Goal: Task Accomplishment & Management: Use online tool/utility

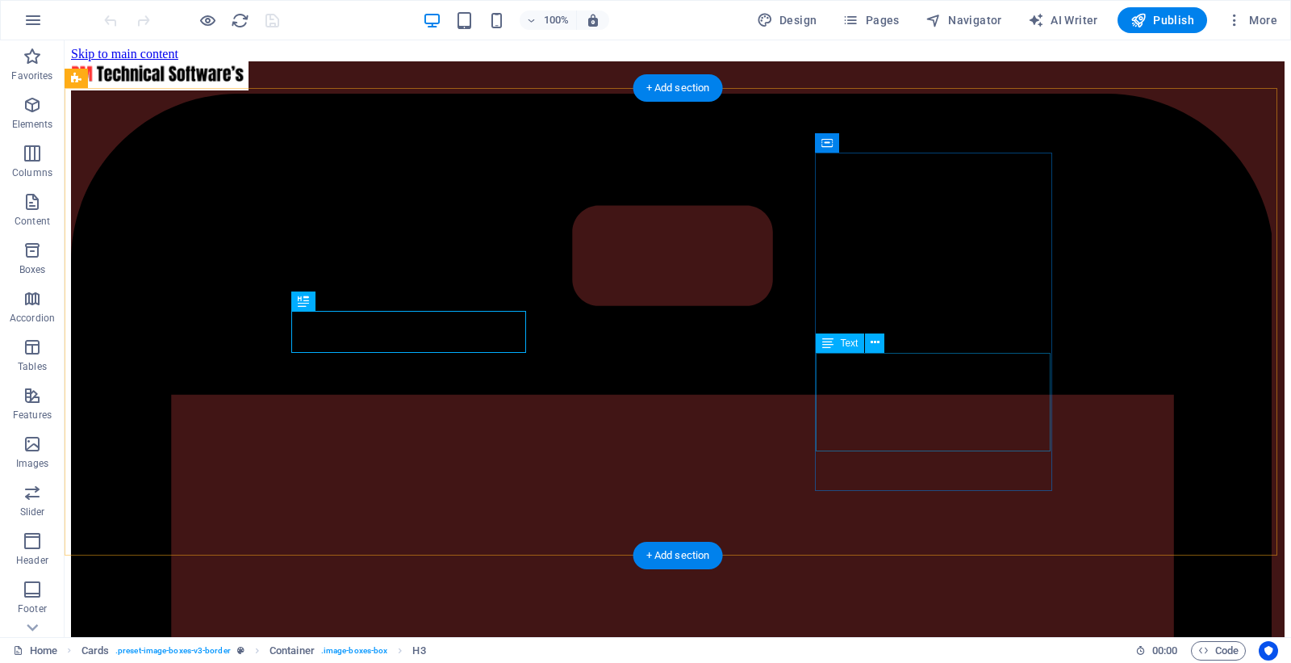
scroll to position [410, 0]
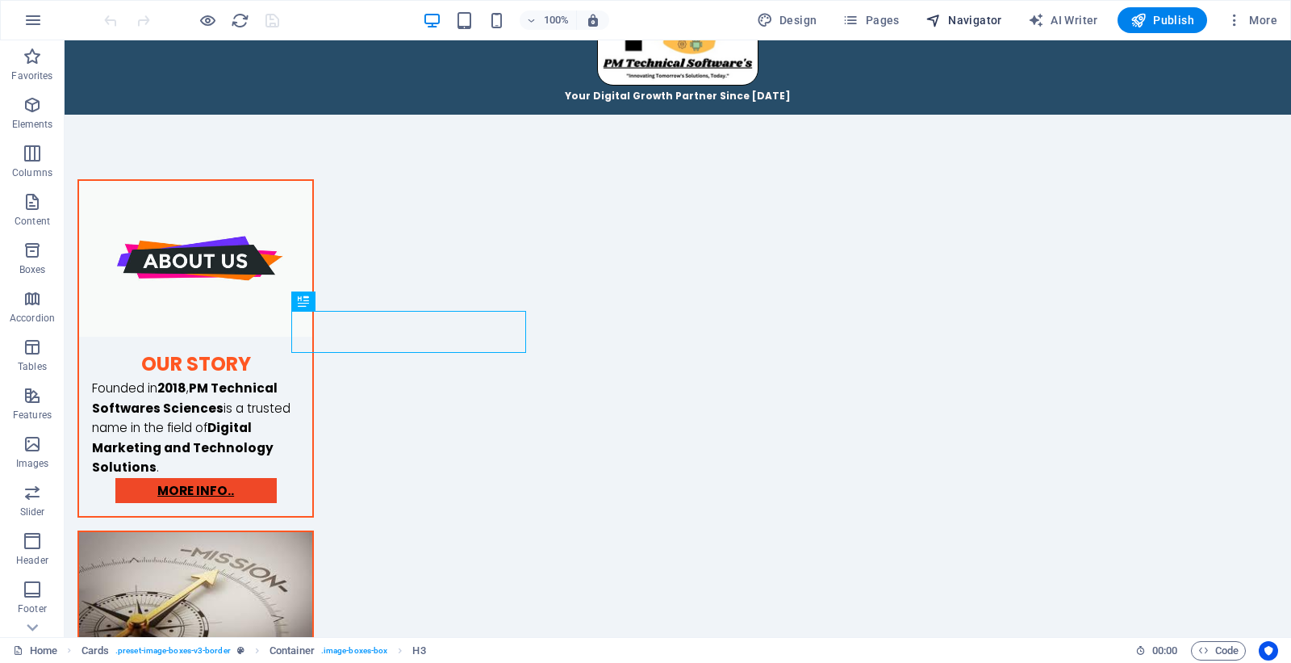
click at [999, 19] on span "Navigator" at bounding box center [964, 20] width 77 height 16
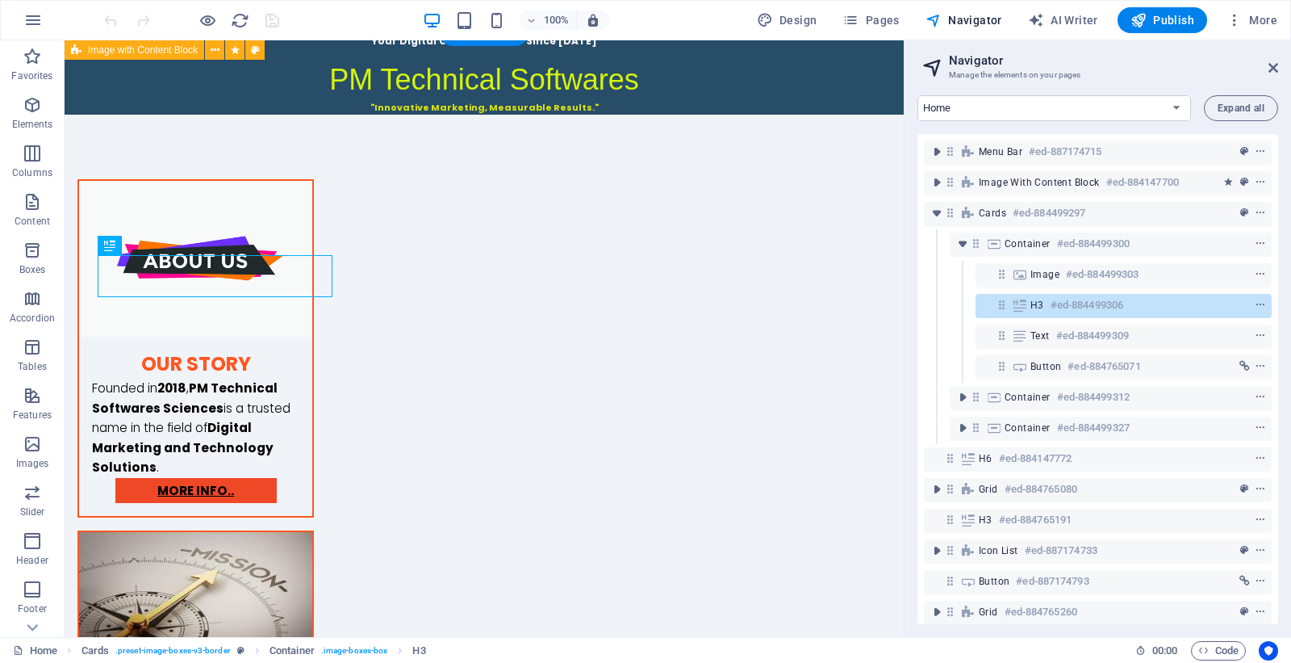
scroll to position [466, 0]
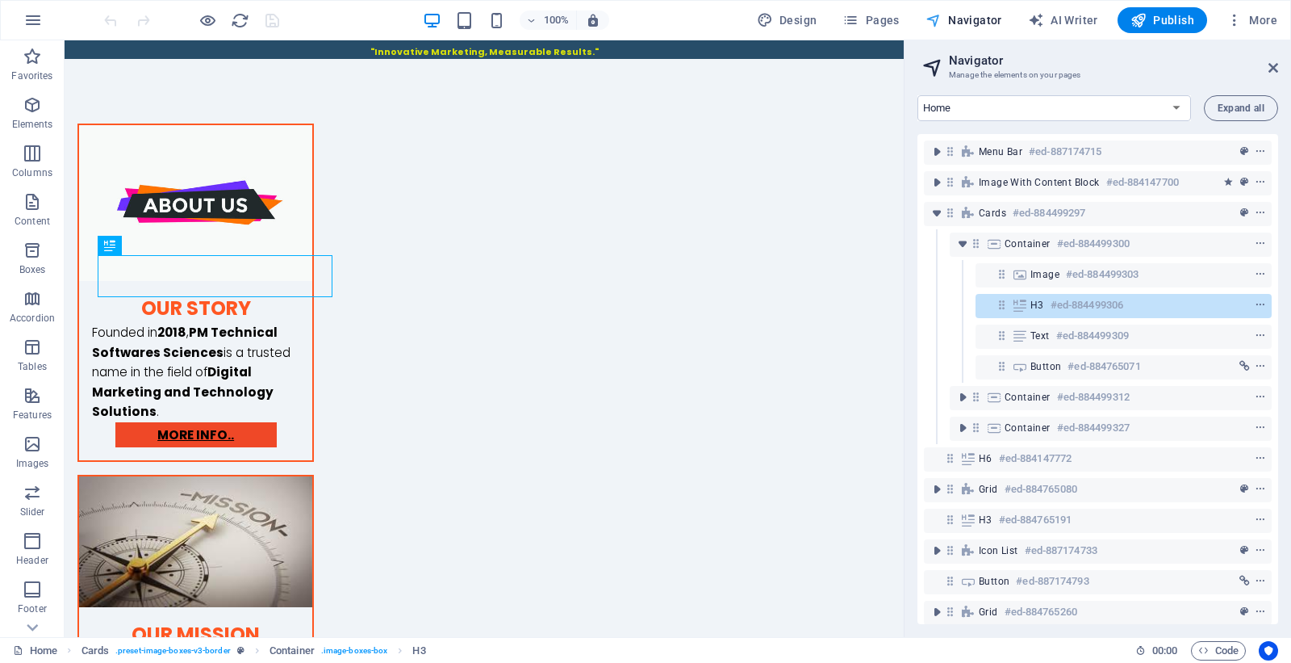
click at [997, 12] on span "Navigator" at bounding box center [964, 20] width 77 height 16
click at [1270, 66] on icon at bounding box center [1274, 67] width 10 height 13
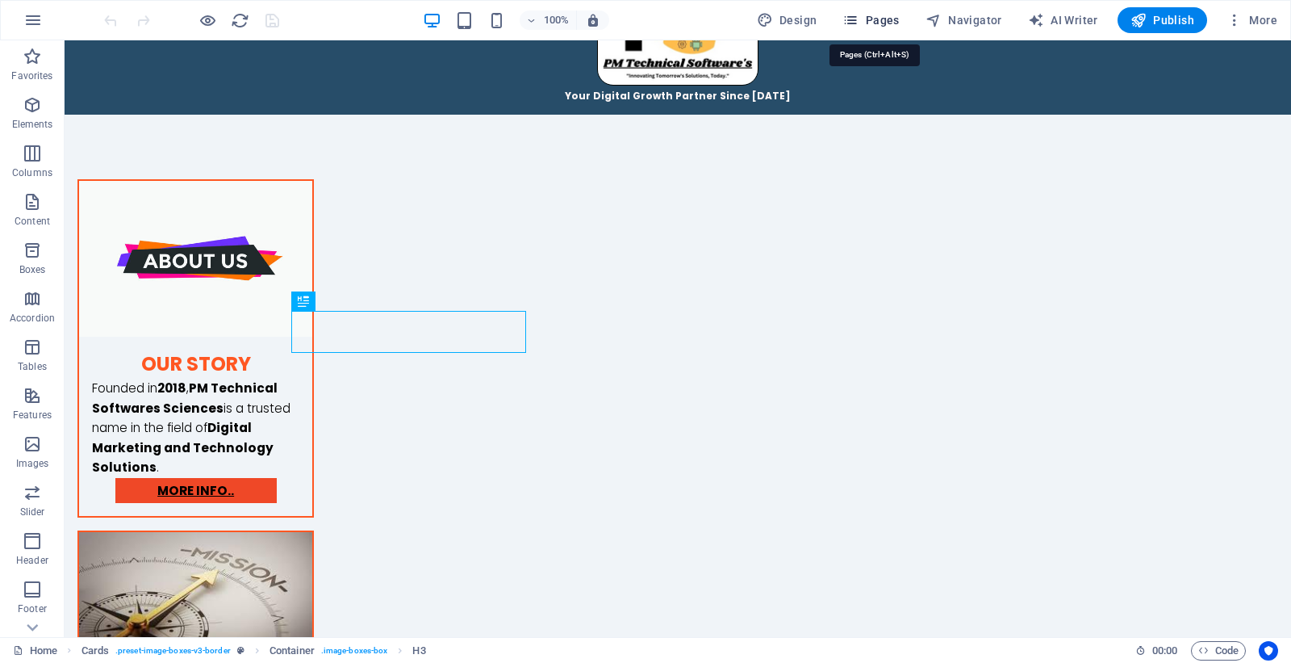
click at [894, 16] on span "Pages" at bounding box center [871, 20] width 57 height 16
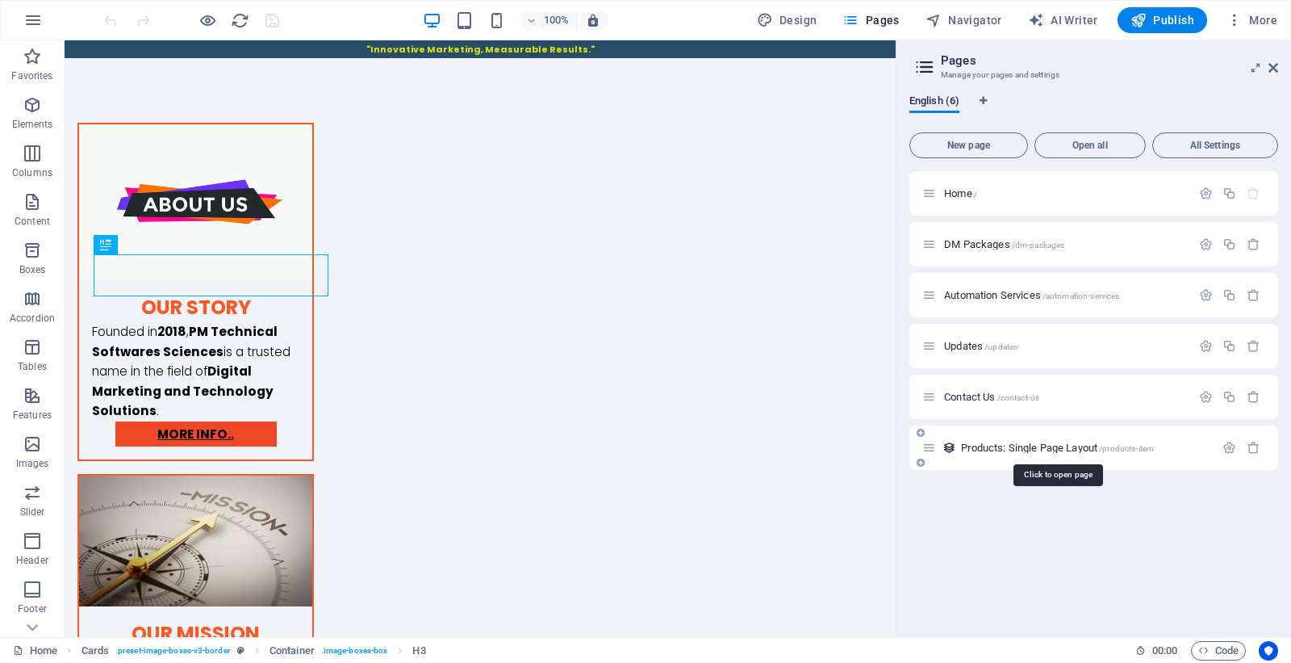
click at [1076, 448] on span "Products: Single Page Layout /products-item" at bounding box center [1057, 448] width 193 height 12
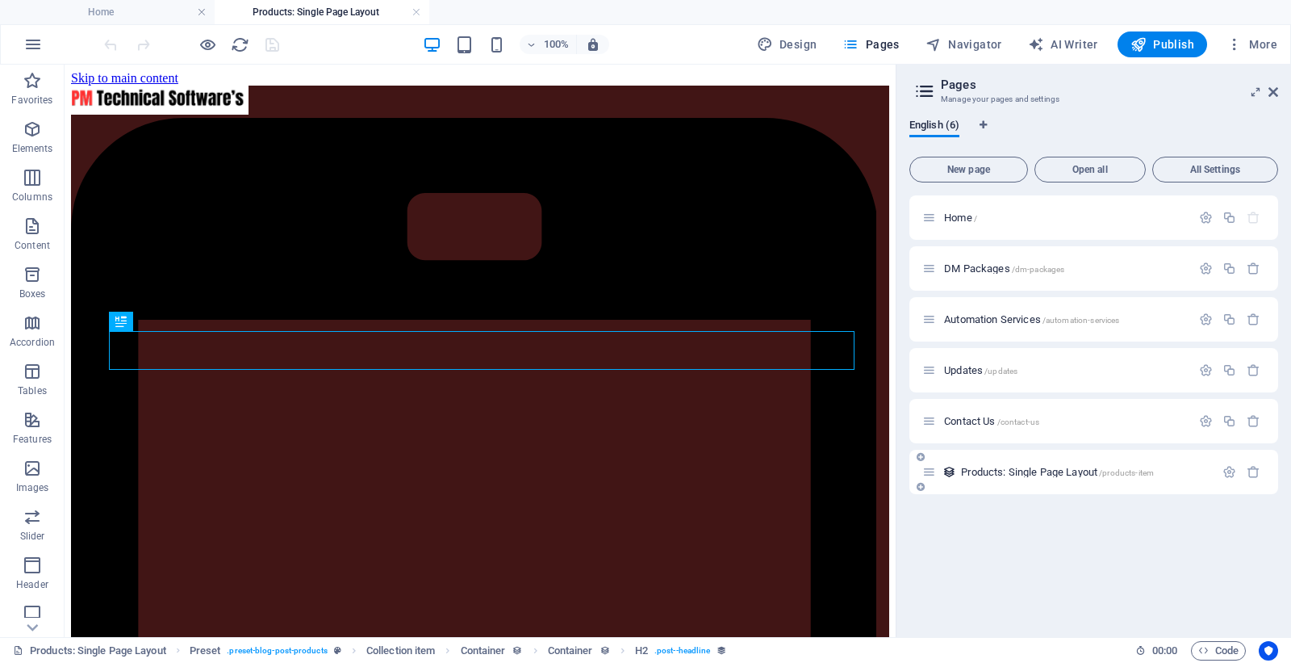
scroll to position [495, 0]
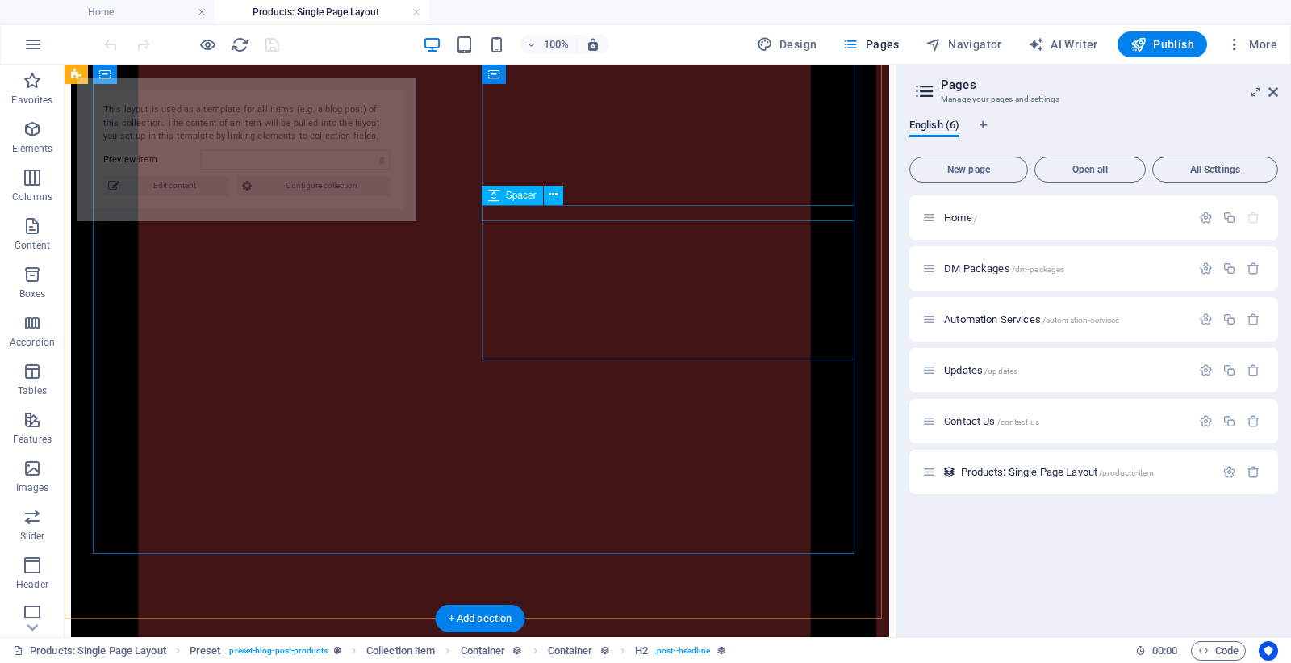
select select "68b189e26d3be3fa9a05779b"
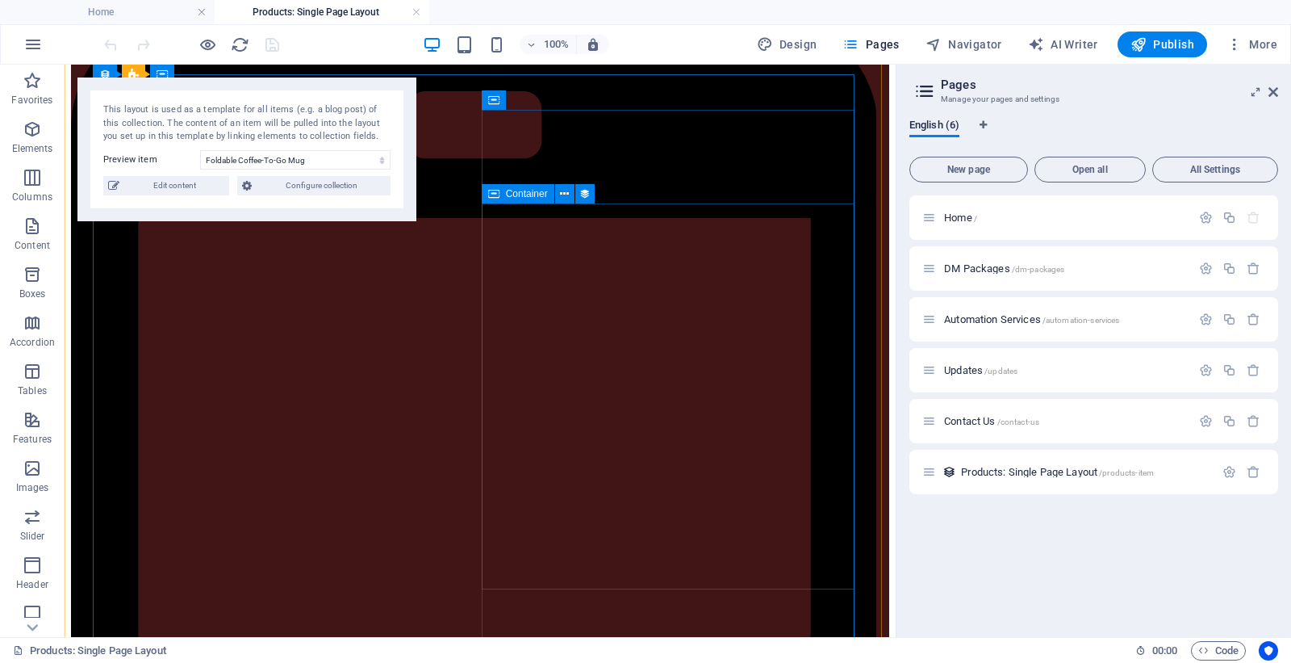
scroll to position [100, 0]
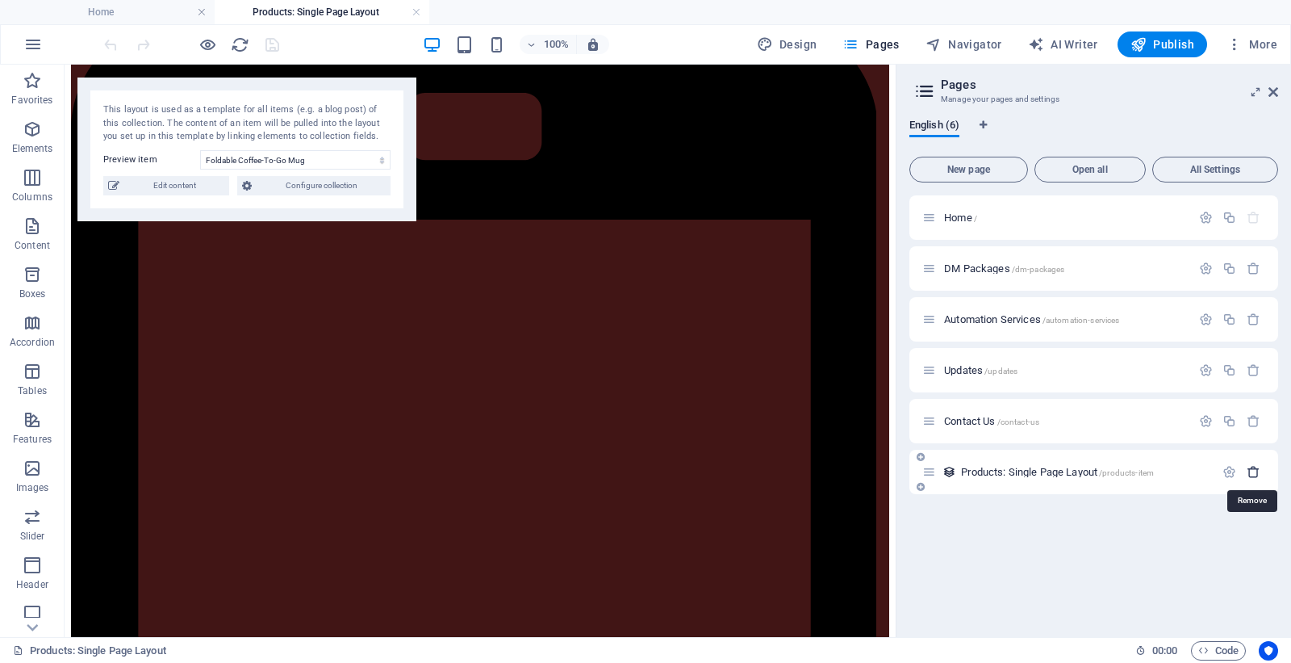
click at [1256, 471] on icon "button" at bounding box center [1254, 472] width 14 height 14
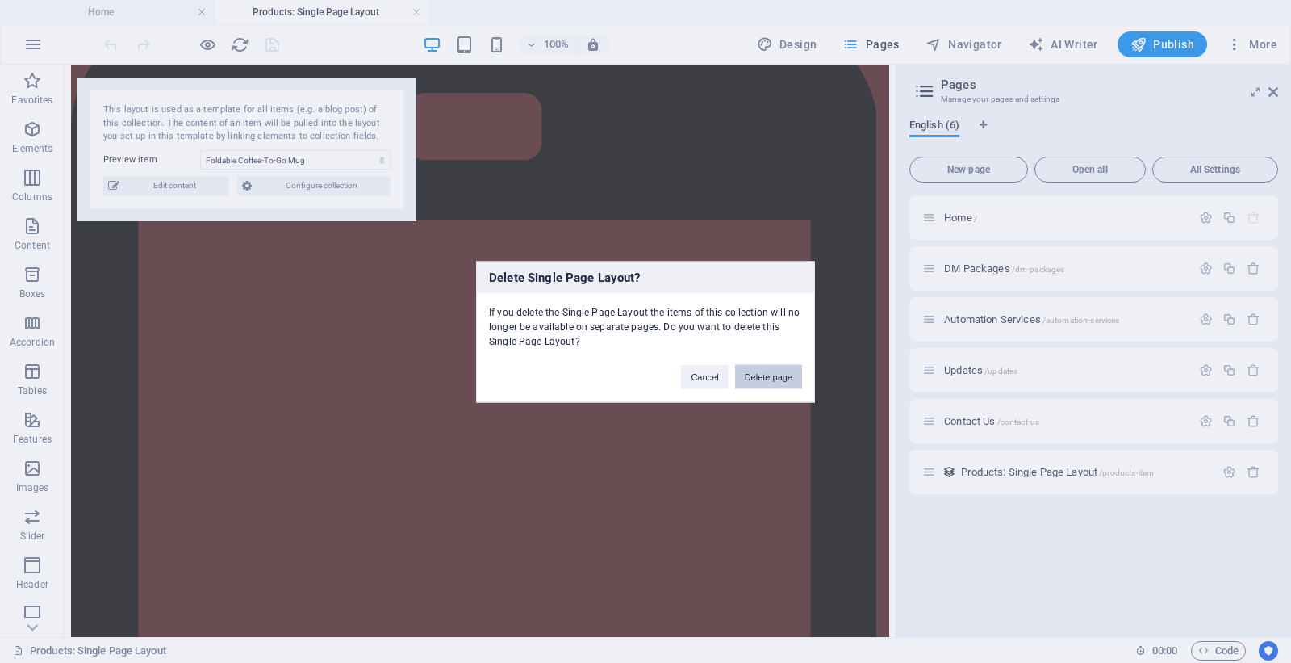
click at [781, 375] on button "Delete page" at bounding box center [768, 376] width 67 height 24
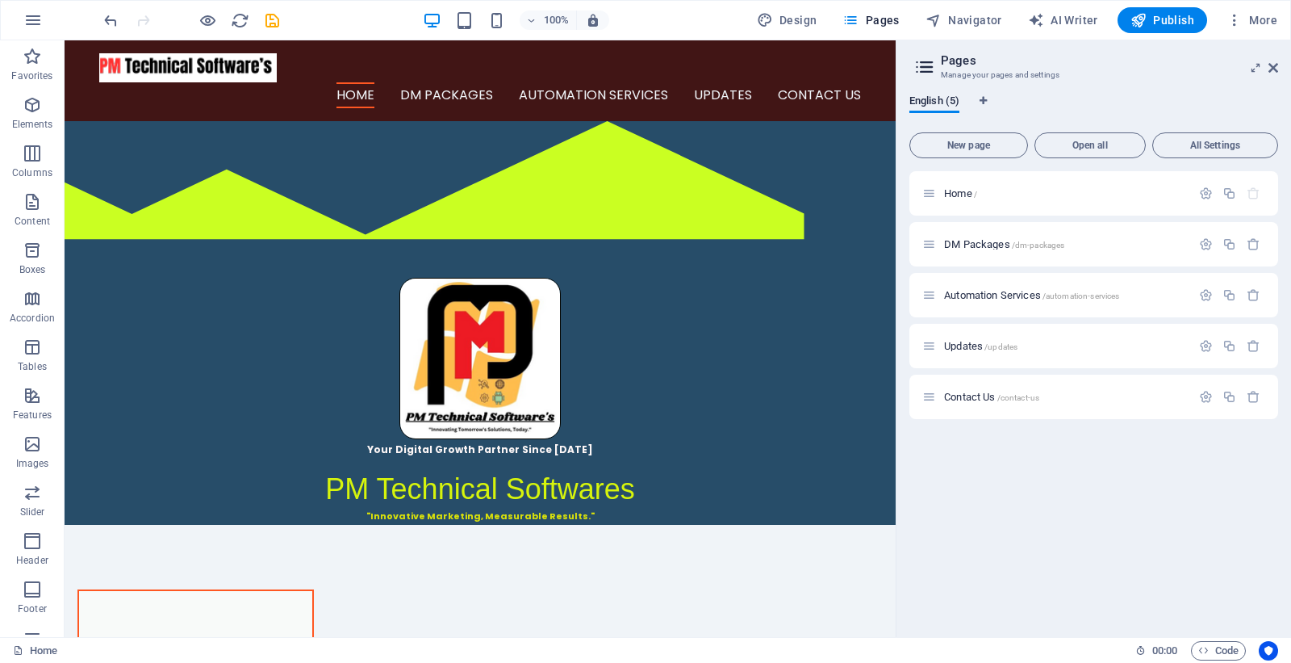
scroll to position [467, 0]
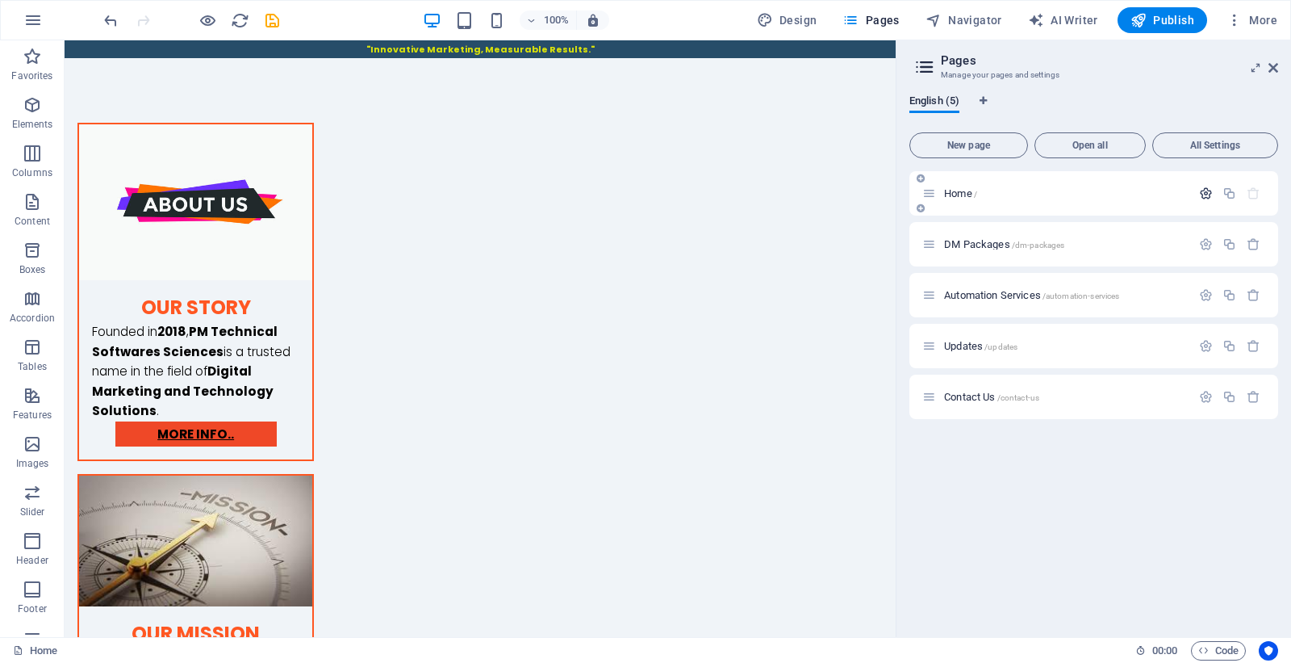
click at [1206, 194] on icon "button" at bounding box center [1206, 193] width 14 height 14
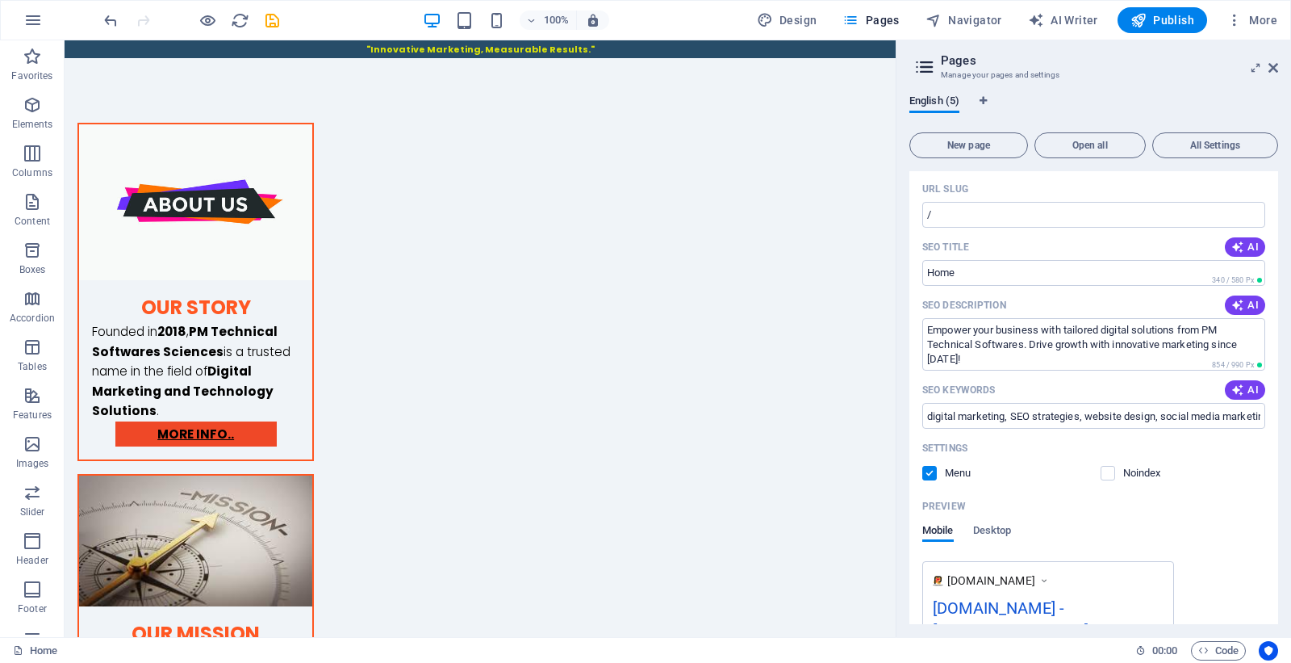
scroll to position [0, 0]
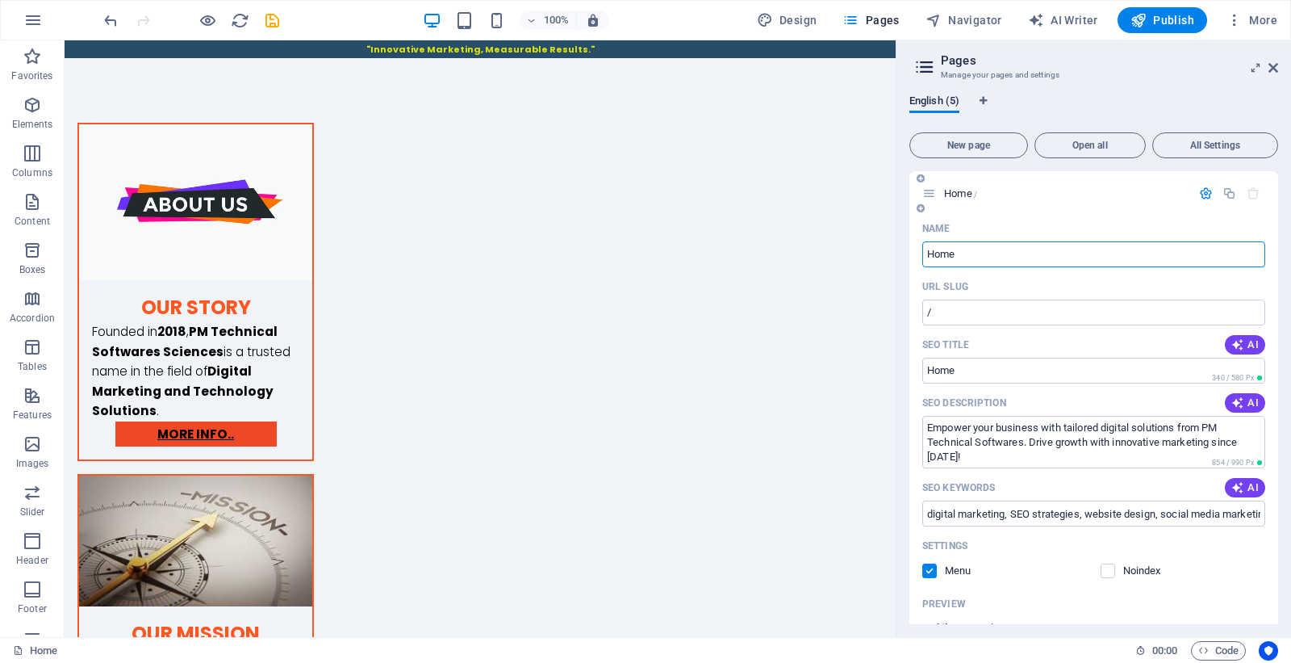
click at [1203, 190] on icon "button" at bounding box center [1206, 193] width 14 height 14
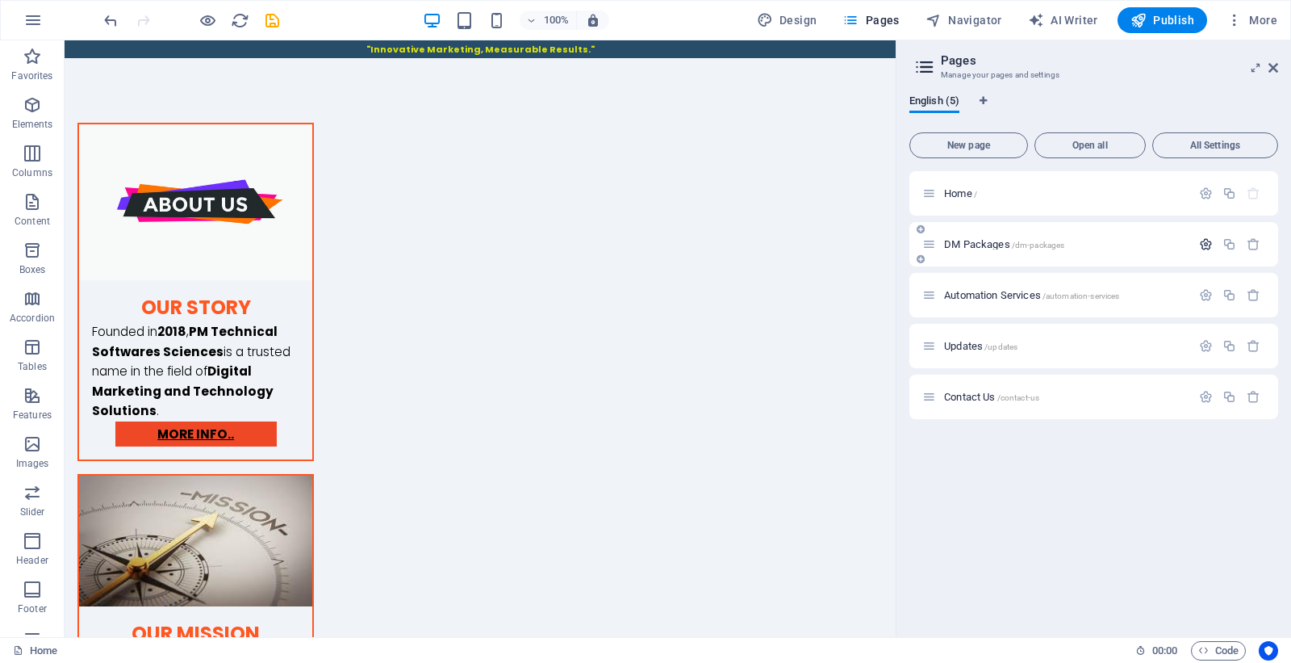
click at [1200, 242] on icon "button" at bounding box center [1206, 244] width 14 height 14
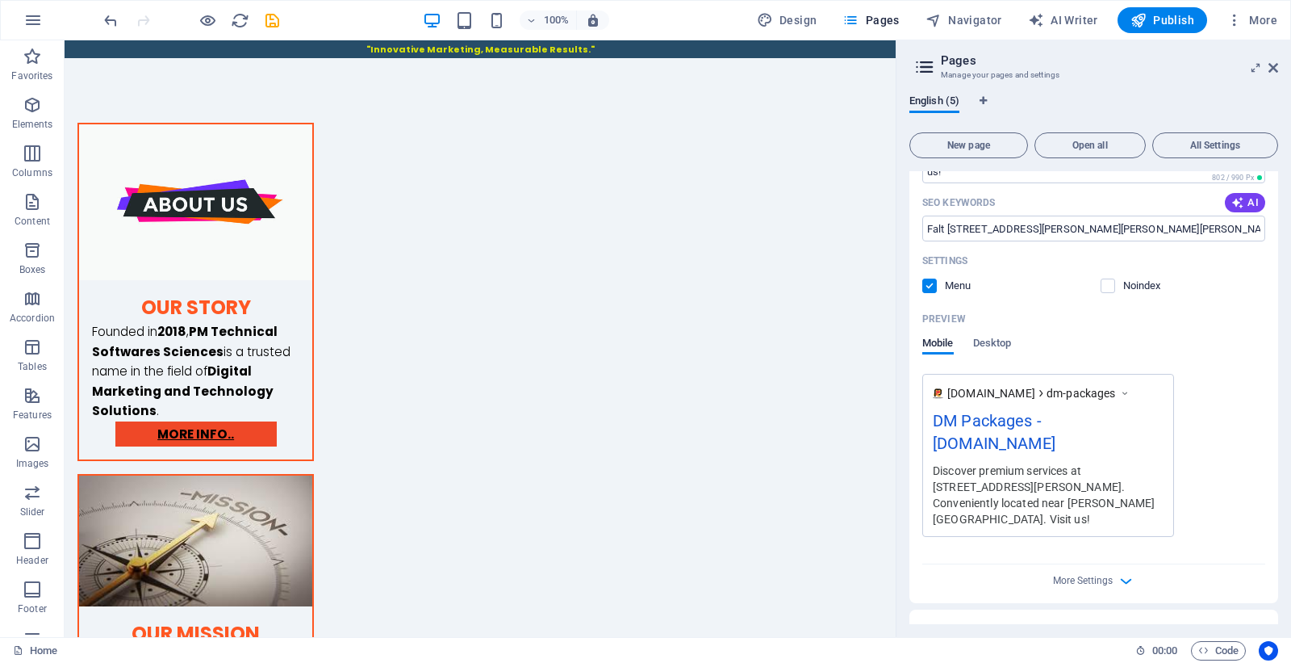
scroll to position [457, 0]
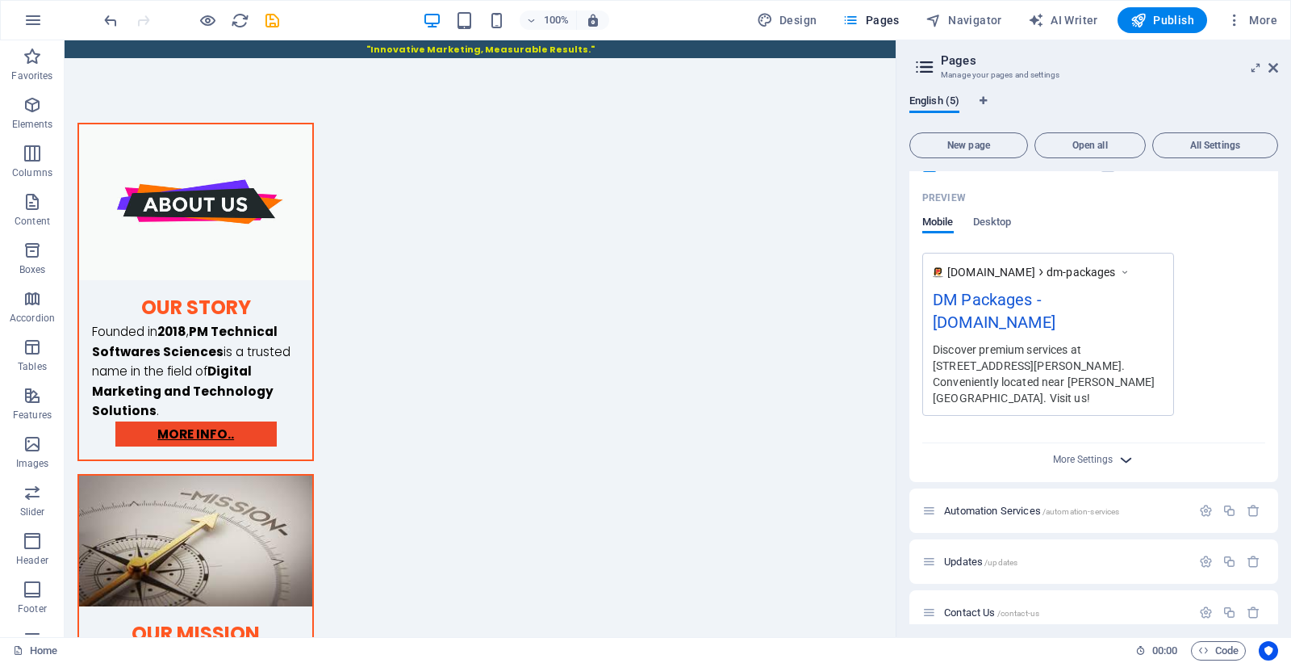
click at [1120, 450] on icon "button" at bounding box center [1126, 459] width 19 height 19
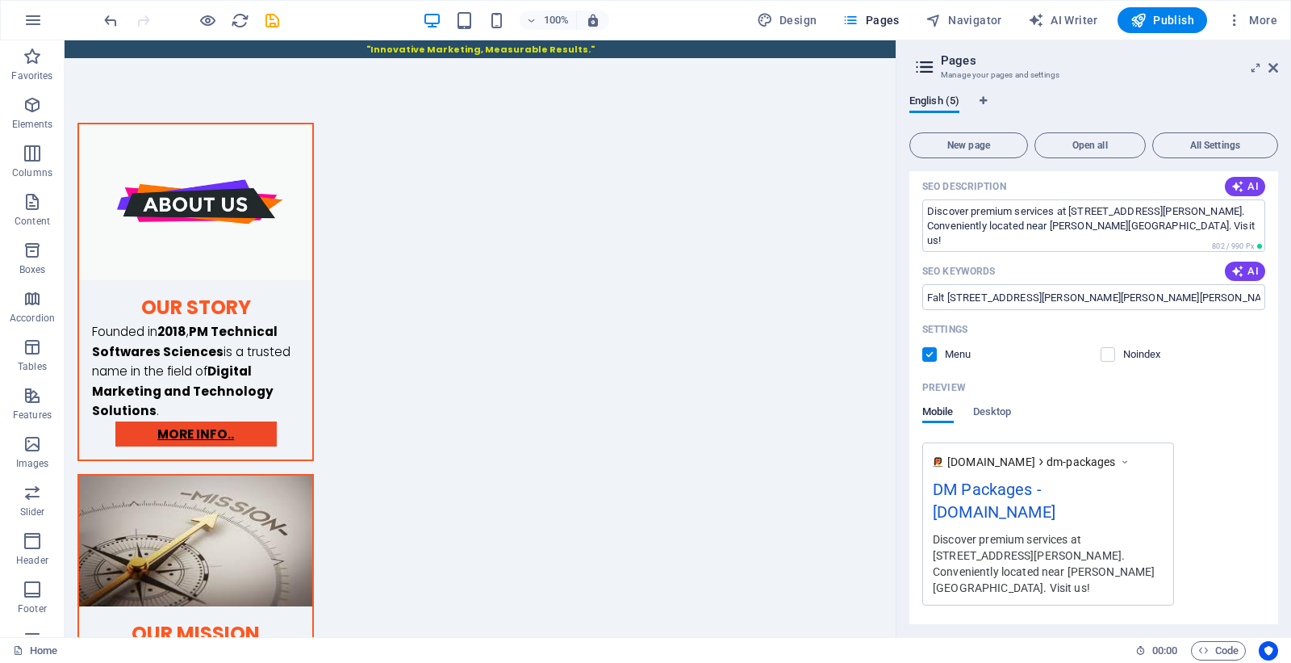
scroll to position [239, 0]
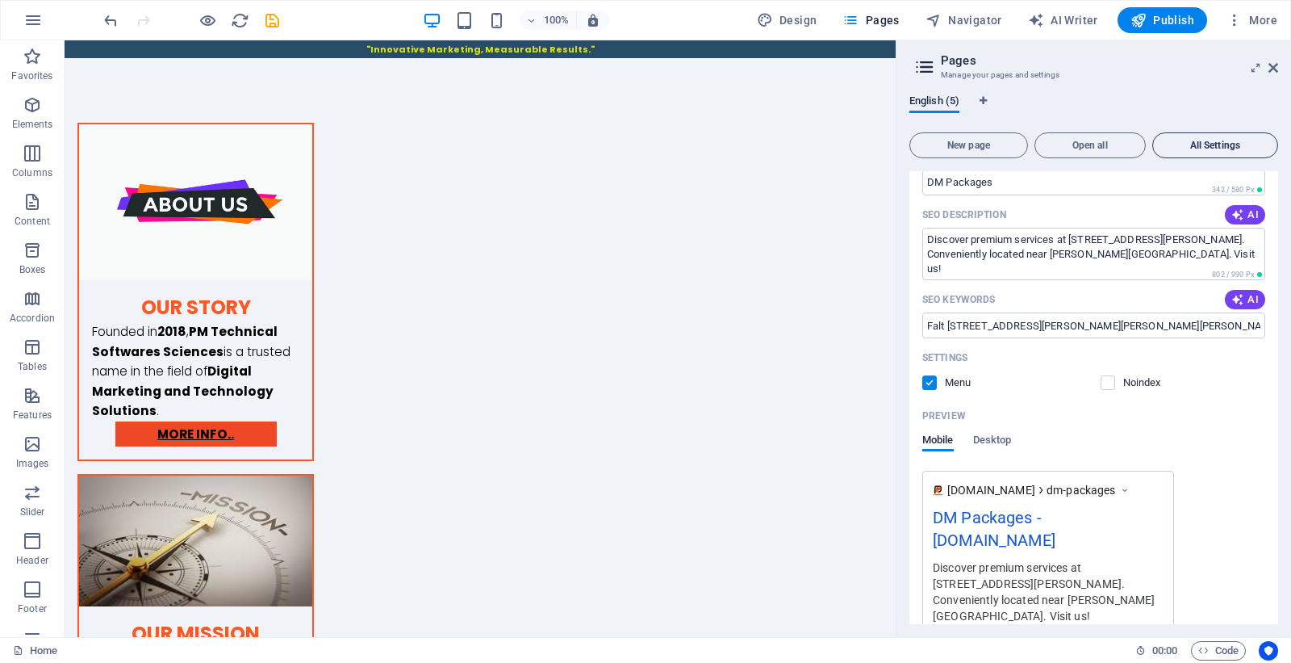
click at [1207, 142] on span "All Settings" at bounding box center [1215, 145] width 111 height 10
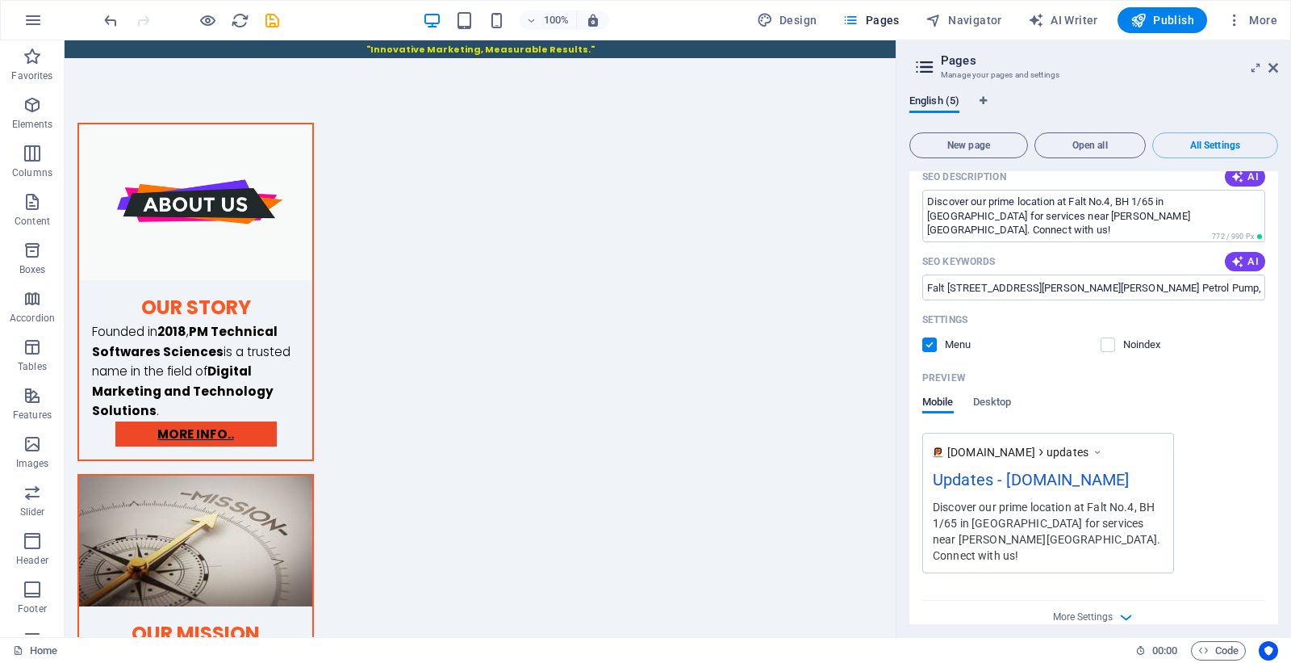
scroll to position [2612, 0]
click at [1272, 65] on icon at bounding box center [1274, 67] width 10 height 13
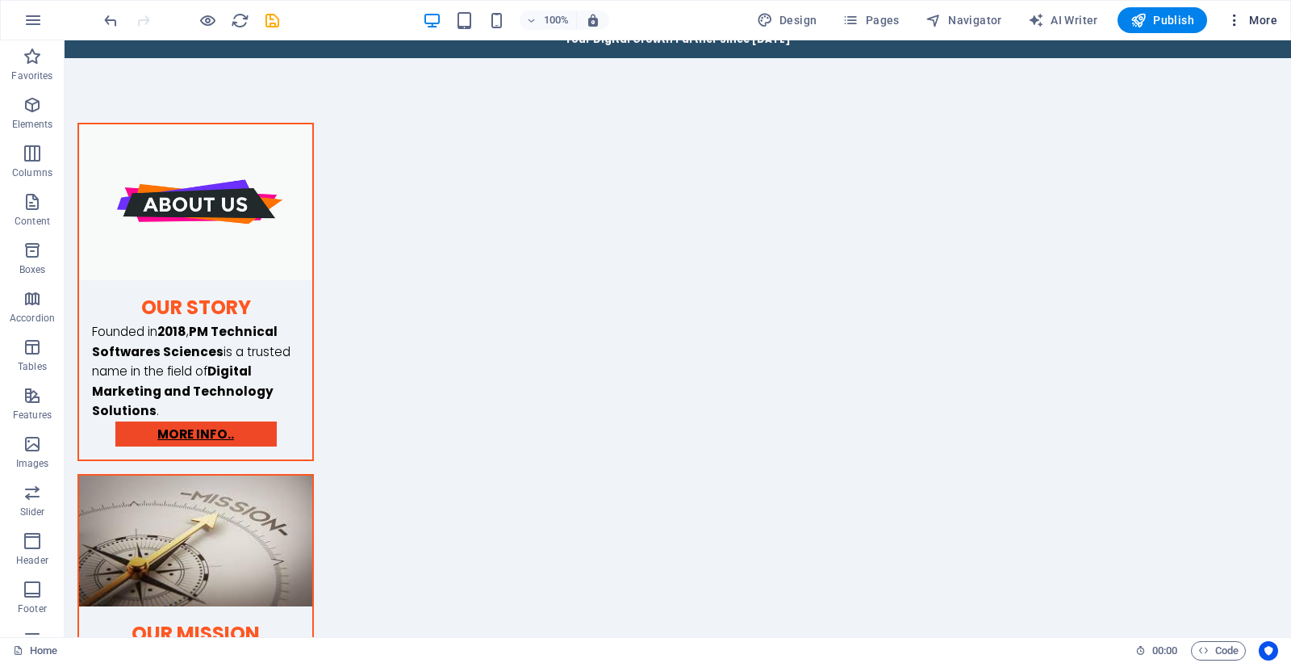
click at [1237, 22] on icon "button" at bounding box center [1235, 20] width 16 height 16
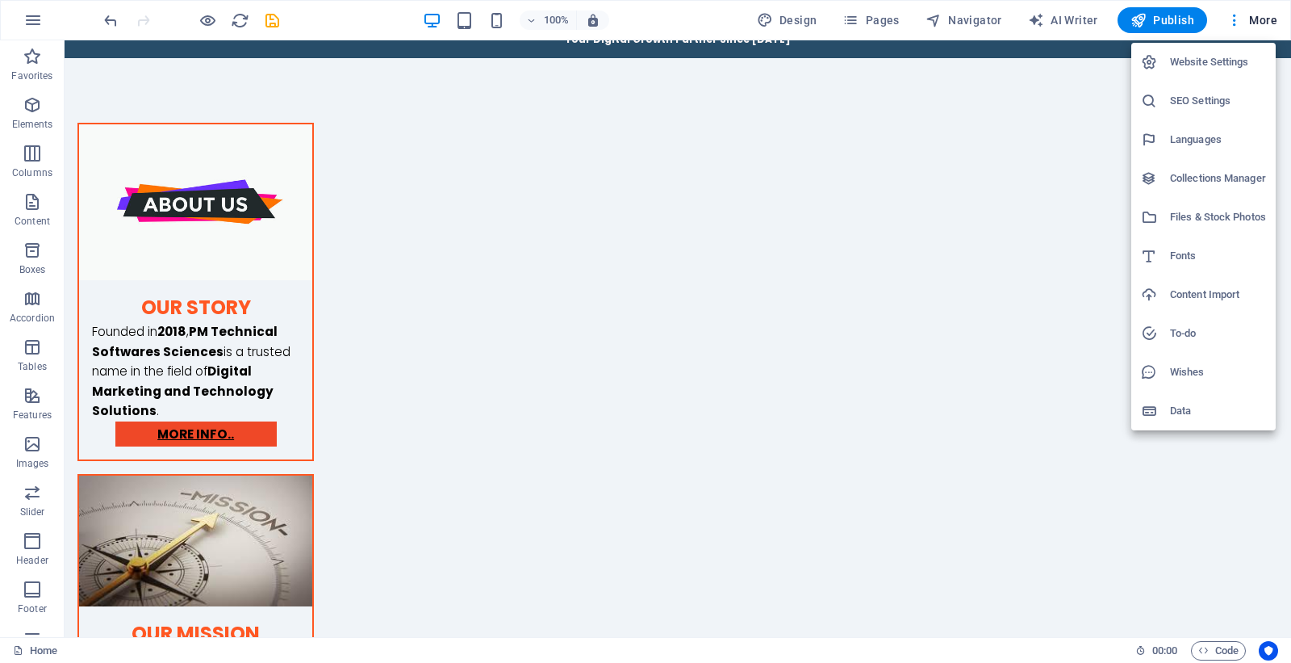
click at [1217, 69] on h6 "Website Settings" at bounding box center [1218, 61] width 96 height 19
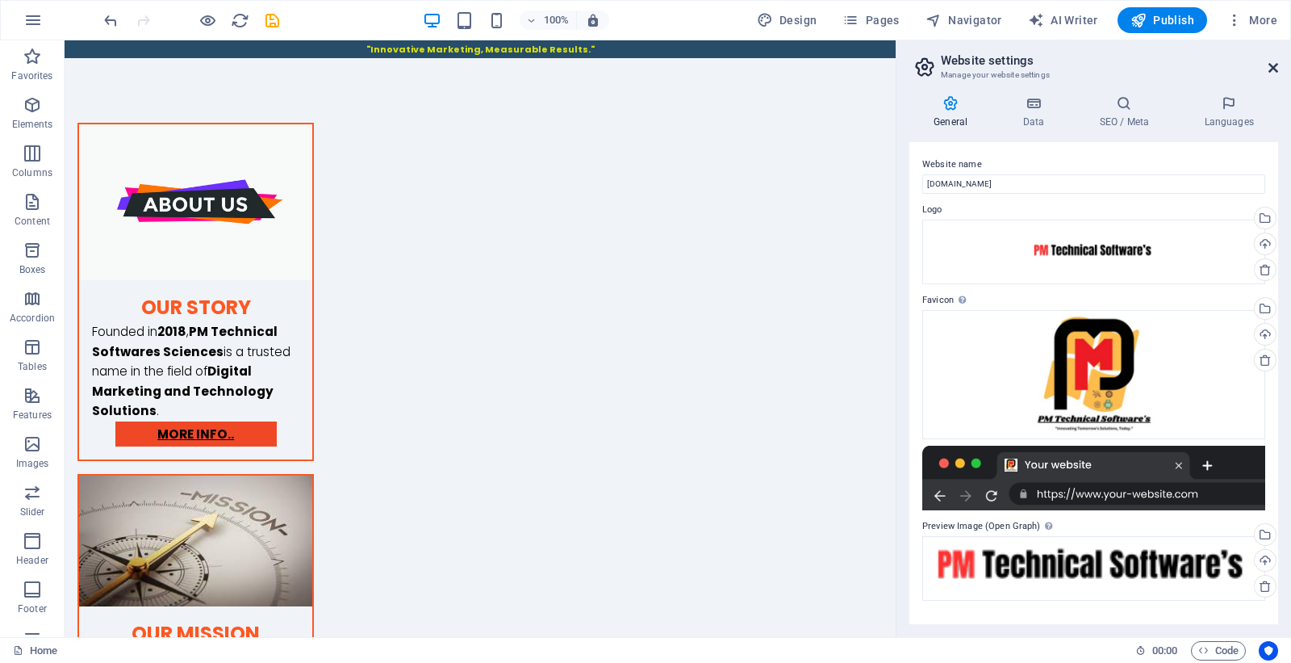
click at [1276, 69] on icon at bounding box center [1274, 67] width 10 height 13
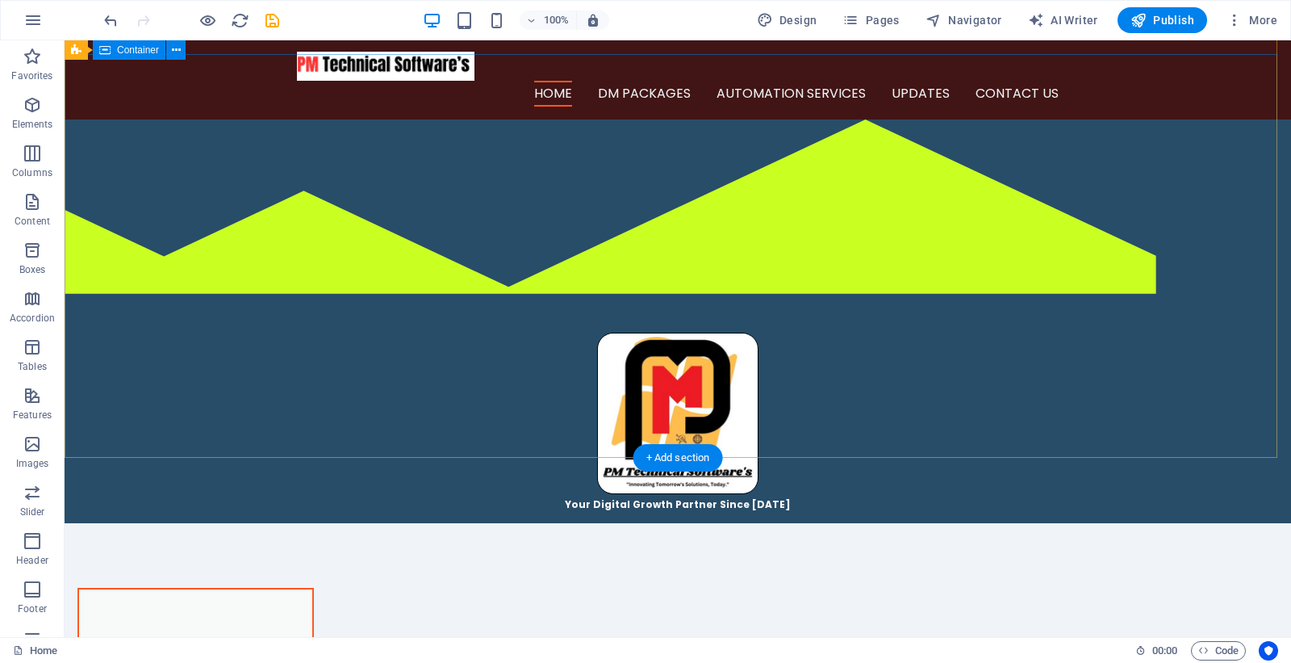
scroll to position [0, 0]
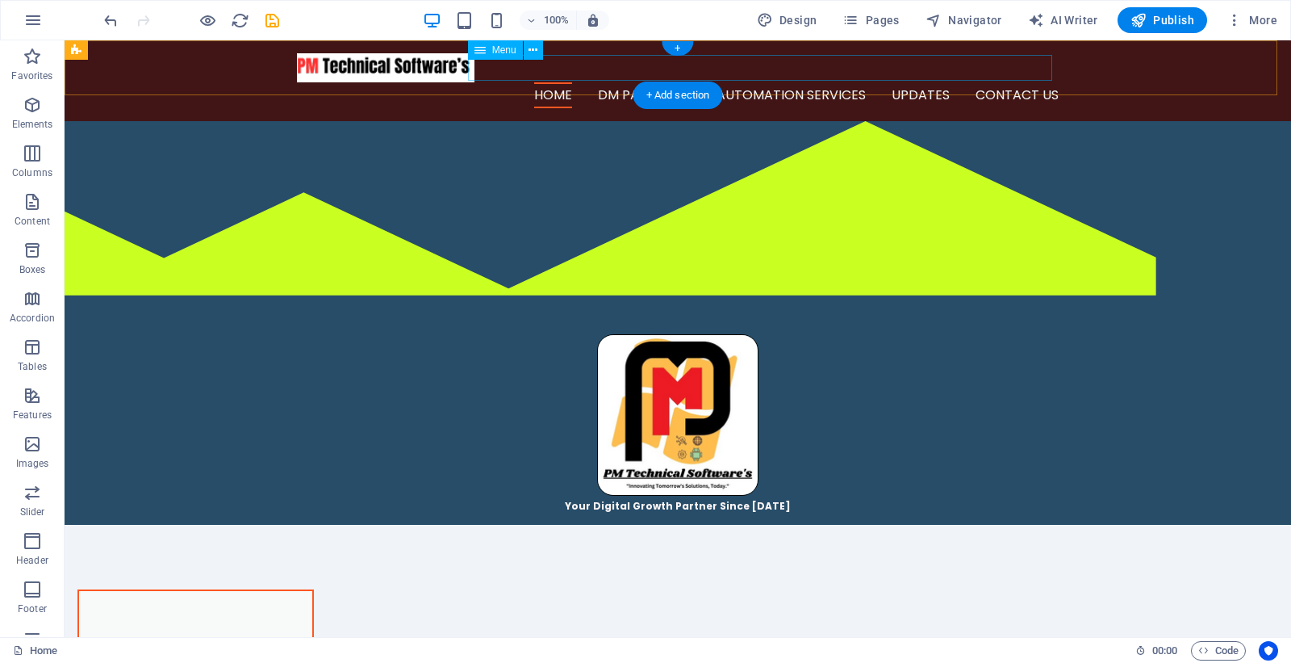
click at [751, 82] on nav "Home DM Packages Automation Services Updates Contact Us" at bounding box center [678, 95] width 762 height 26
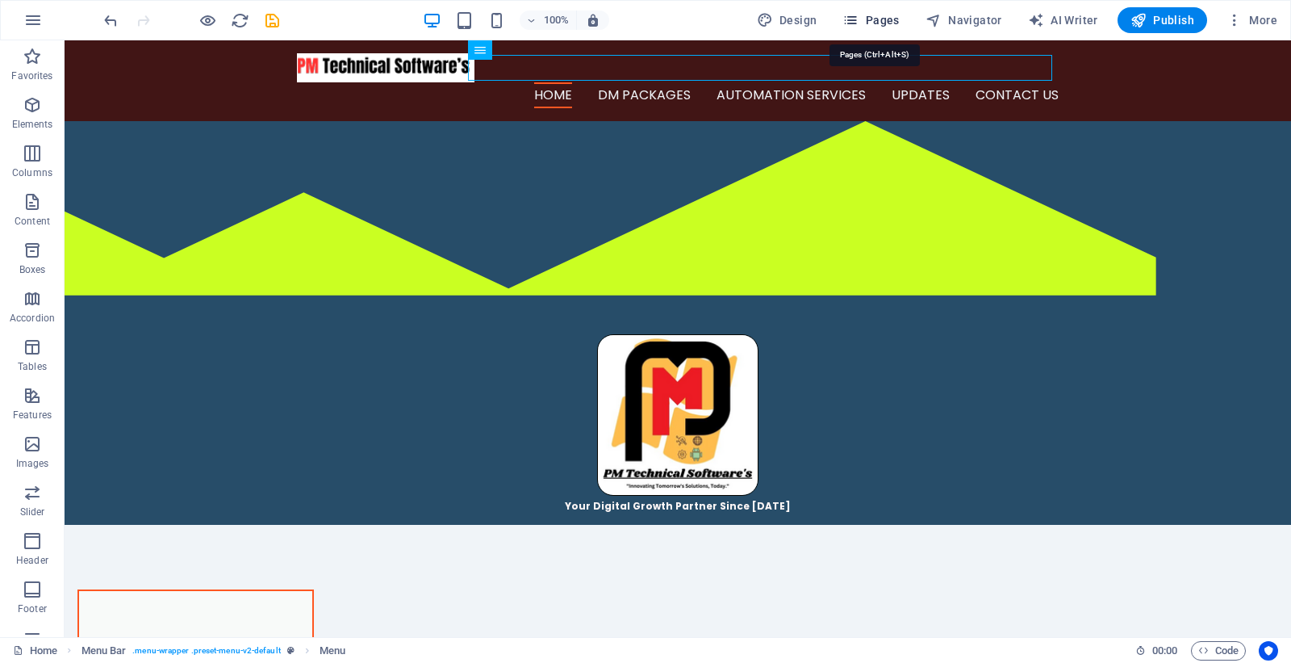
click at [880, 24] on span "Pages" at bounding box center [871, 20] width 57 height 16
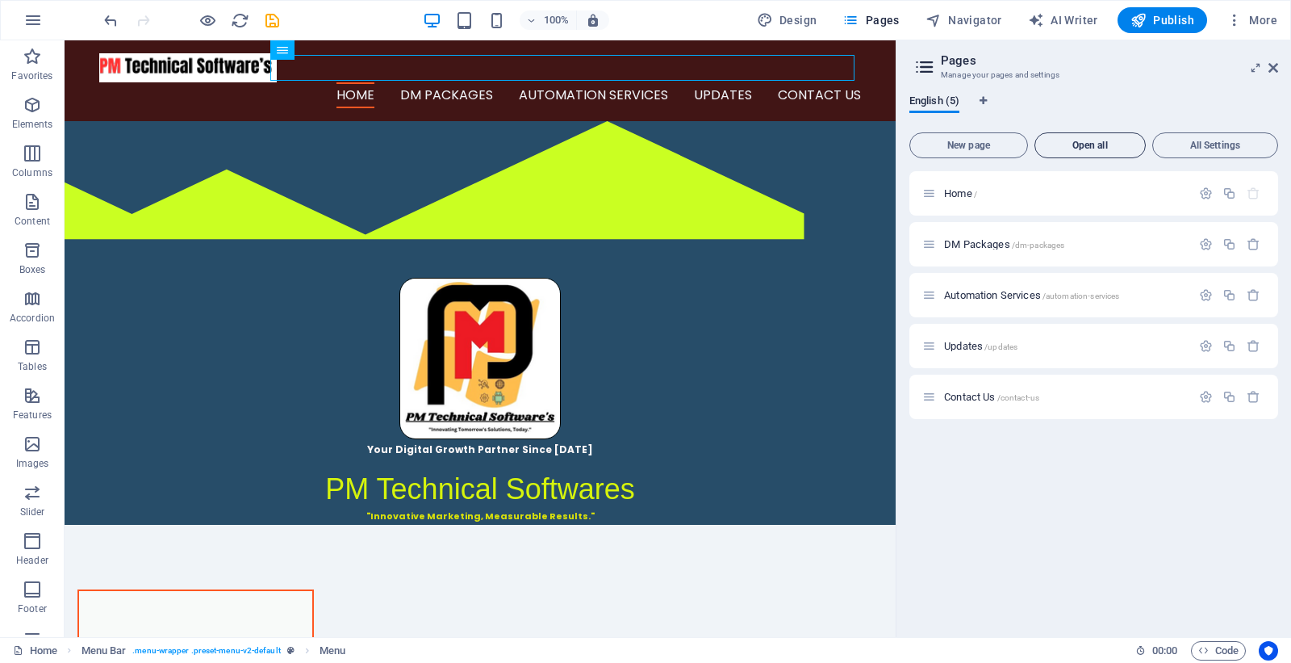
click at [1111, 141] on span "Open all" at bounding box center [1090, 145] width 97 height 10
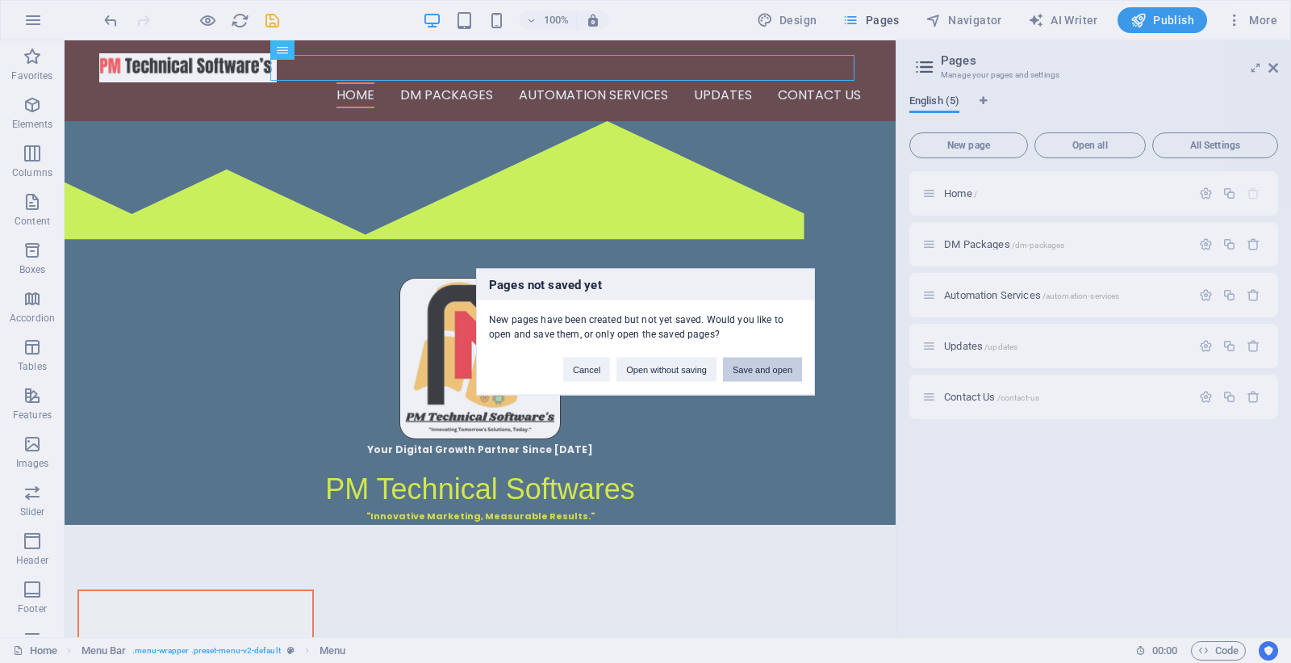
click at [741, 369] on button "Save and open" at bounding box center [762, 369] width 79 height 24
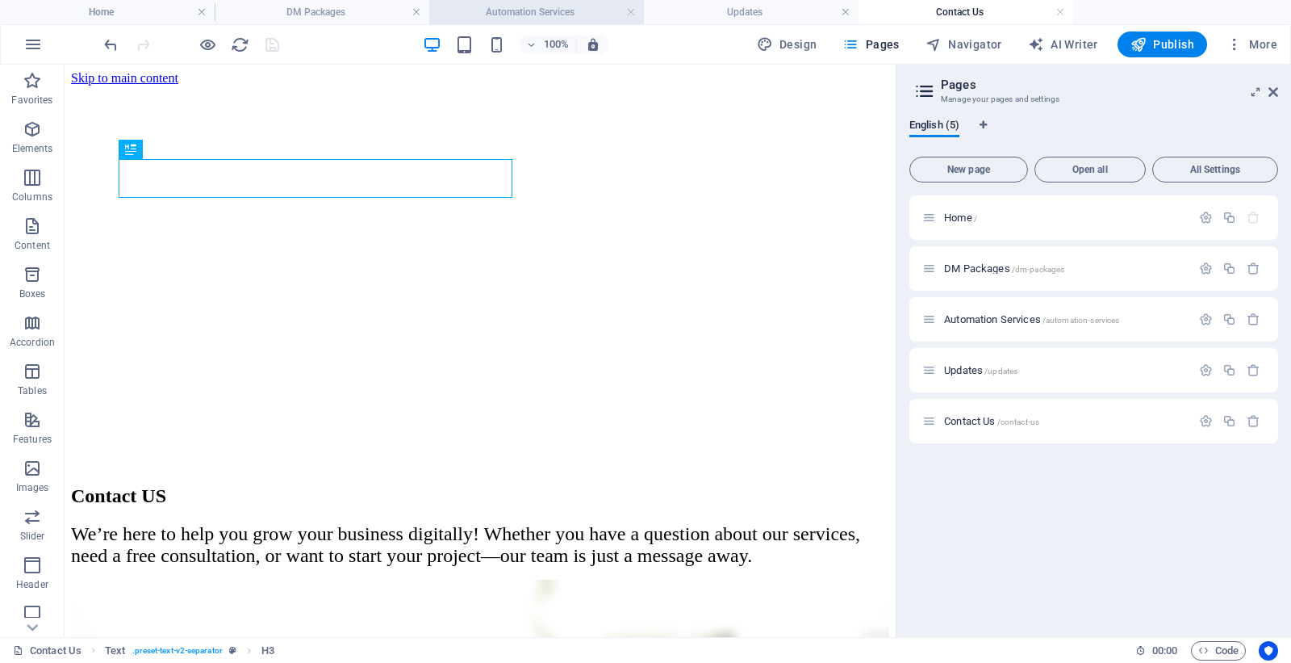
click at [545, 19] on h4 "Automation Services" at bounding box center [536, 12] width 215 height 18
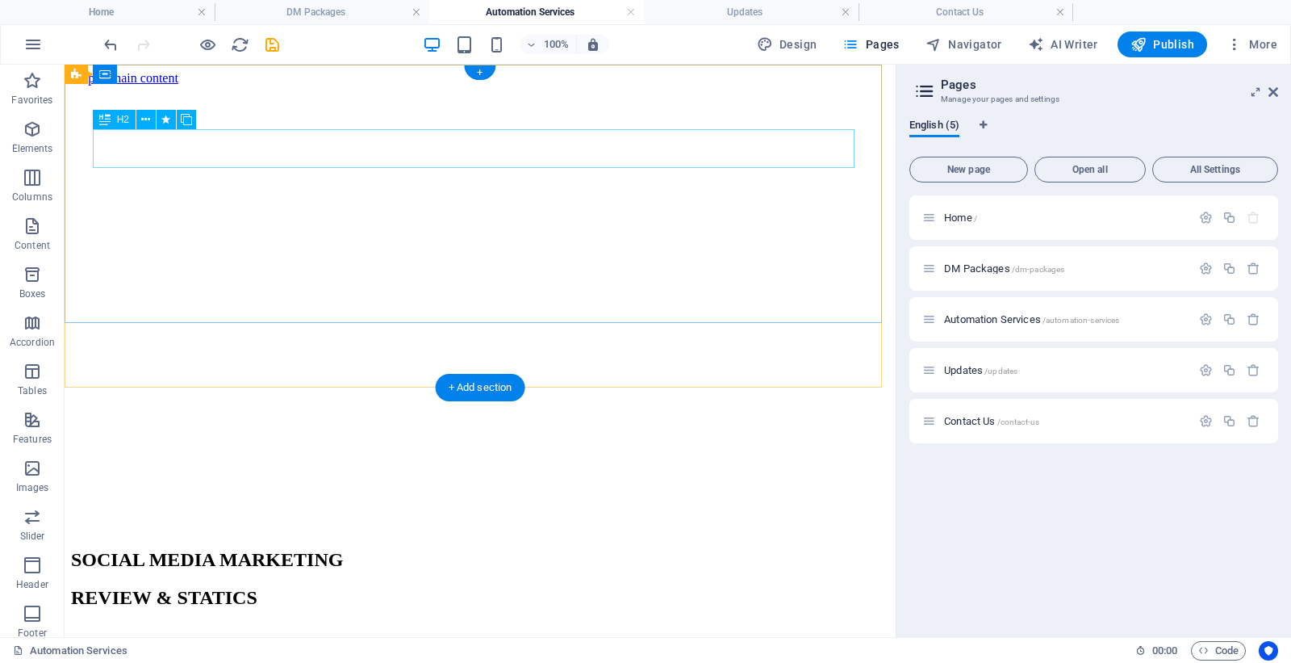
click at [329, 549] on div "S OCIAL MEDIA MARKETING" at bounding box center [480, 560] width 818 height 22
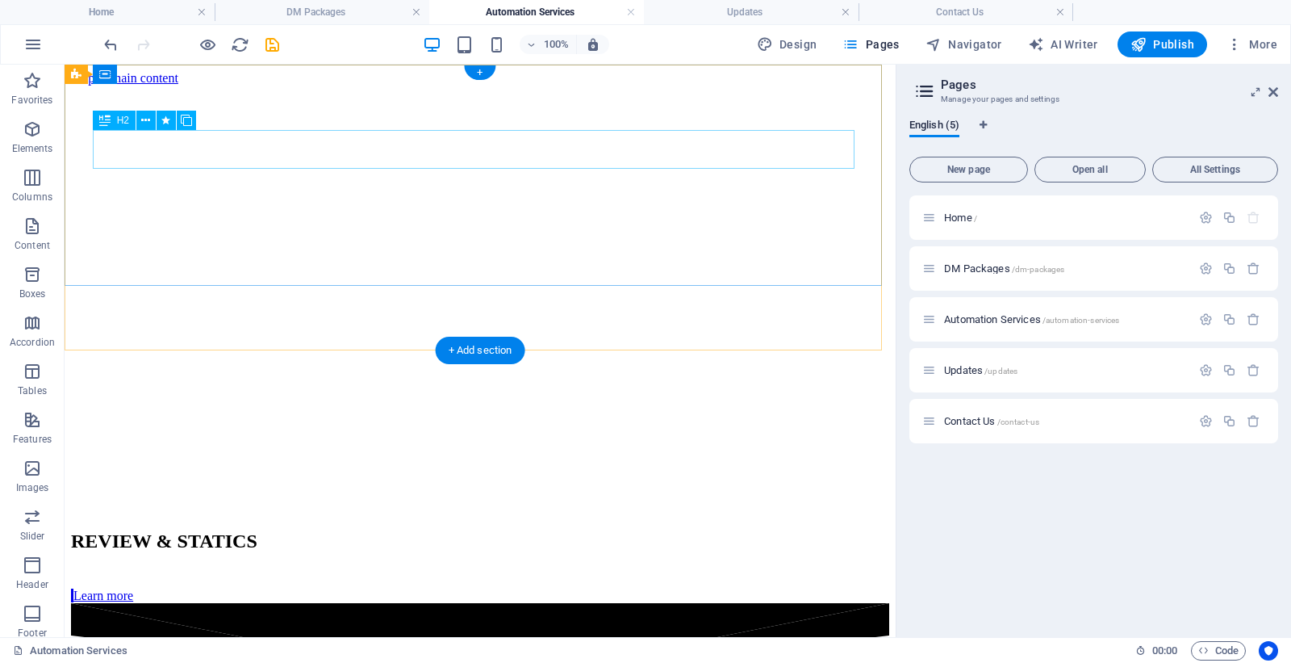
click at [329, 530] on div "R EVIEW & STATICS" at bounding box center [480, 541] width 818 height 22
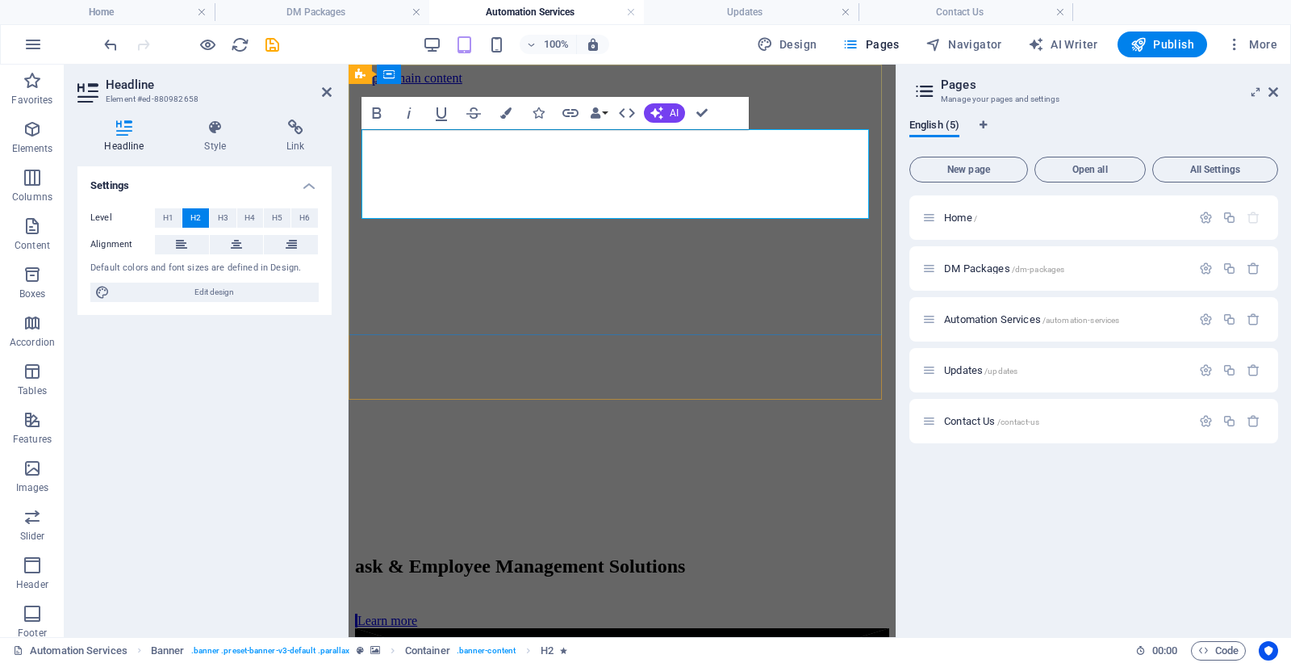
click at [369, 555] on span "ask & Employee Management Solutions" at bounding box center [520, 565] width 330 height 21
click at [366, 555] on span "ask & Employee Management Solutions" at bounding box center [520, 565] width 330 height 21
drag, startPoint x: 410, startPoint y: 148, endPoint x: 844, endPoint y: 199, distance: 437.2
click at [697, 555] on span "Task & Employee Management Solutions" at bounding box center [525, 565] width 341 height 21
click at [371, 555] on span "Task & Employee Management Solutions" at bounding box center [525, 565] width 341 height 21
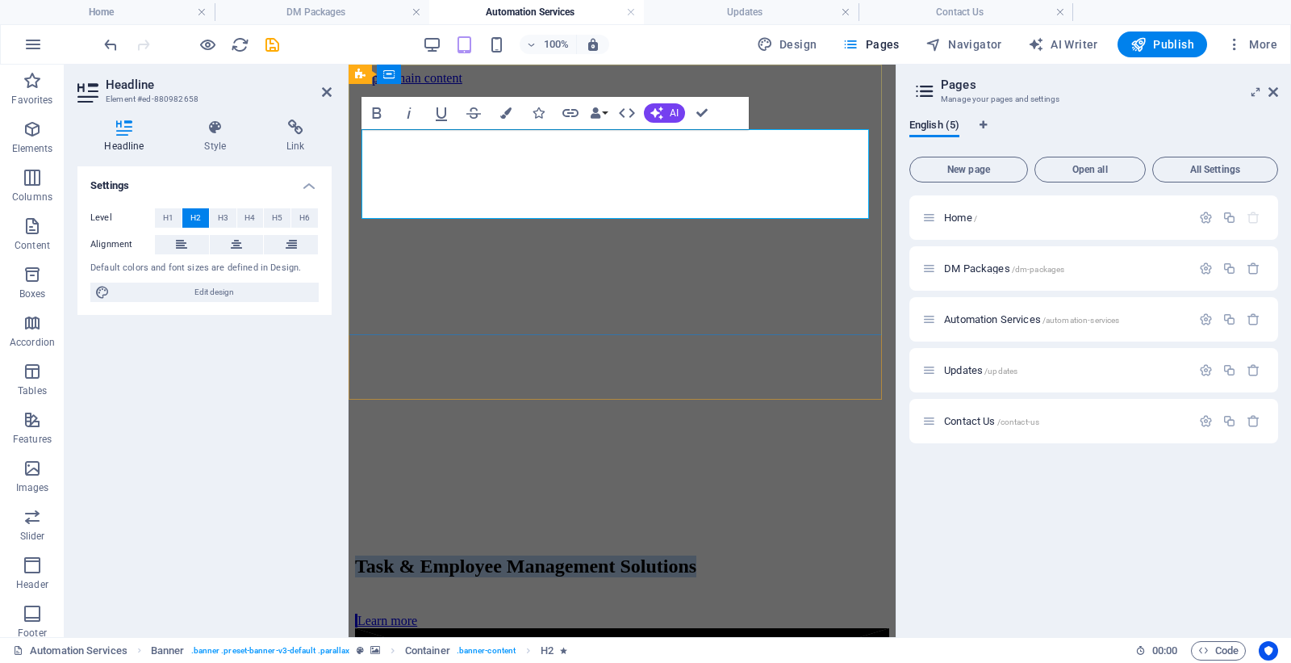
click at [697, 555] on span "Task & Employee Management Solutions" at bounding box center [525, 565] width 341 height 21
click at [505, 109] on icon "button" at bounding box center [505, 112] width 11 height 11
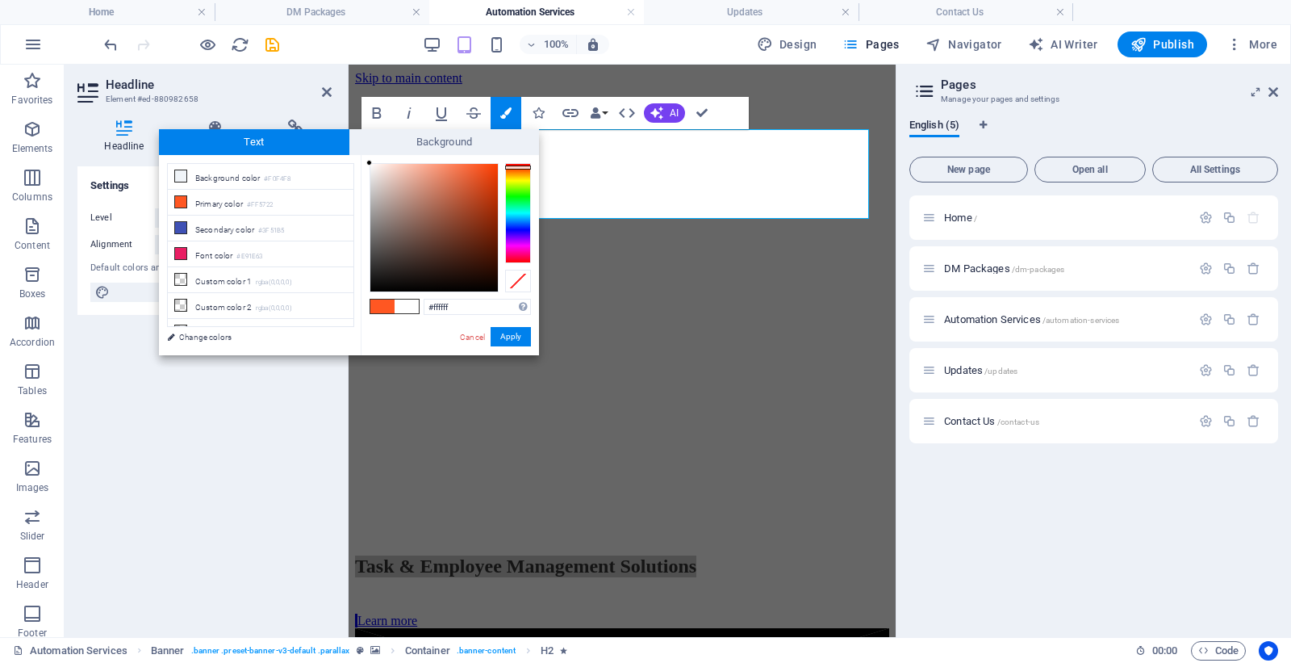
drag, startPoint x: 382, startPoint y: 179, endPoint x: 366, endPoint y: 158, distance: 26.5
click at [360, 151] on div "Text Background less Background color #F0F4F8 Primary color #FF5722 Secondary c…" at bounding box center [349, 242] width 380 height 226
type input "#f8f8f8"
click at [370, 166] on div at bounding box center [369, 166] width 6 height 6
drag, startPoint x: 501, startPoint y: 337, endPoint x: 216, endPoint y: 251, distance: 297.7
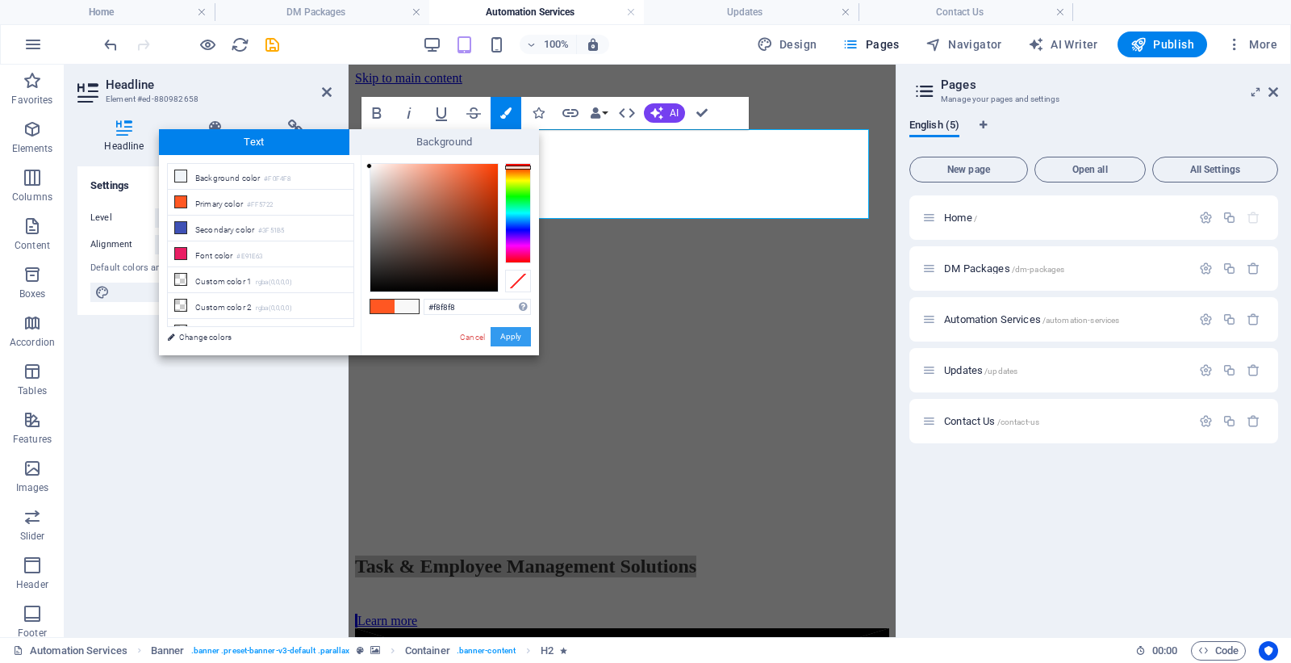
click at [501, 337] on button "Apply" at bounding box center [511, 336] width 40 height 19
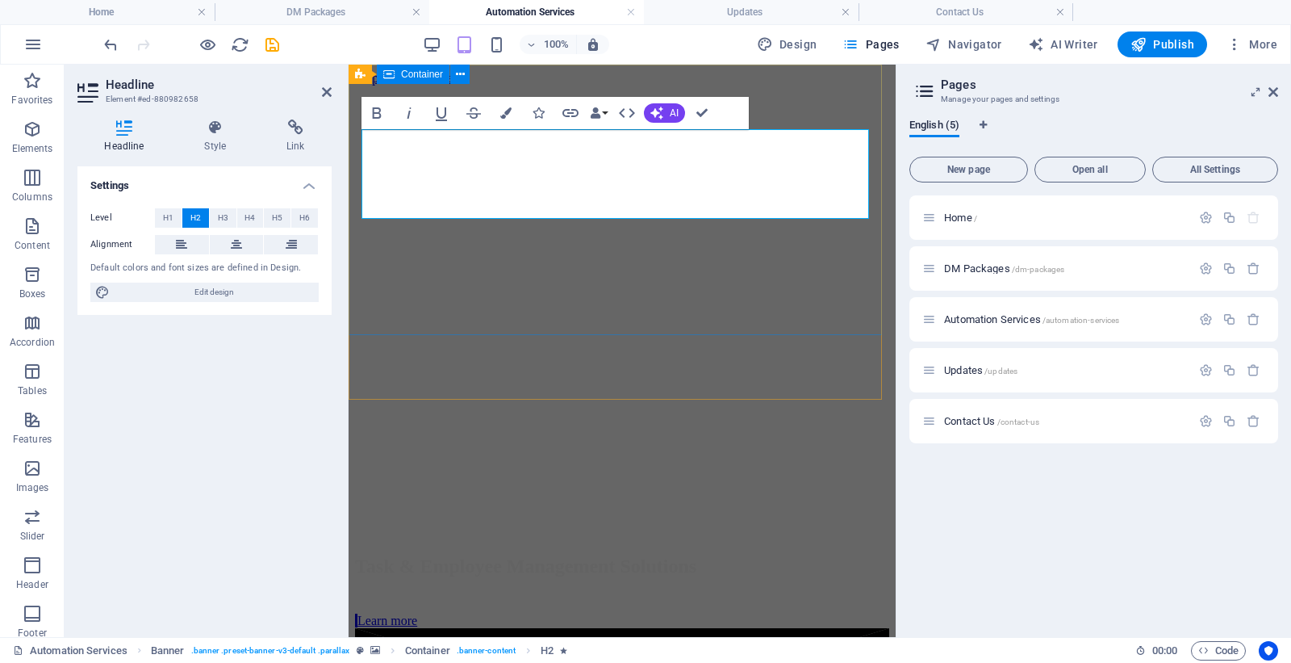
click at [634, 539] on div "Task & Employee Management Solutions Learn more" at bounding box center [622, 583] width 534 height 89
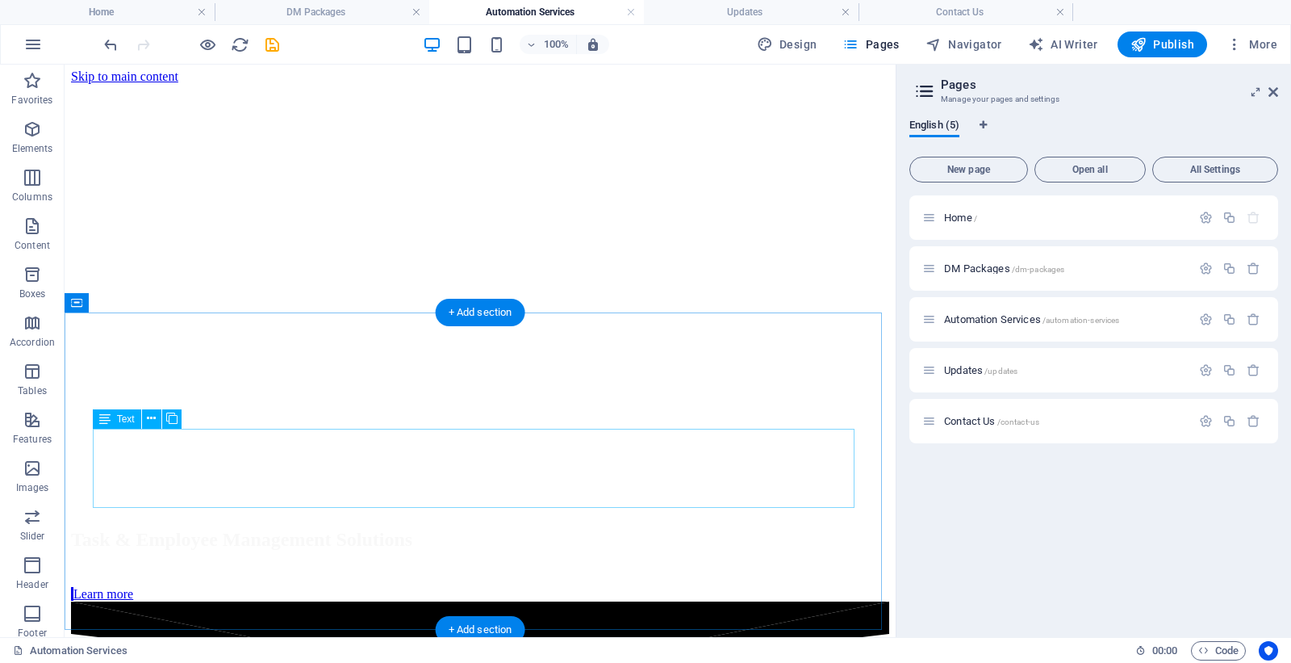
scroll to position [373, 0]
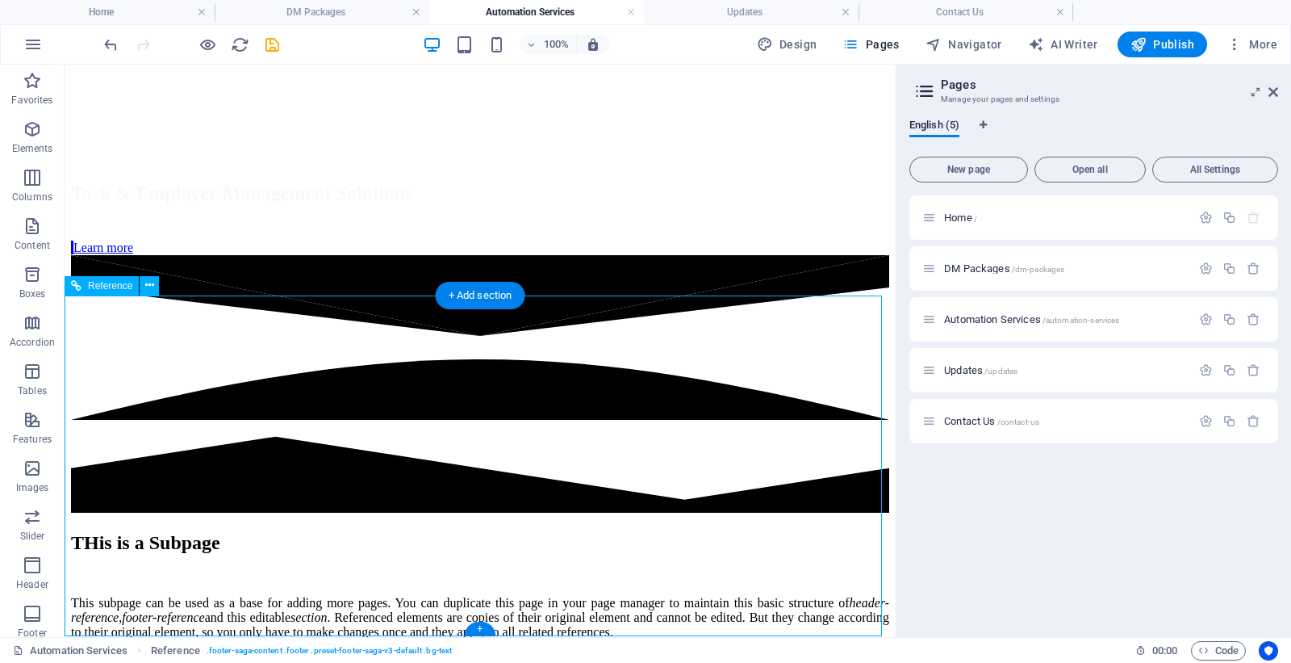
scroll to position [421, 0]
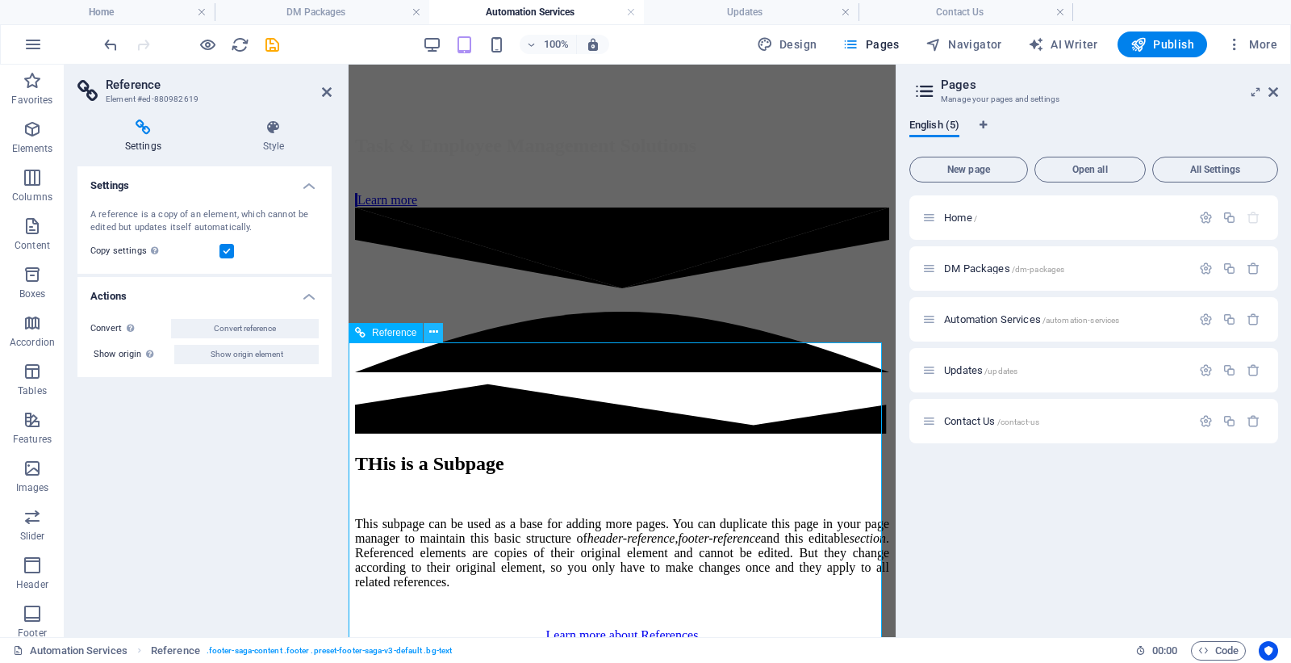
click at [433, 333] on icon at bounding box center [433, 332] width 9 height 17
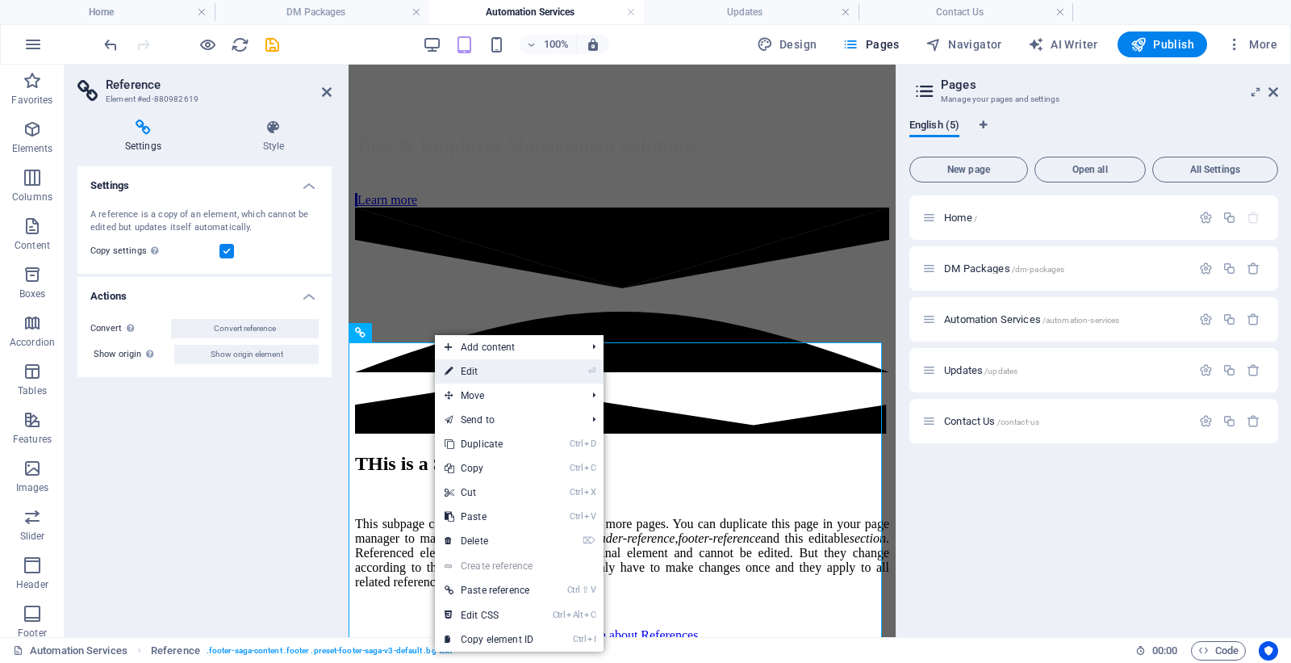
click at [457, 367] on link "⏎ Edit" at bounding box center [489, 371] width 108 height 24
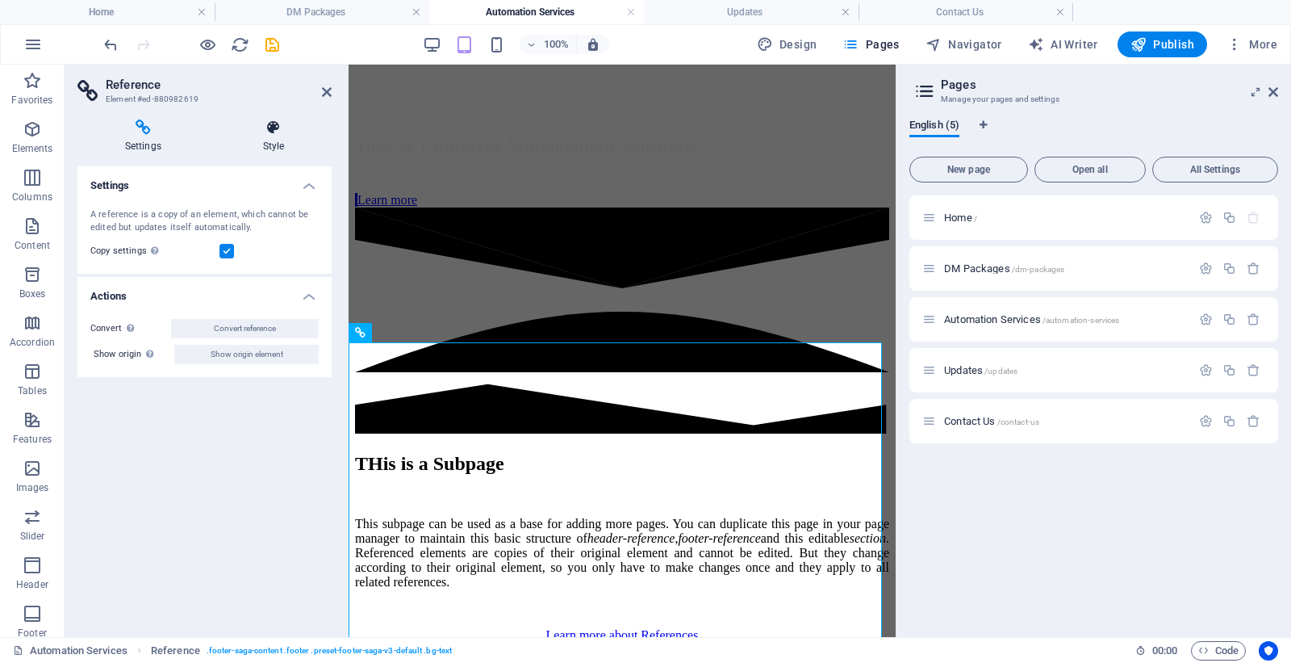
click at [265, 137] on h4 "Style" at bounding box center [274, 136] width 116 height 34
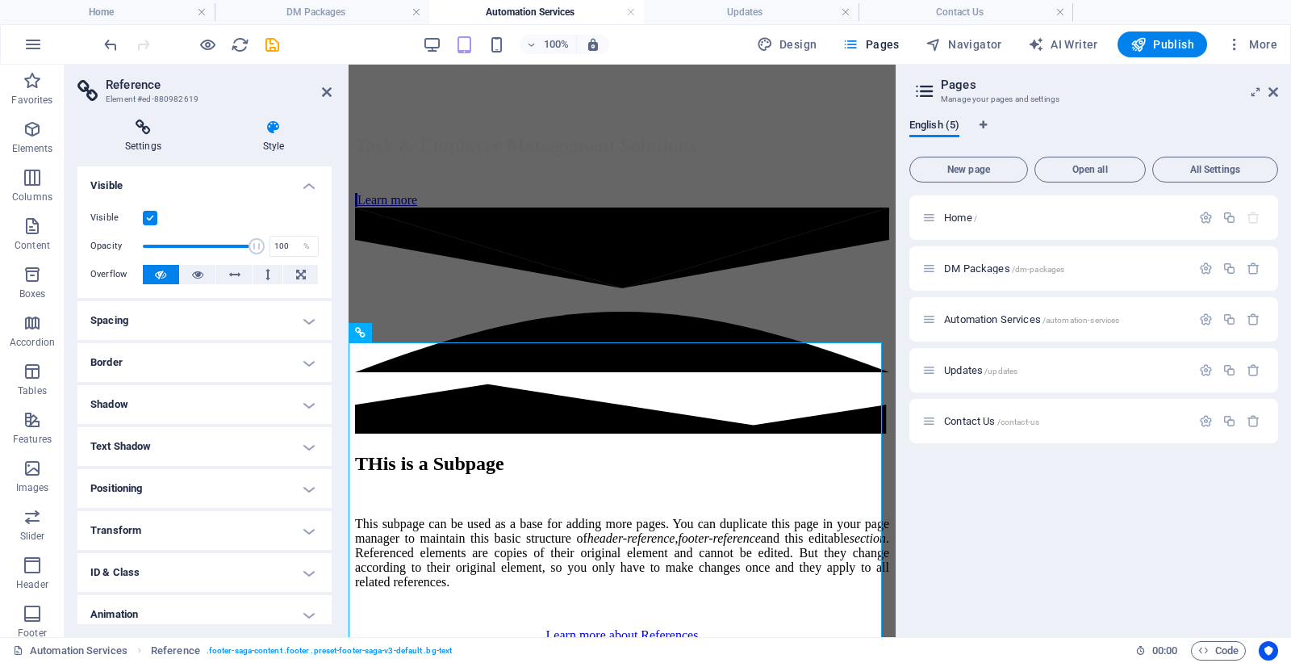
click at [144, 139] on h4 "Settings" at bounding box center [146, 136] width 138 height 34
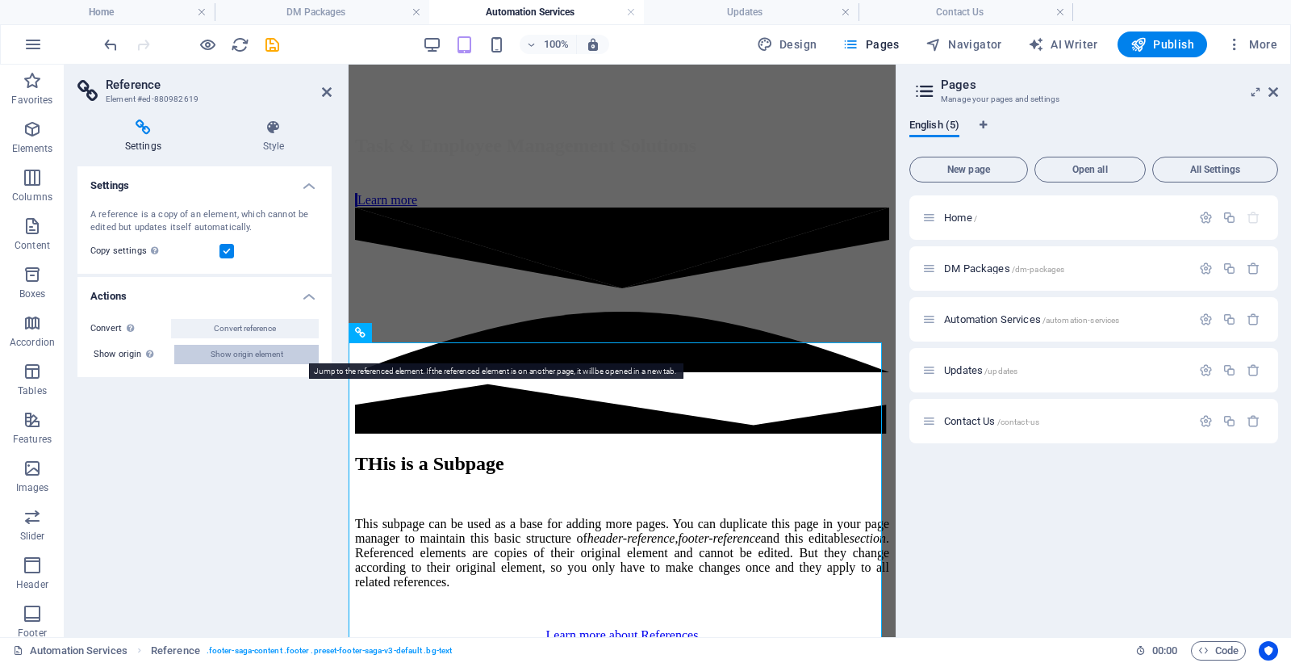
click at [245, 359] on span "Show origin element" at bounding box center [247, 354] width 73 height 19
select select "footer"
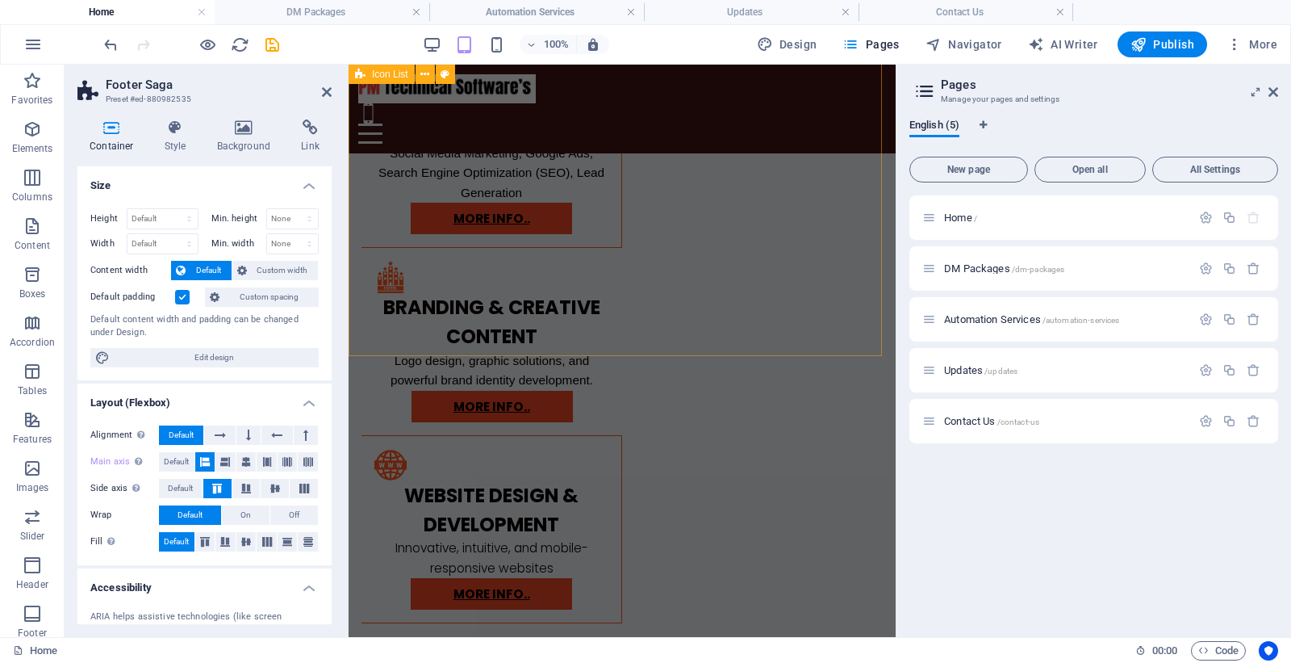
scroll to position [1785, 0]
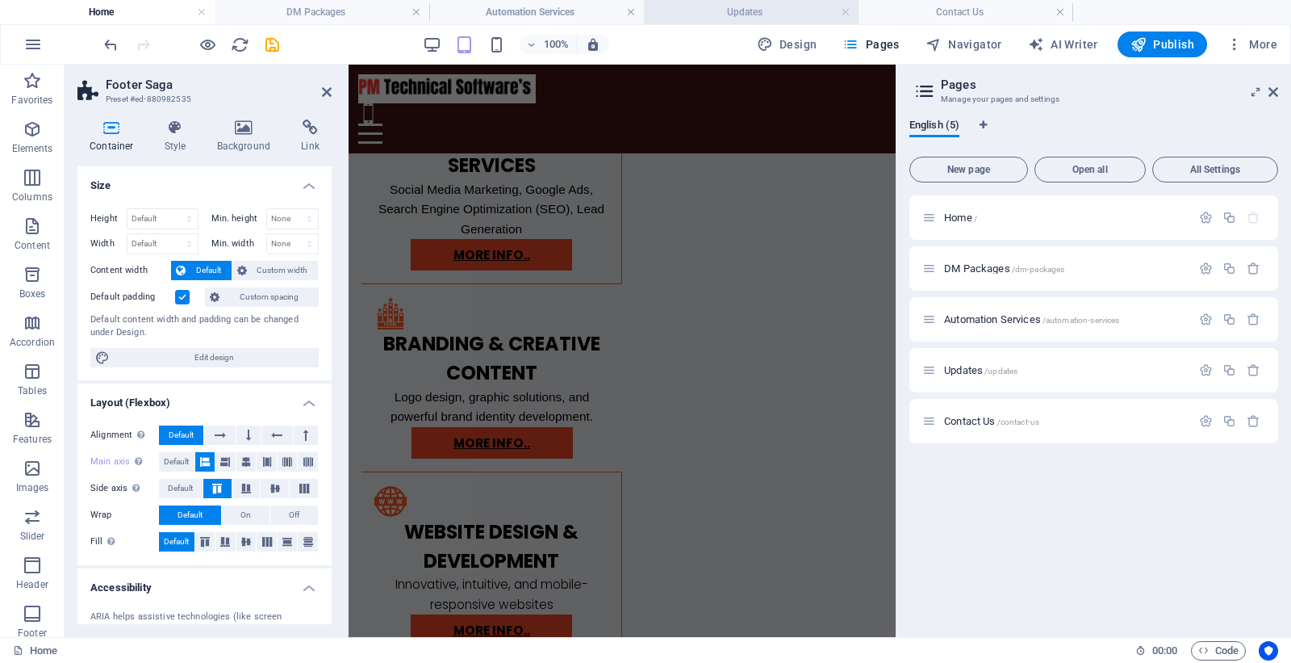
click at [718, 11] on h4 "Updates" at bounding box center [751, 12] width 215 height 18
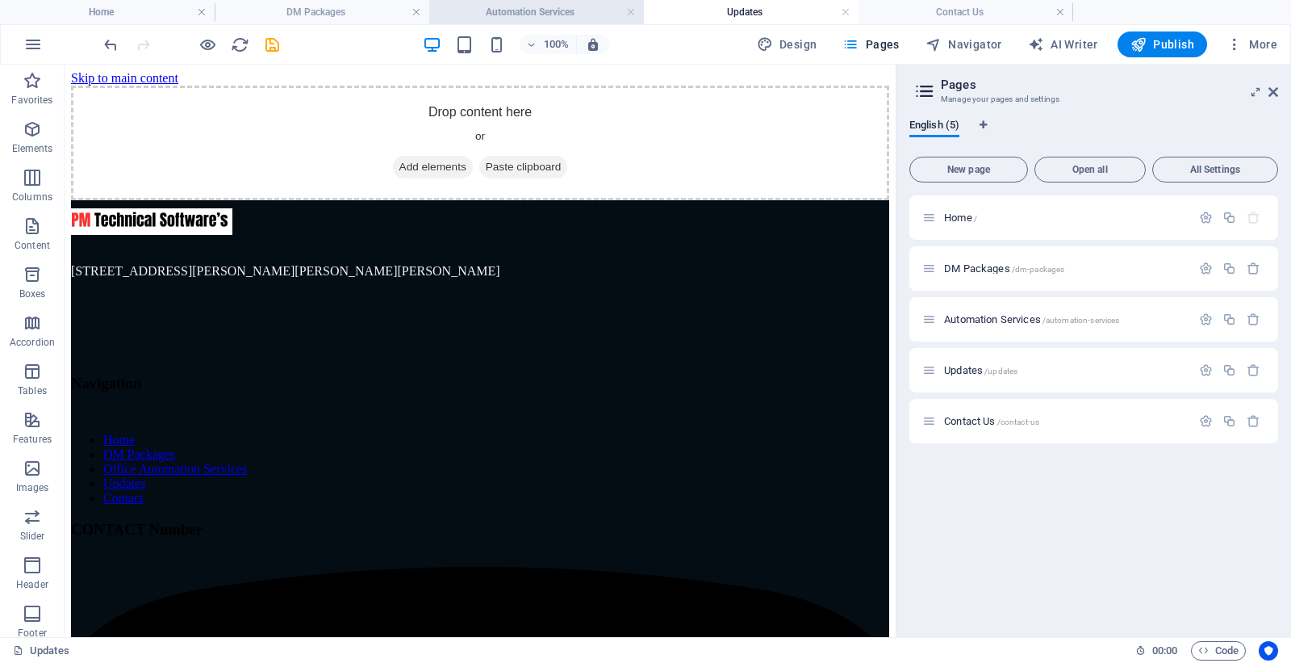
click at [562, 17] on h4 "Automation Services" at bounding box center [536, 12] width 215 height 18
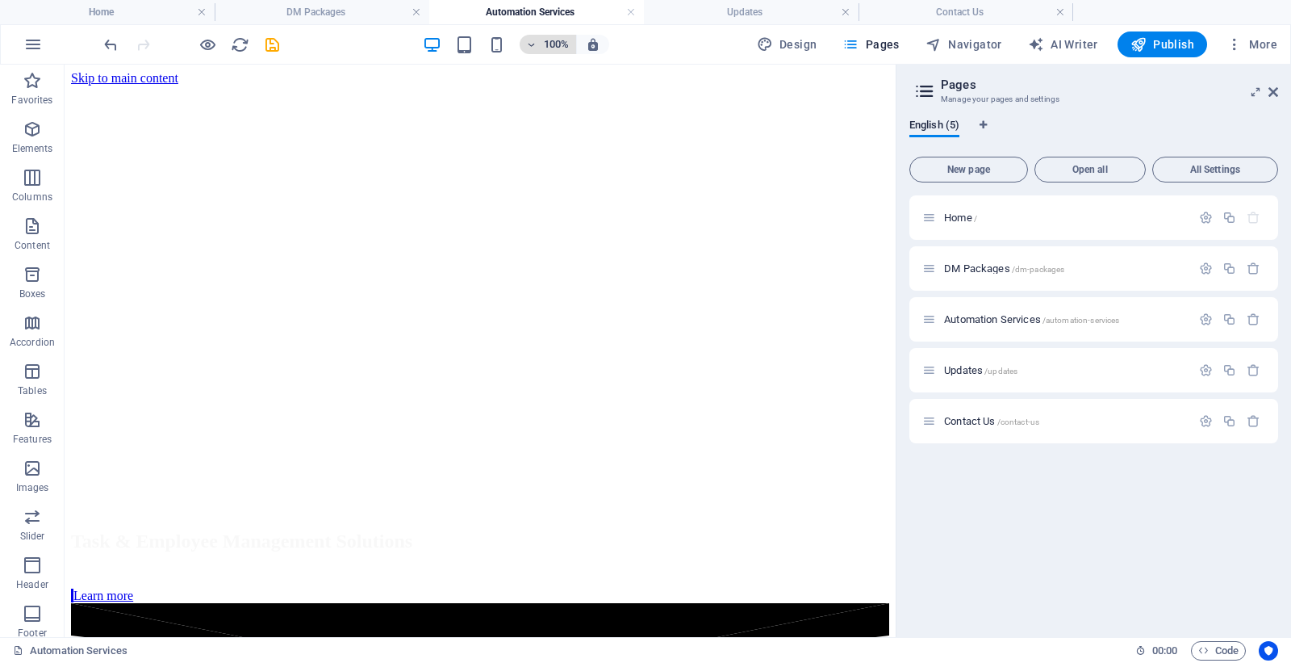
scroll to position [373, 0]
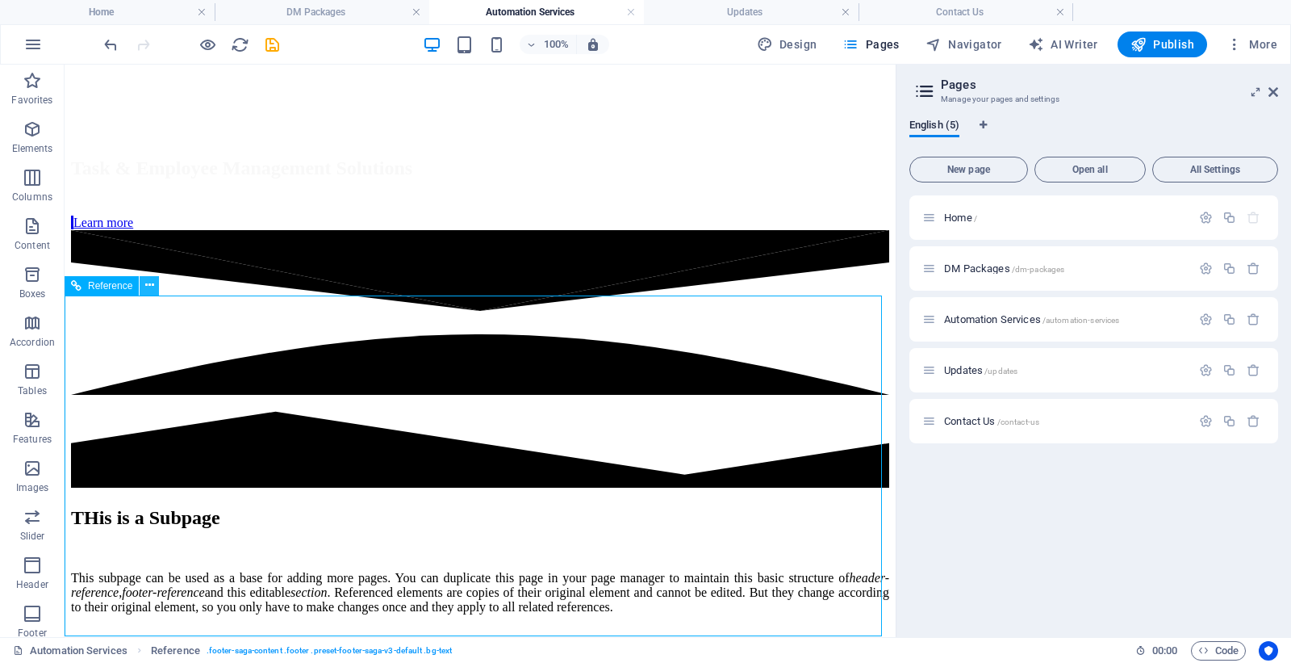
click at [148, 278] on icon at bounding box center [149, 285] width 9 height 17
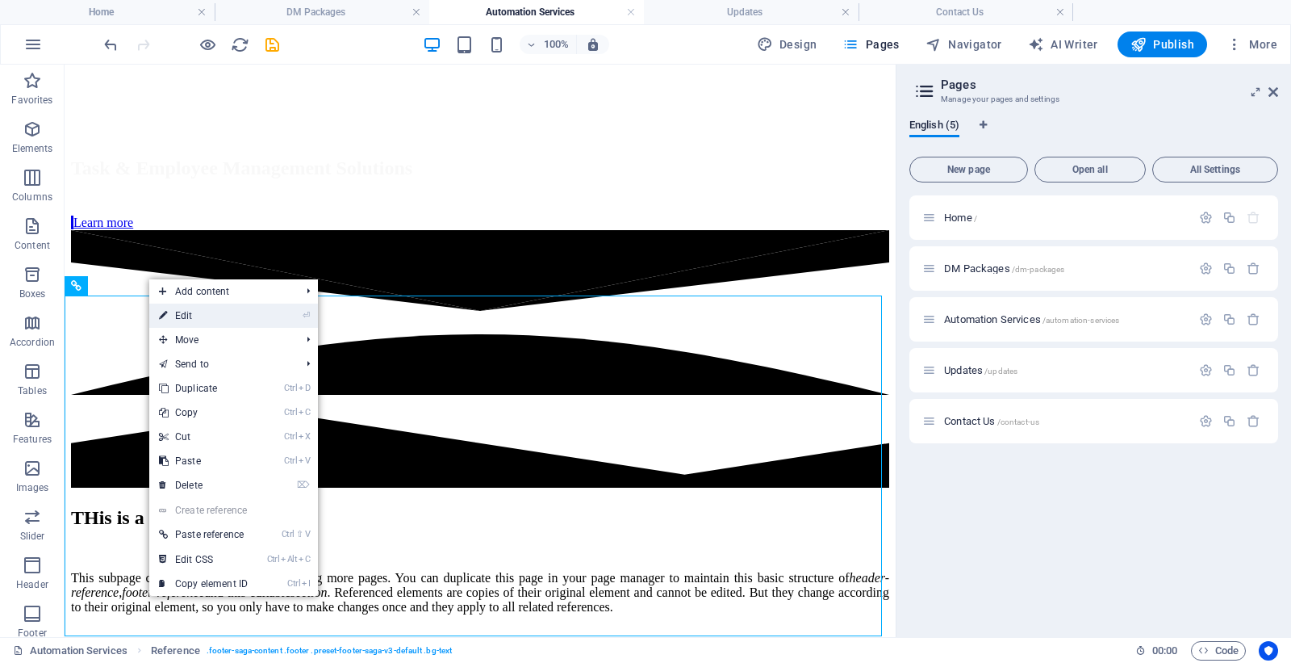
click at [187, 319] on link "⏎ Edit" at bounding box center [203, 316] width 108 height 24
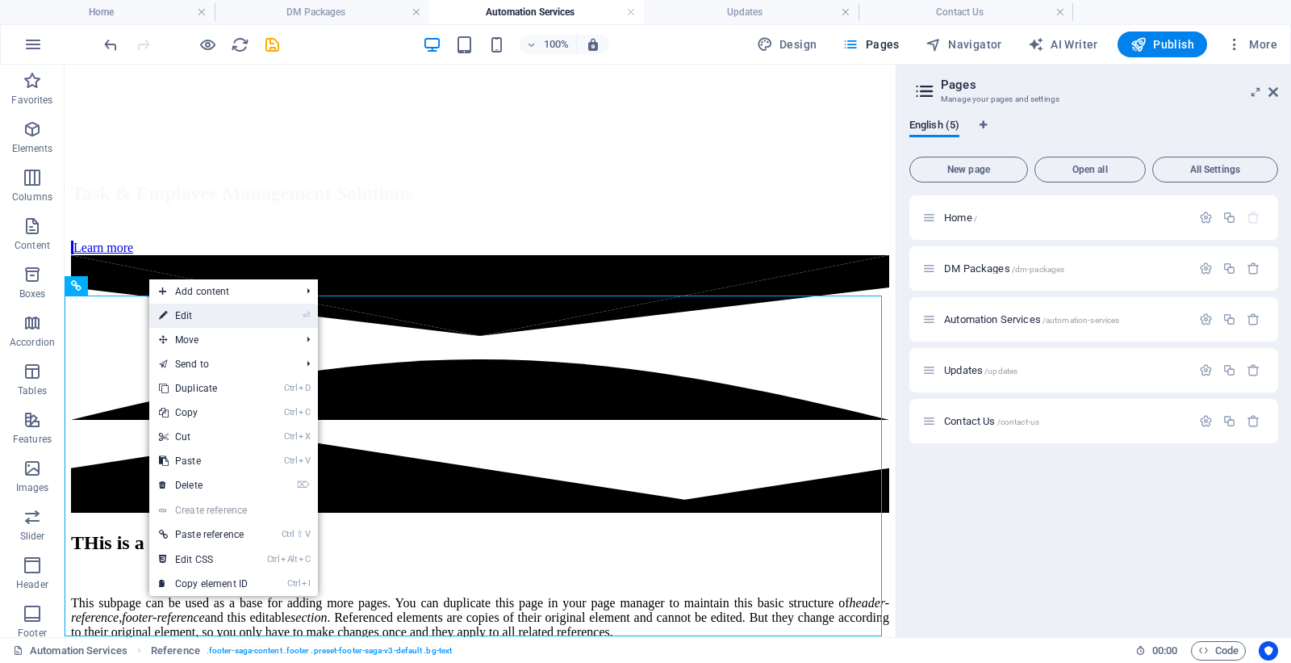
scroll to position [421, 0]
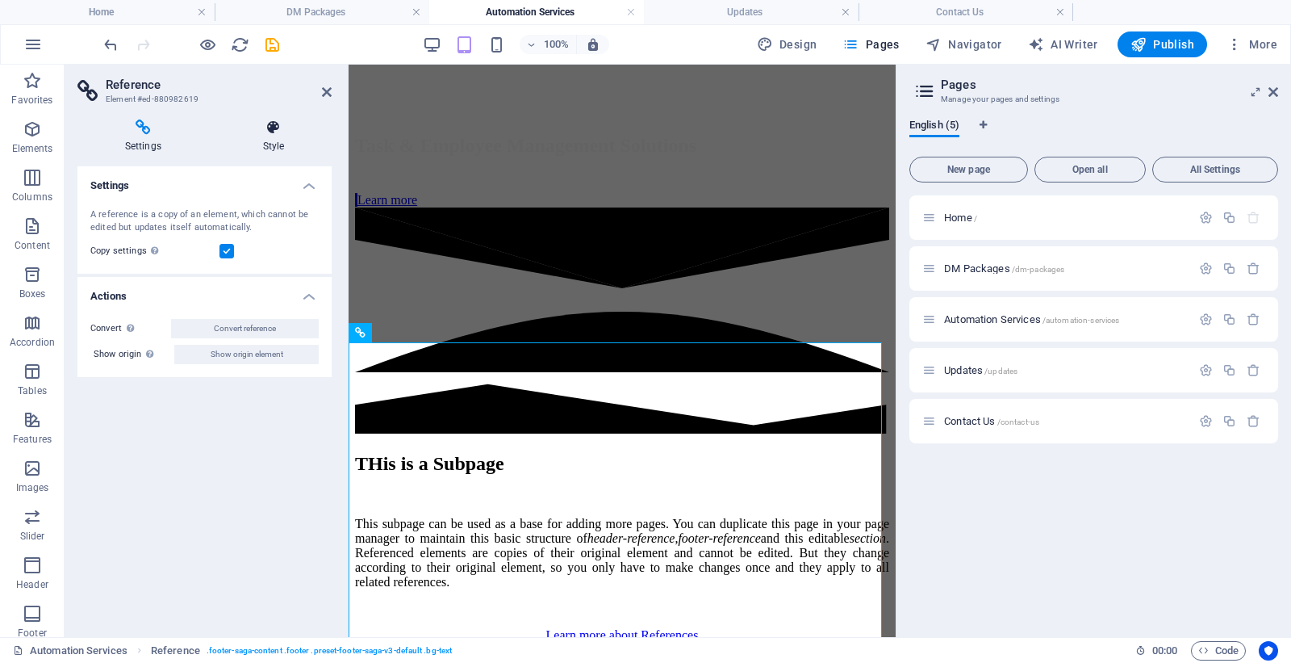
click at [278, 134] on icon at bounding box center [274, 127] width 116 height 16
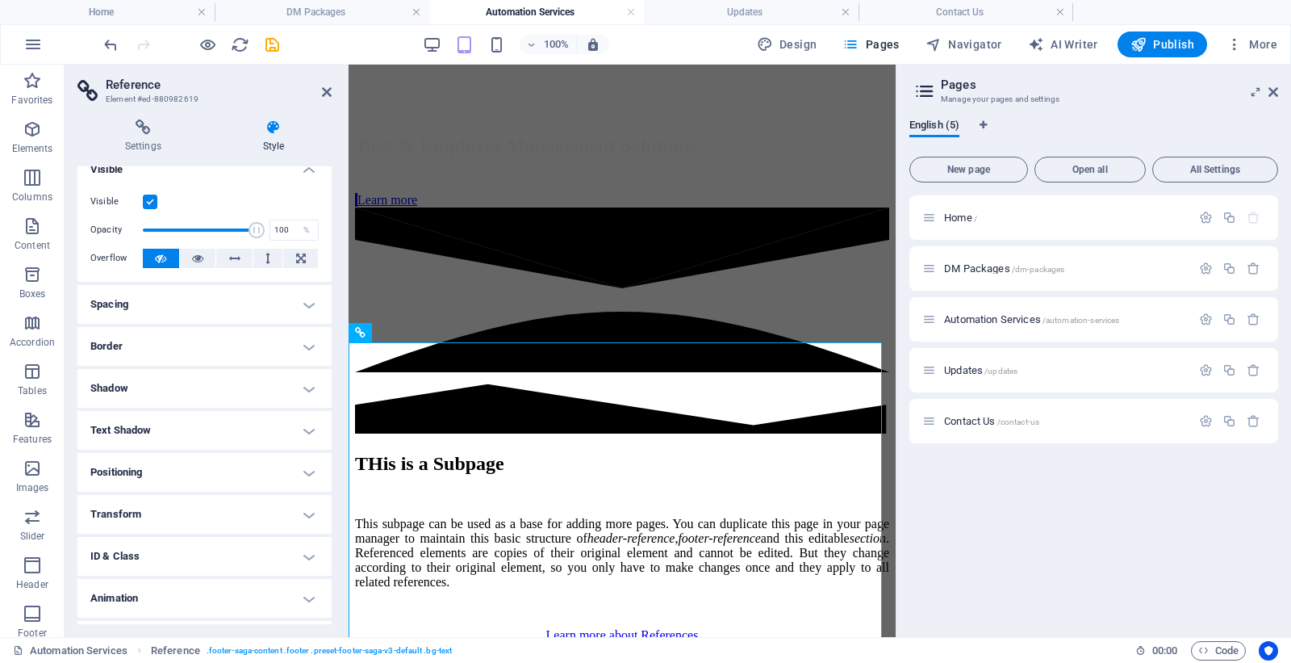
scroll to position [0, 0]
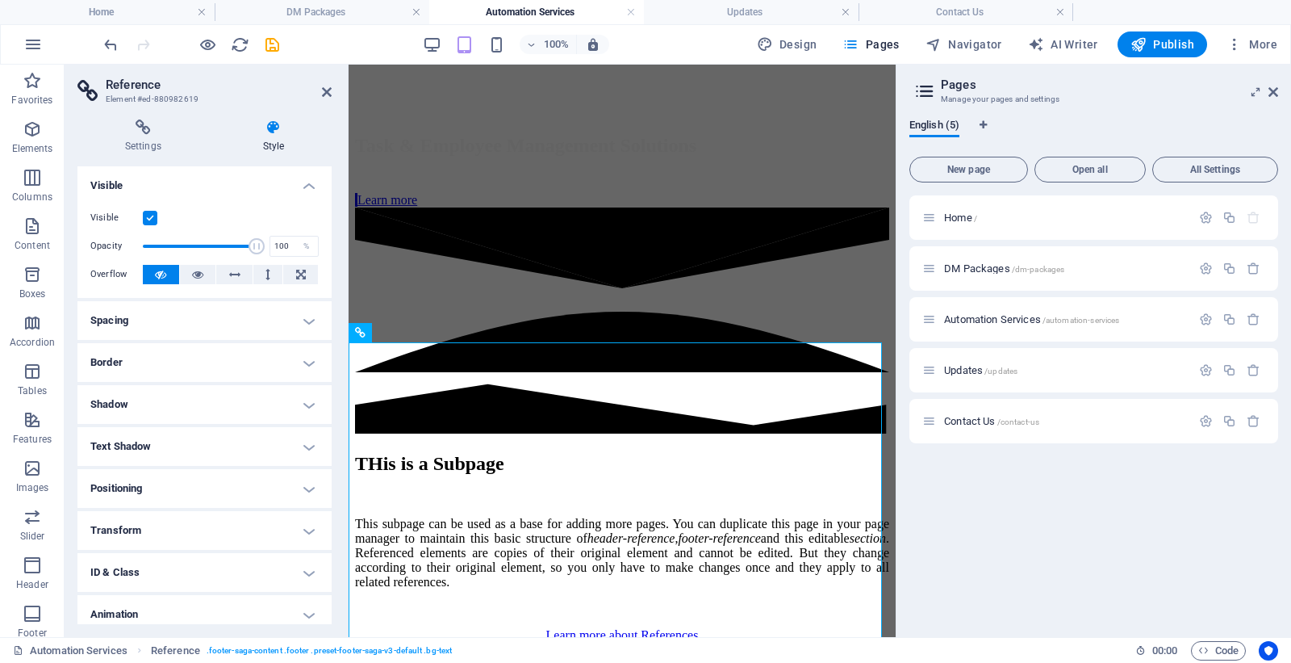
click at [189, 318] on h4 "Spacing" at bounding box center [204, 320] width 254 height 39
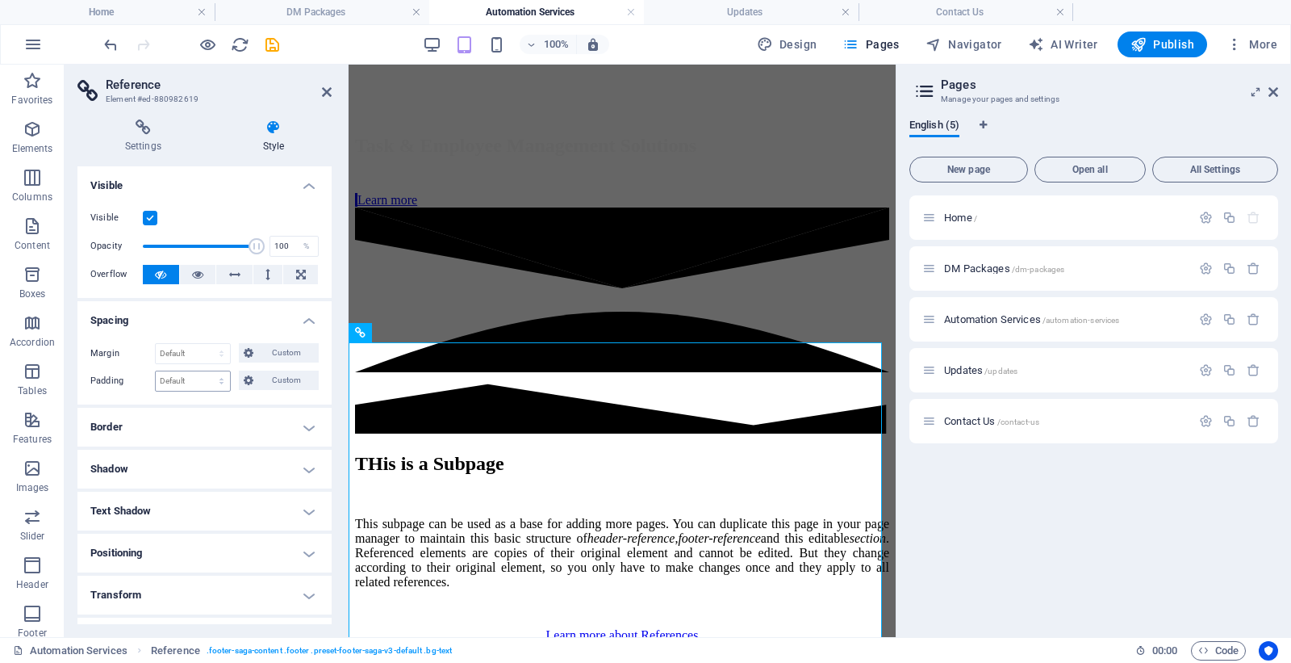
scroll to position [115, 0]
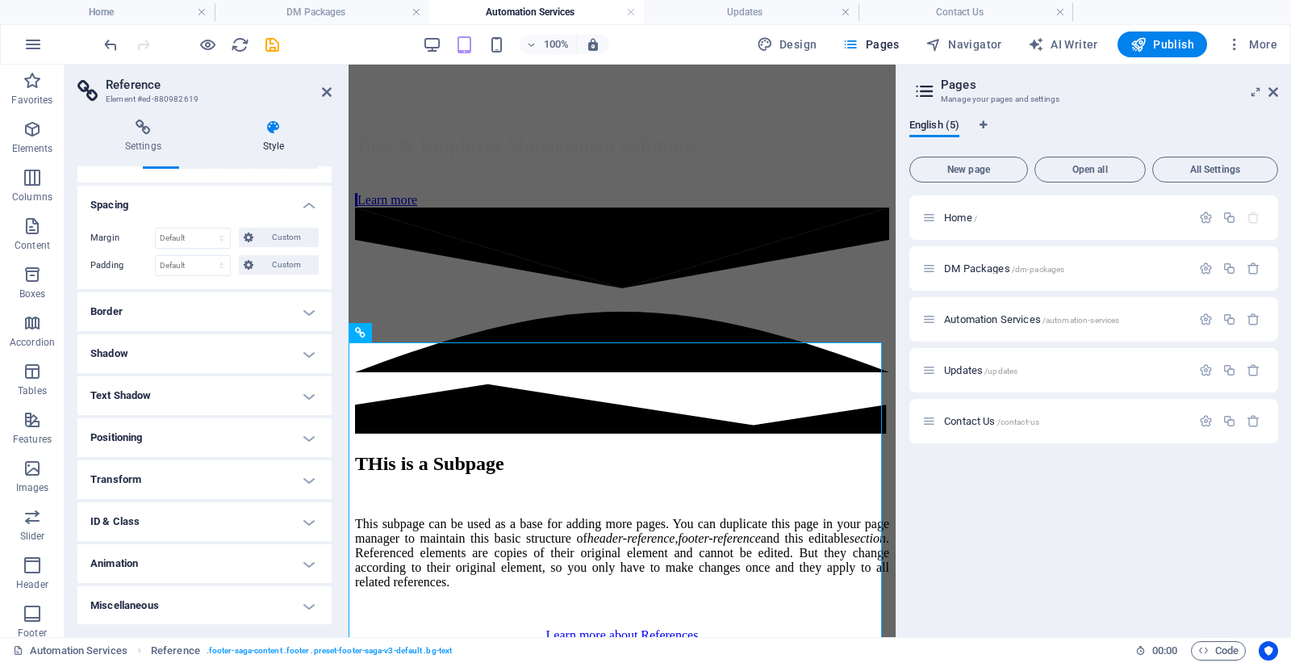
click at [199, 316] on h4 "Border" at bounding box center [204, 311] width 254 height 39
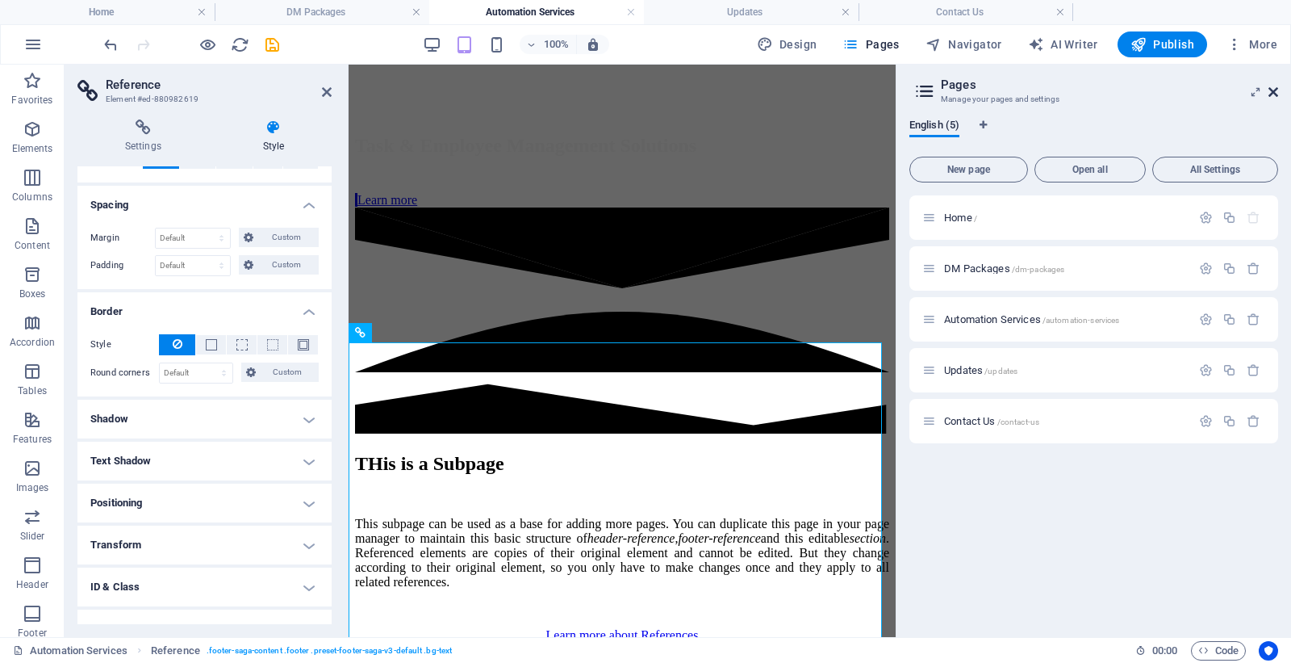
drag, startPoint x: 1277, startPoint y: 90, endPoint x: 581, endPoint y: 224, distance: 708.4
click at [1277, 90] on icon at bounding box center [1274, 92] width 10 height 13
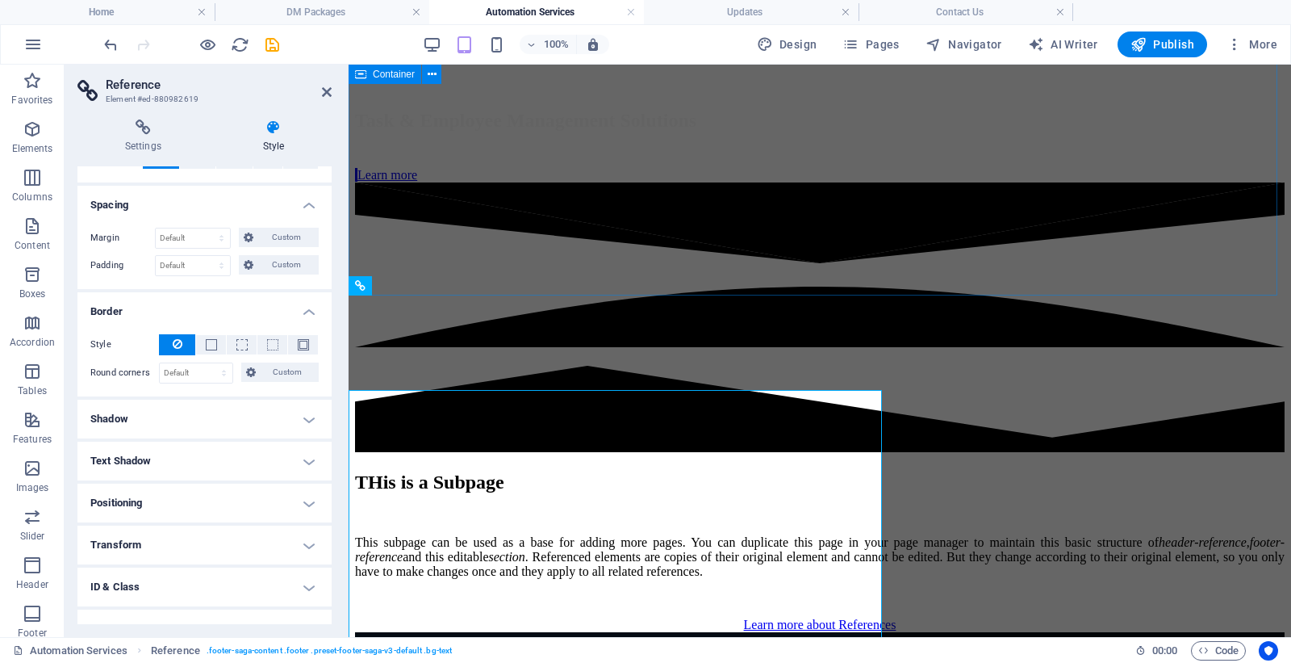
scroll to position [373, 0]
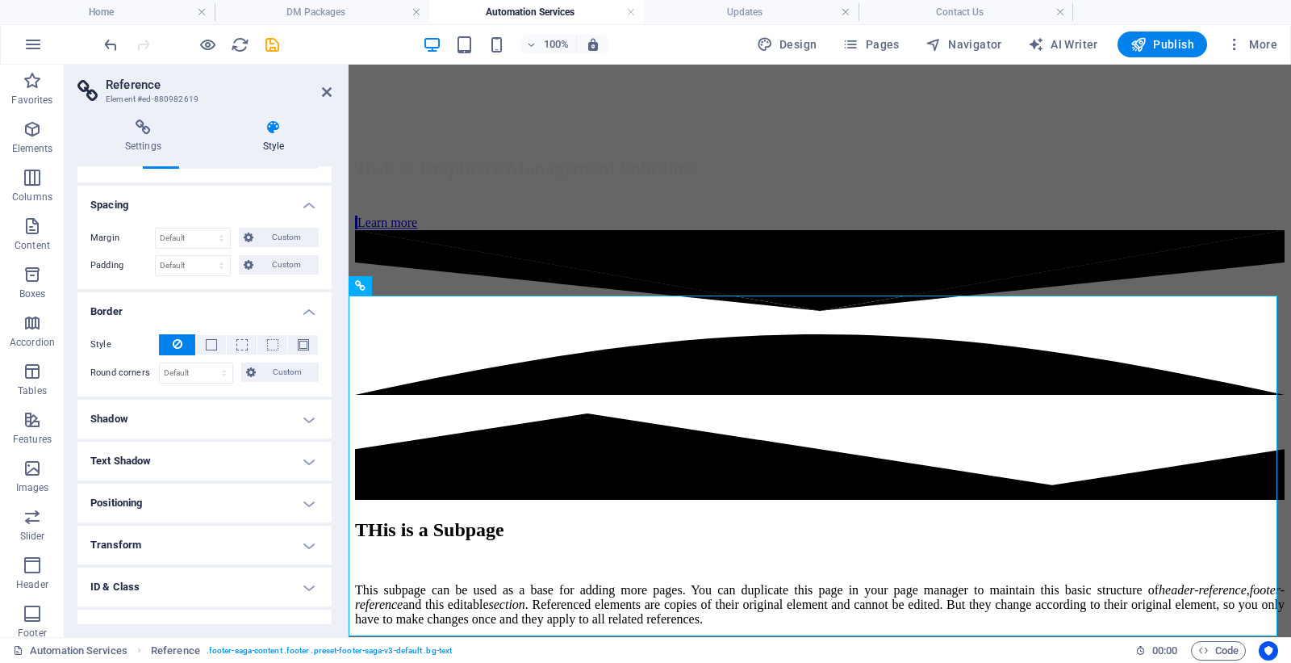
click at [188, 463] on h4 "Text Shadow" at bounding box center [204, 461] width 254 height 39
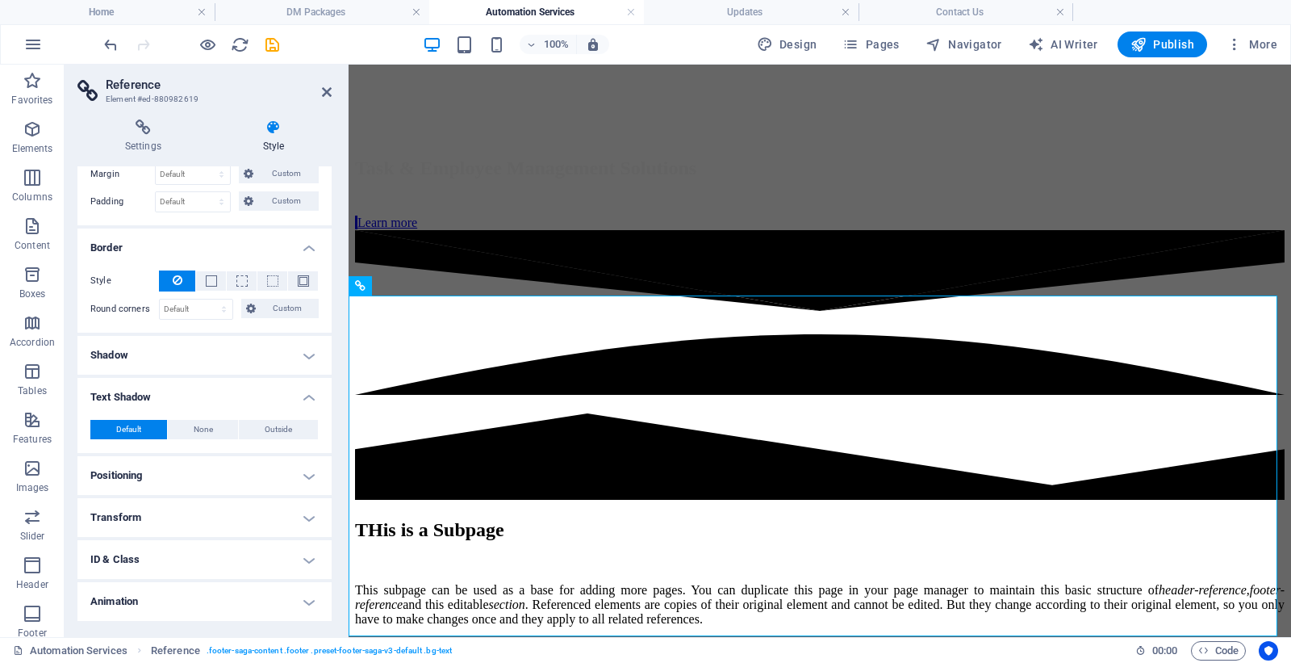
scroll to position [216, 0]
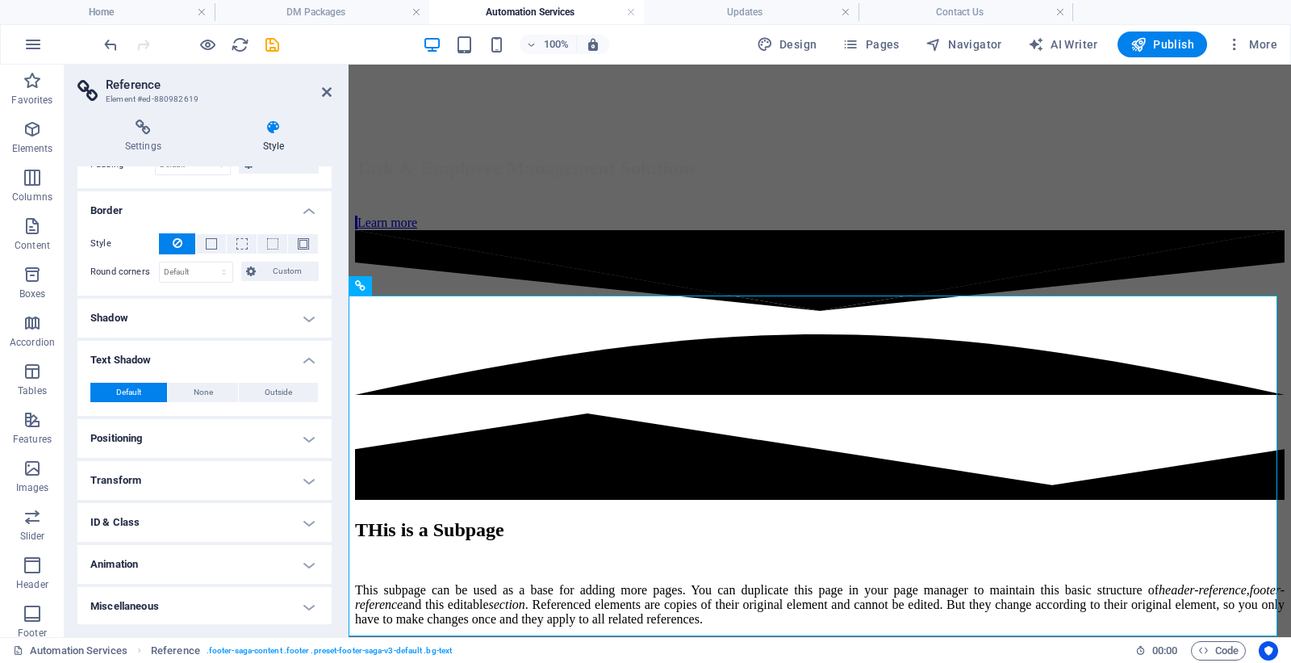
click at [211, 434] on h4 "Positioning" at bounding box center [204, 438] width 254 height 39
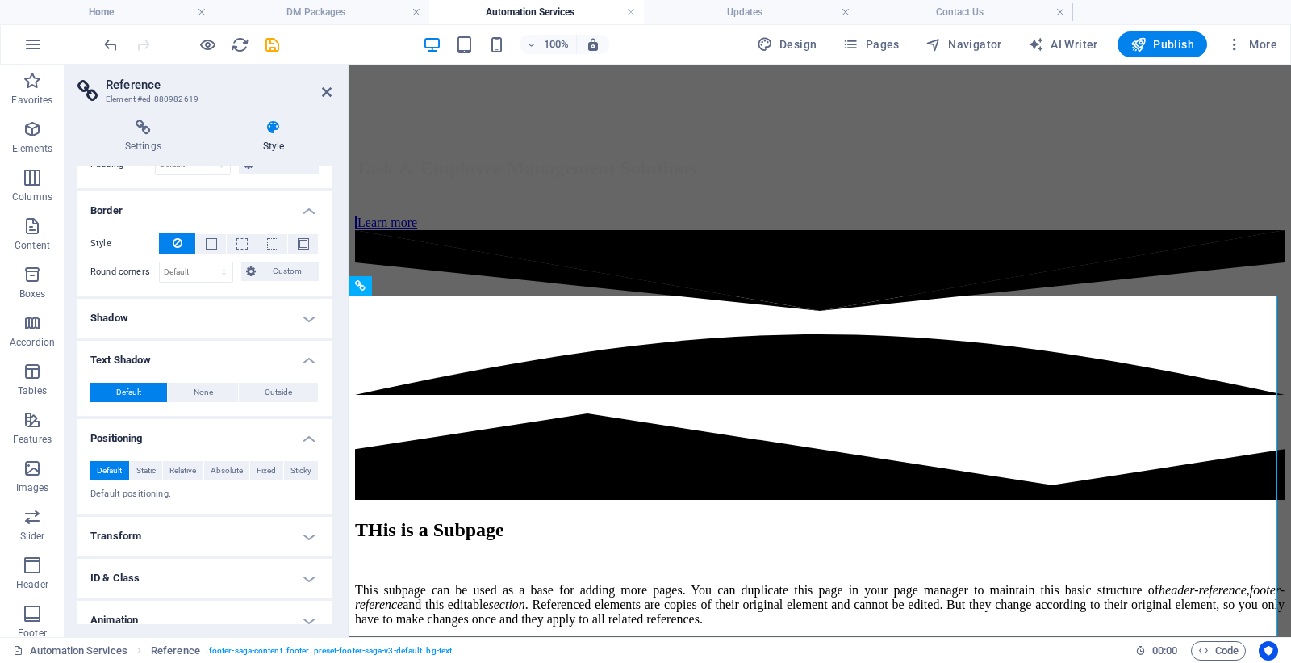
scroll to position [272, 0]
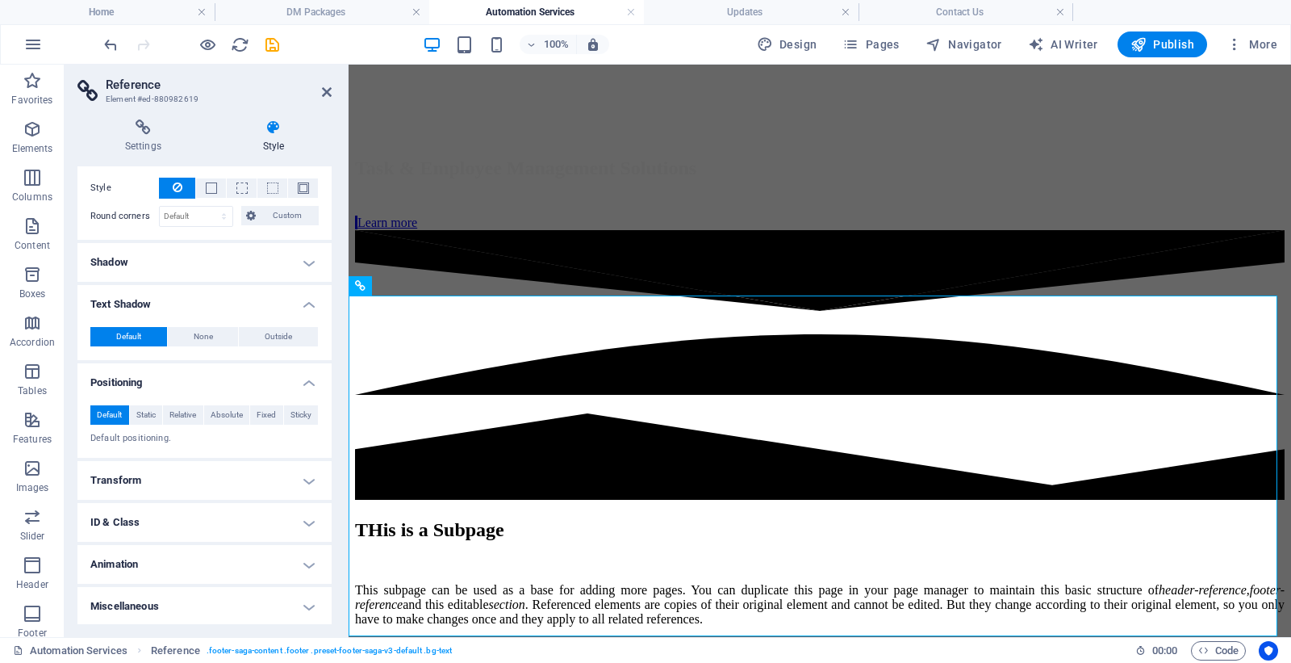
click at [227, 255] on h4 "Shadow" at bounding box center [204, 262] width 254 height 39
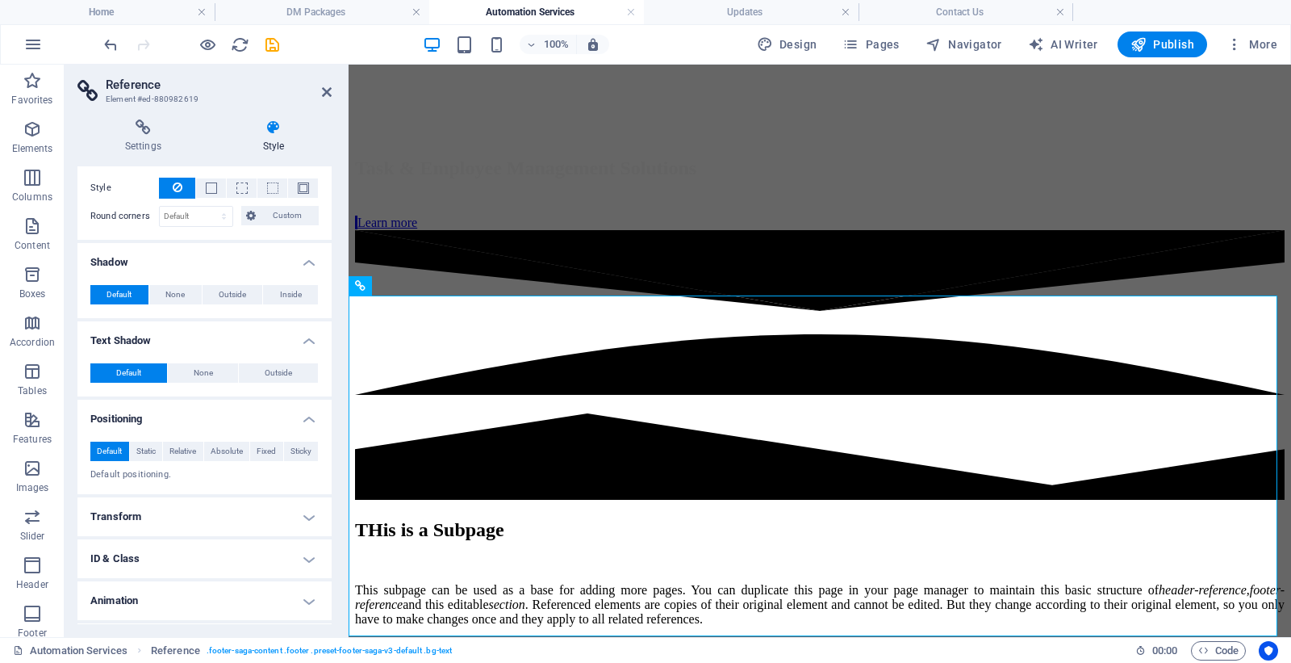
click at [227, 255] on h4 "Shadow" at bounding box center [204, 257] width 254 height 29
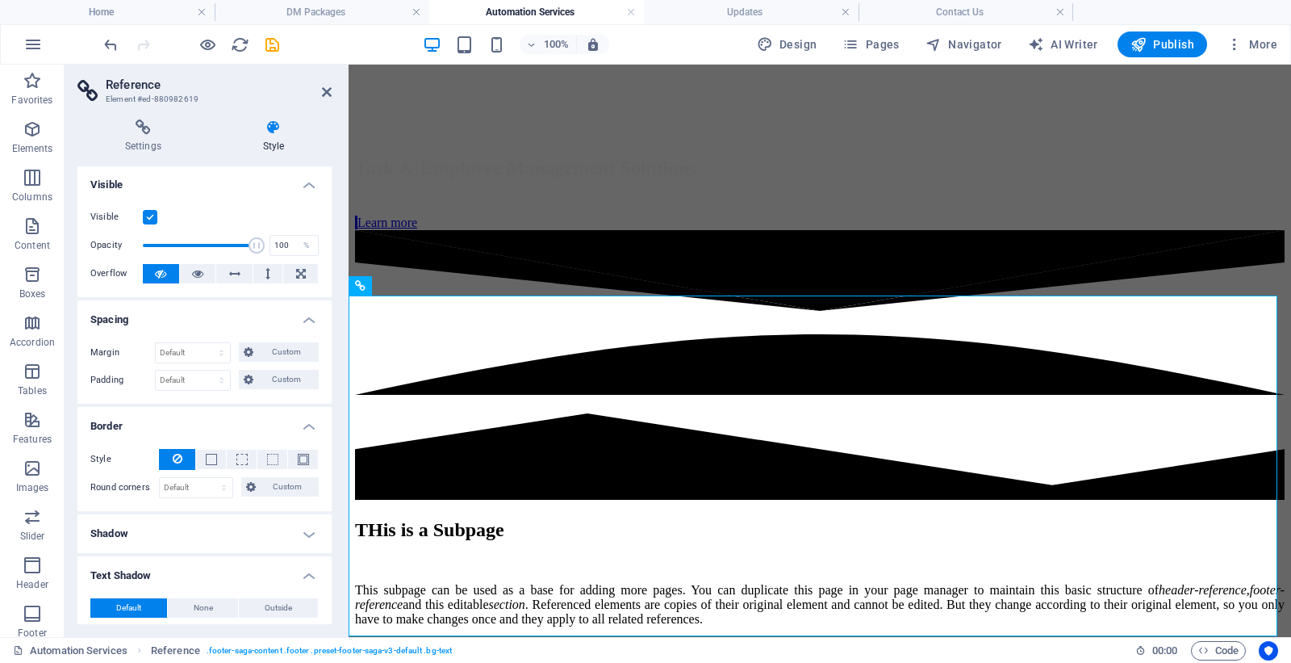
scroll to position [0, 0]
click at [241, 130] on icon at bounding box center [274, 127] width 116 height 16
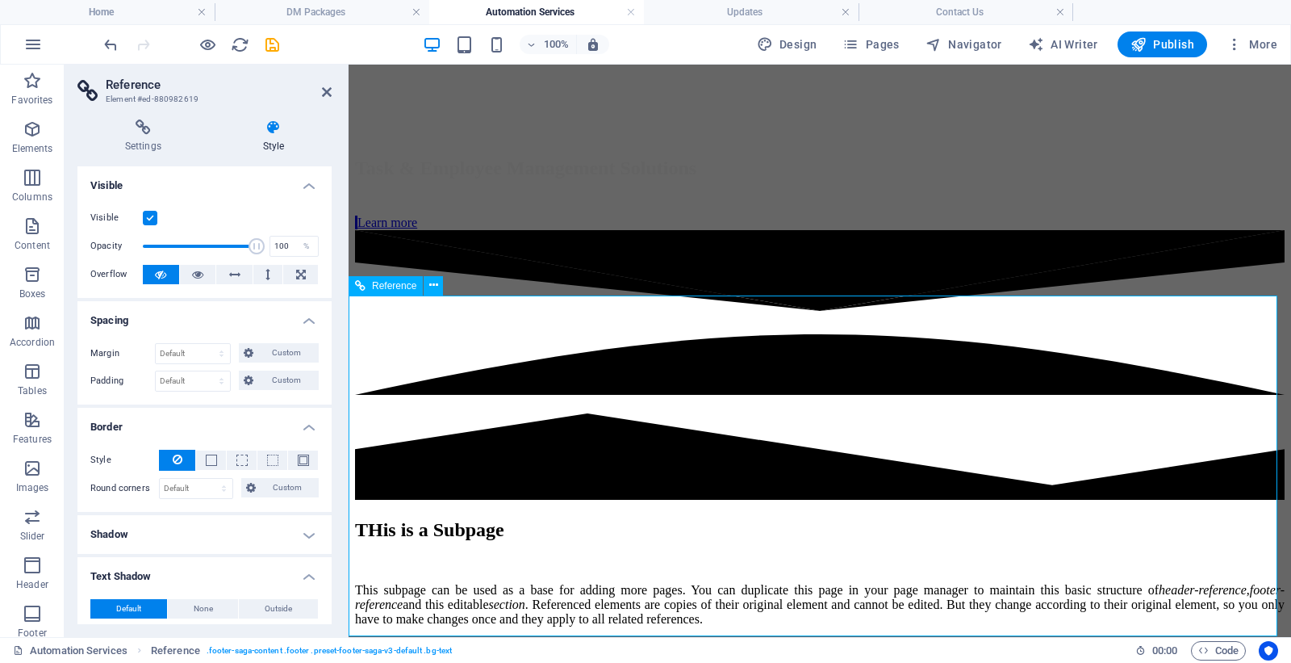
drag, startPoint x: 788, startPoint y: 417, endPoint x: 807, endPoint y: 412, distance: 20.0
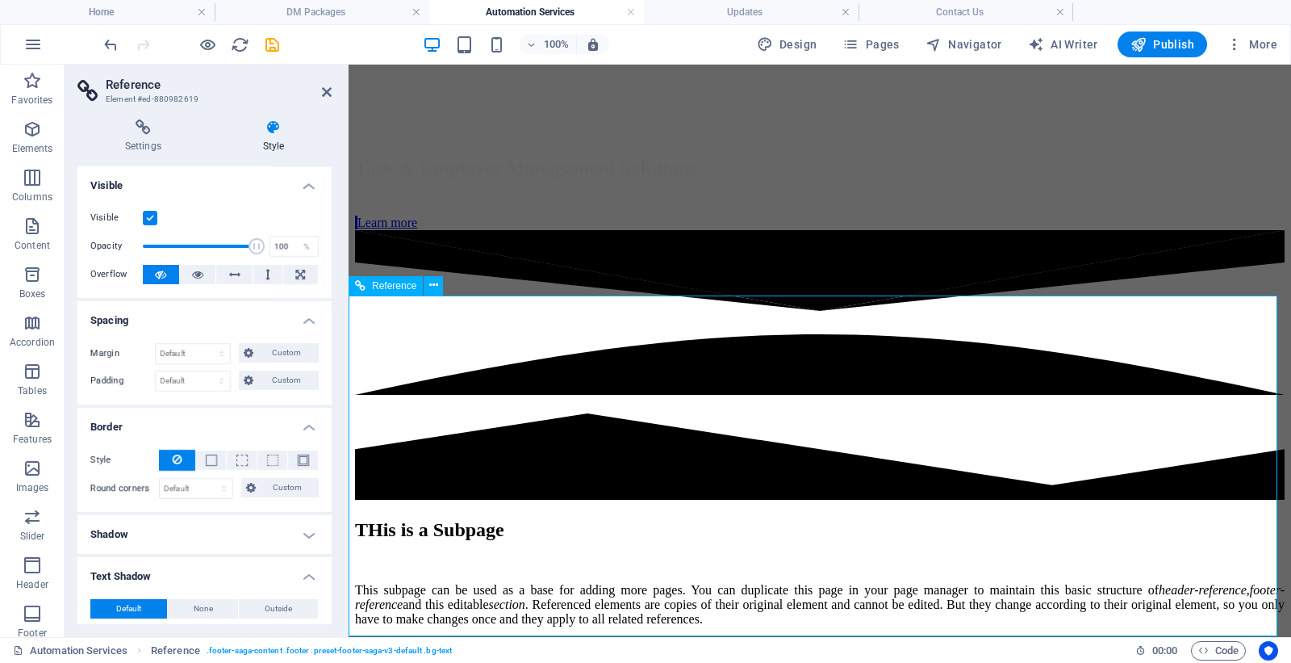
drag, startPoint x: 1057, startPoint y: 483, endPoint x: 1061, endPoint y: 461, distance: 22.0
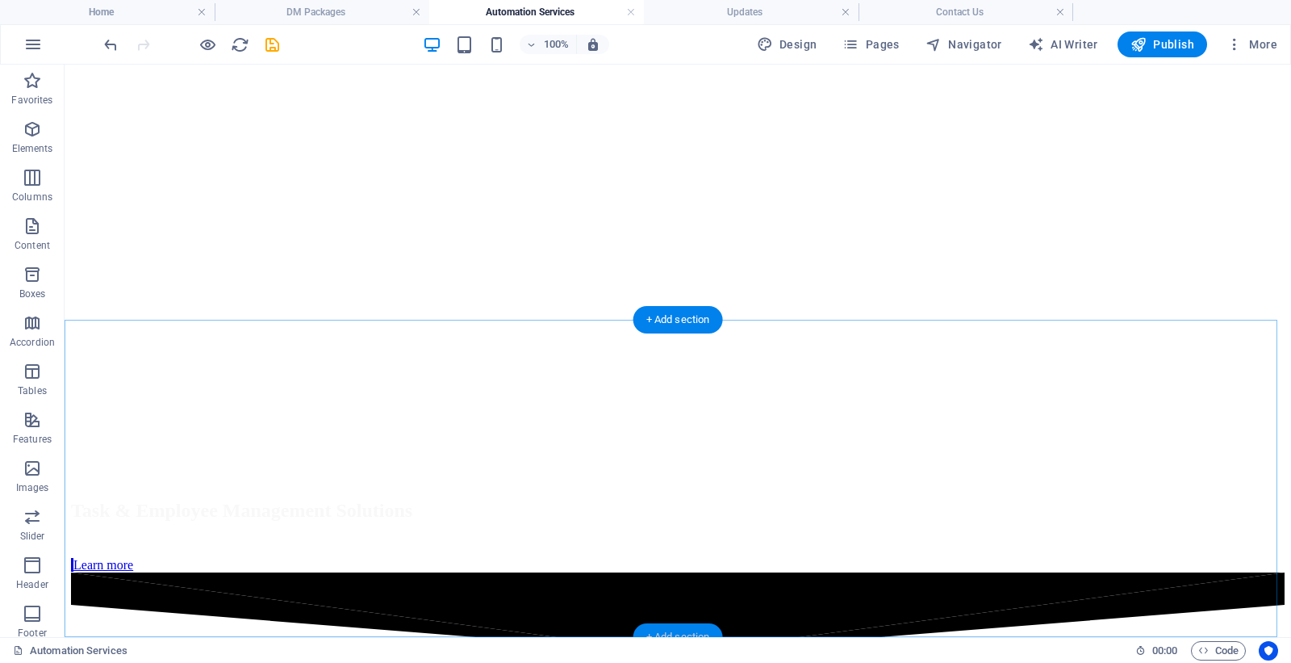
click at [672, 627] on div "+ Add section" at bounding box center [679, 636] width 90 height 27
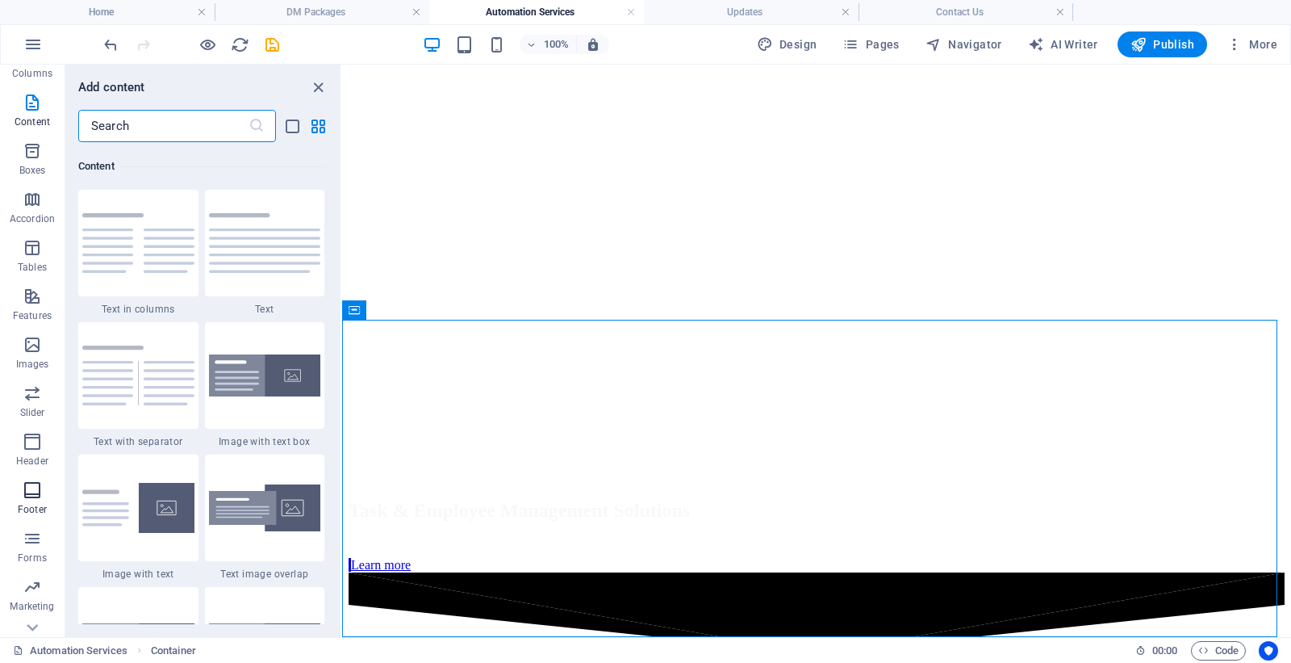
scroll to position [154, 0]
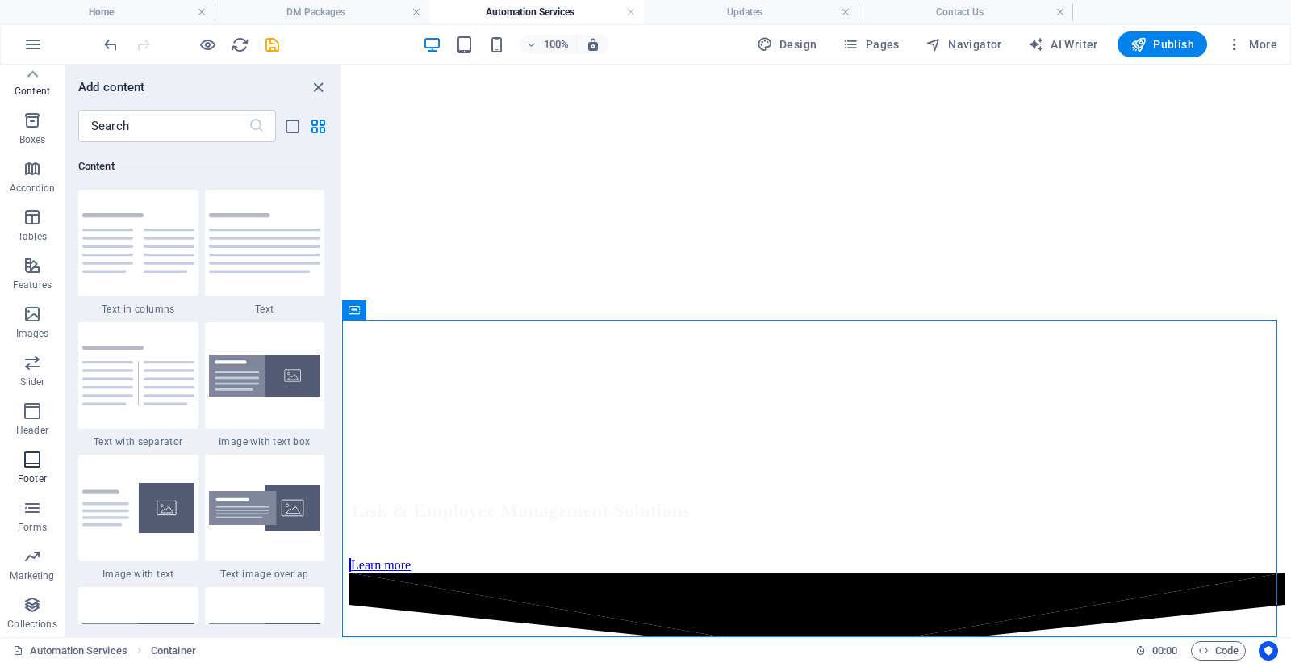
click at [27, 457] on icon "button" at bounding box center [32, 459] width 19 height 19
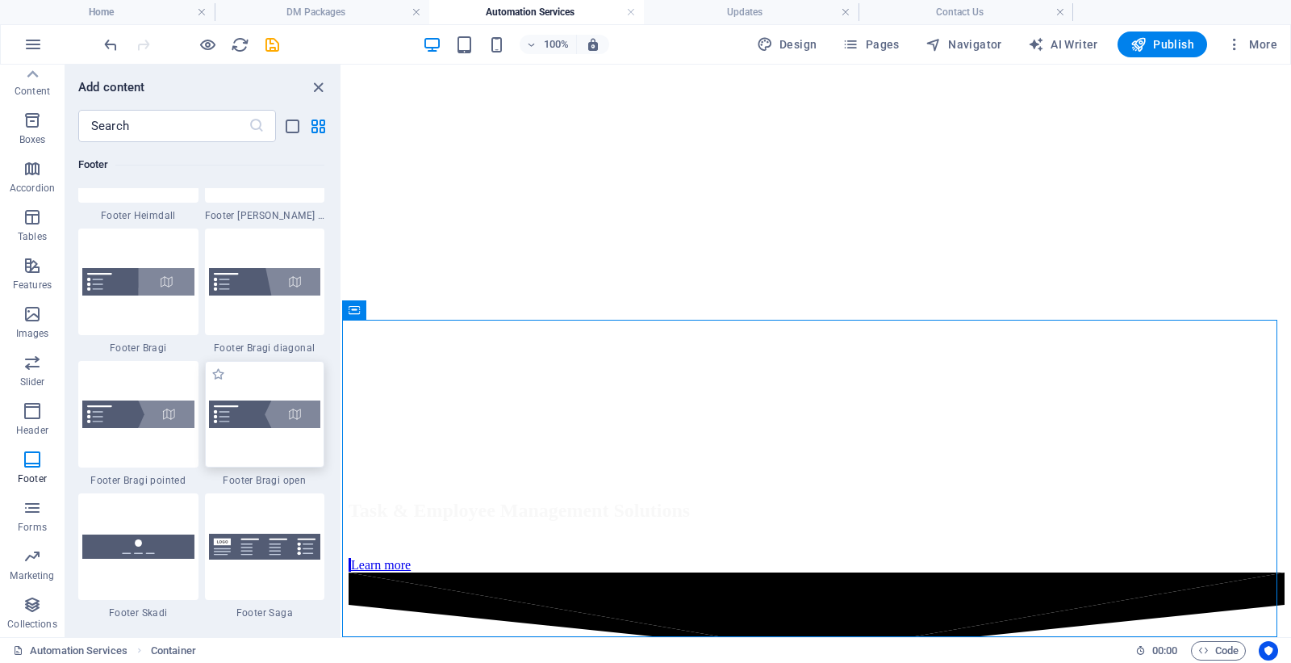
scroll to position [11133, 0]
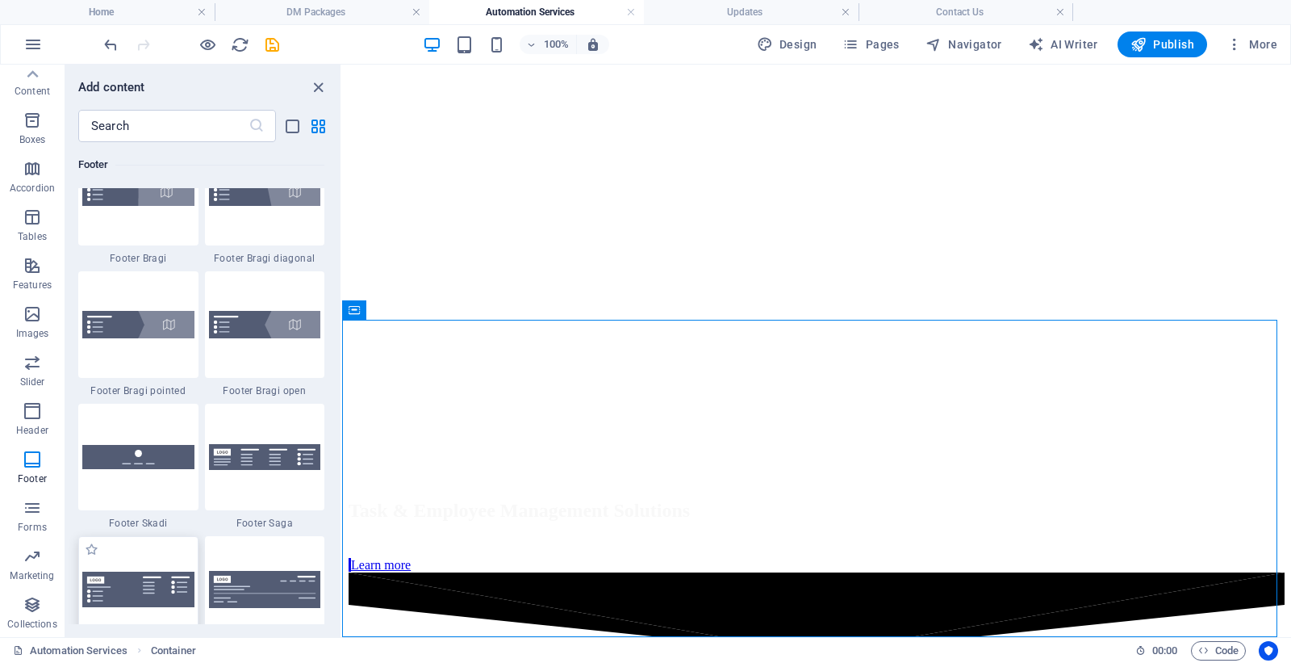
click at [140, 578] on img at bounding box center [138, 589] width 112 height 36
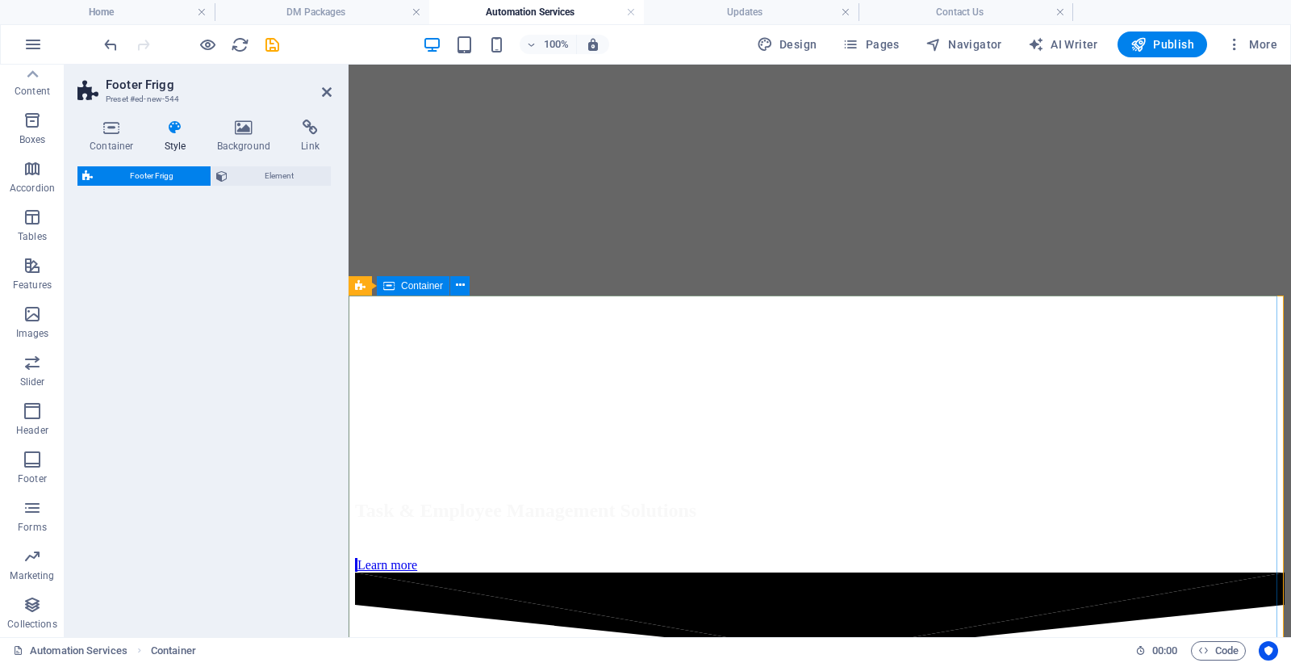
select select "rem"
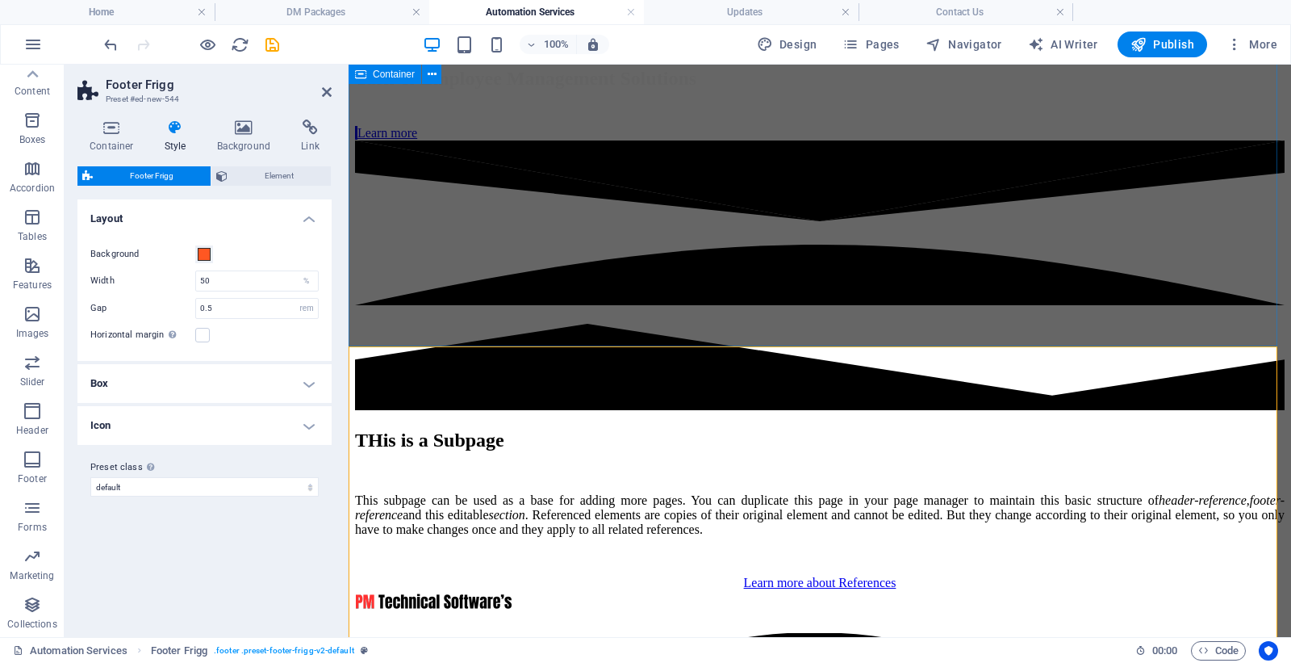
scroll to position [321, 0]
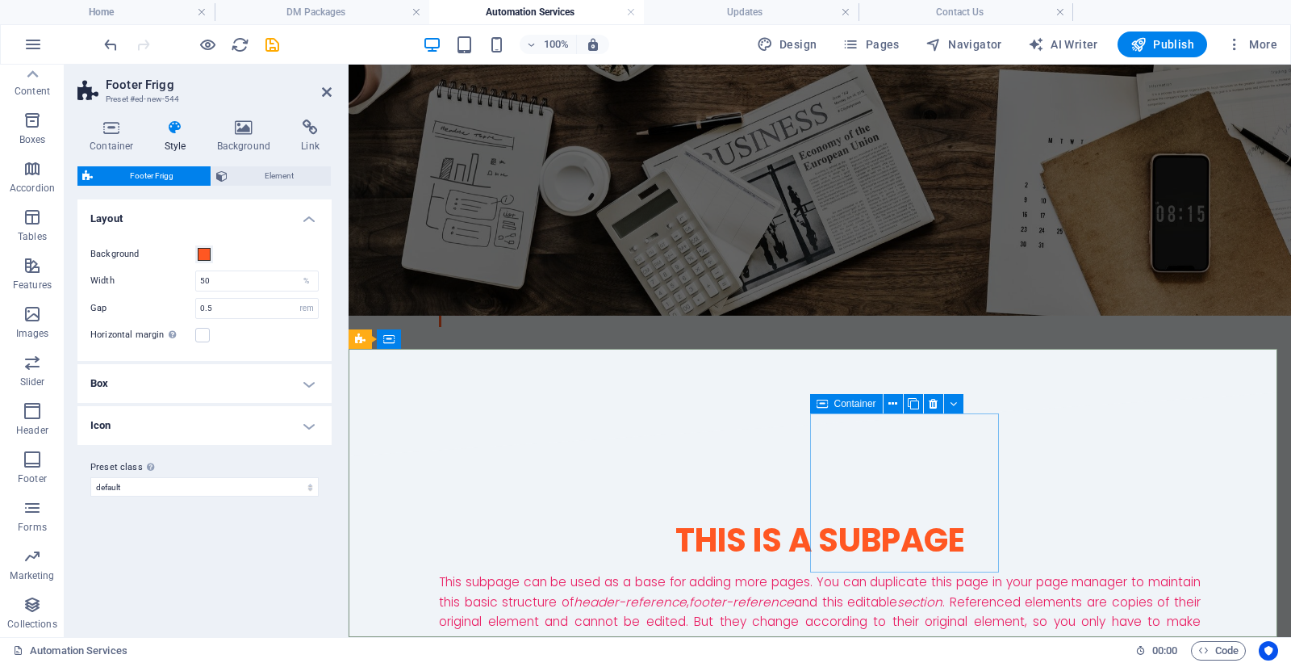
scroll to position [319, 0]
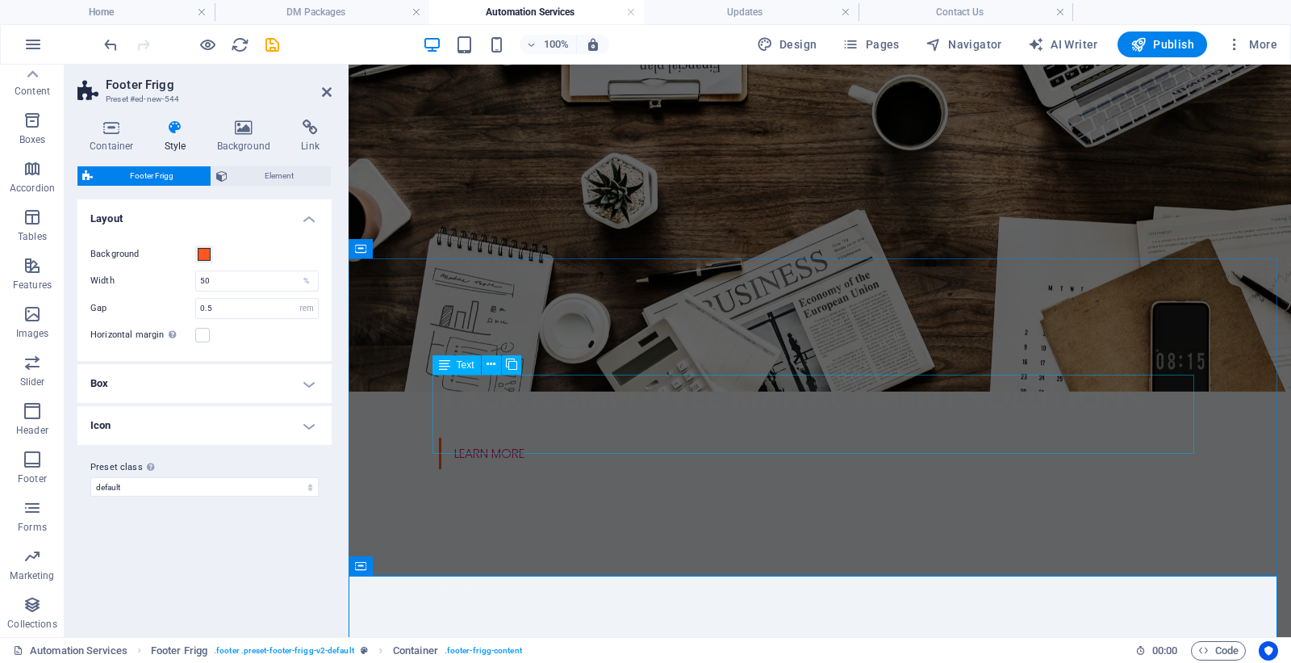
scroll to position [0, 0]
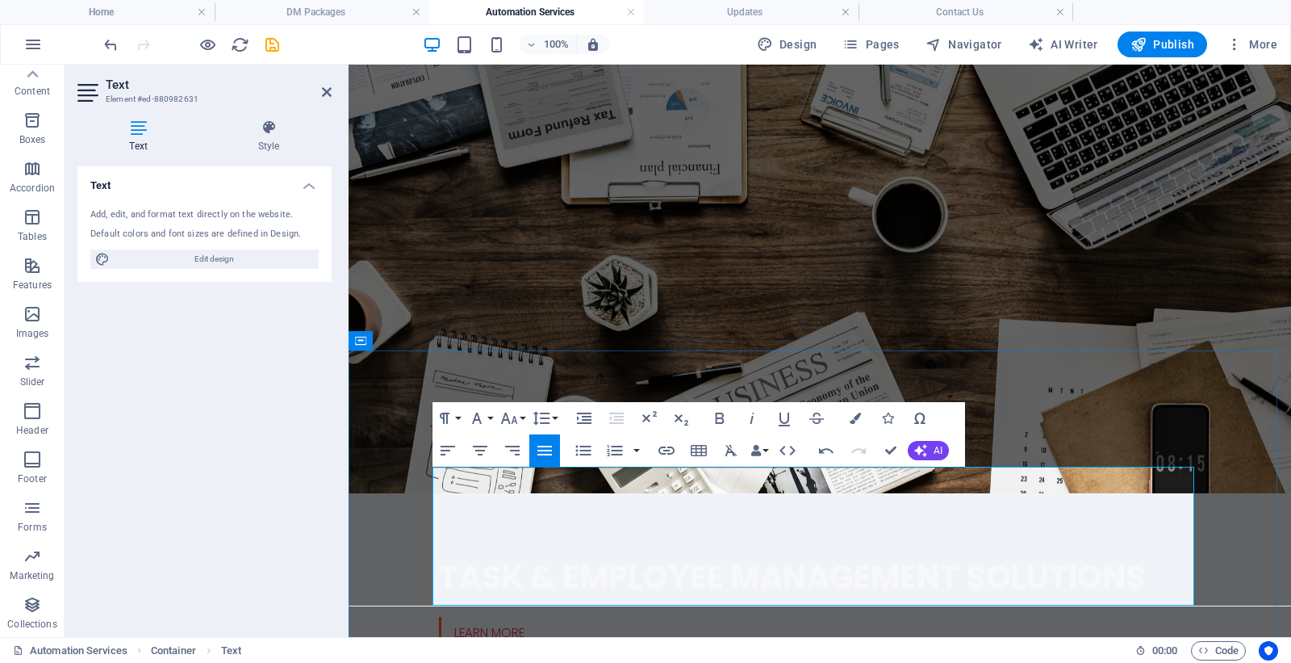
click at [852, 414] on icon "button" at bounding box center [855, 417] width 11 height 11
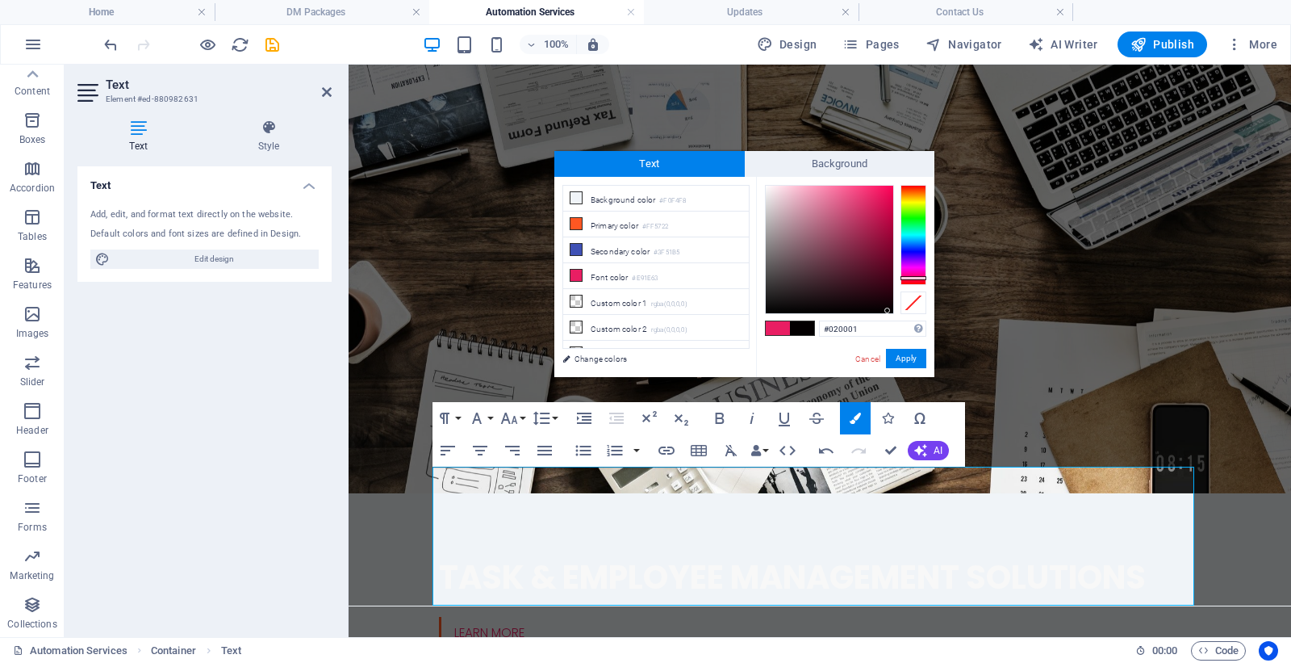
type input "#000000"
drag, startPoint x: 888, startPoint y: 311, endPoint x: 893, endPoint y: 319, distance: 9.4
click at [893, 319] on div "#000000 Supported formats #0852ed rgb(8, 82, 237) rgba(8, 82, 237, 90%) hsv(221…" at bounding box center [845, 394] width 178 height 434
click at [906, 365] on button "Apply" at bounding box center [906, 358] width 40 height 19
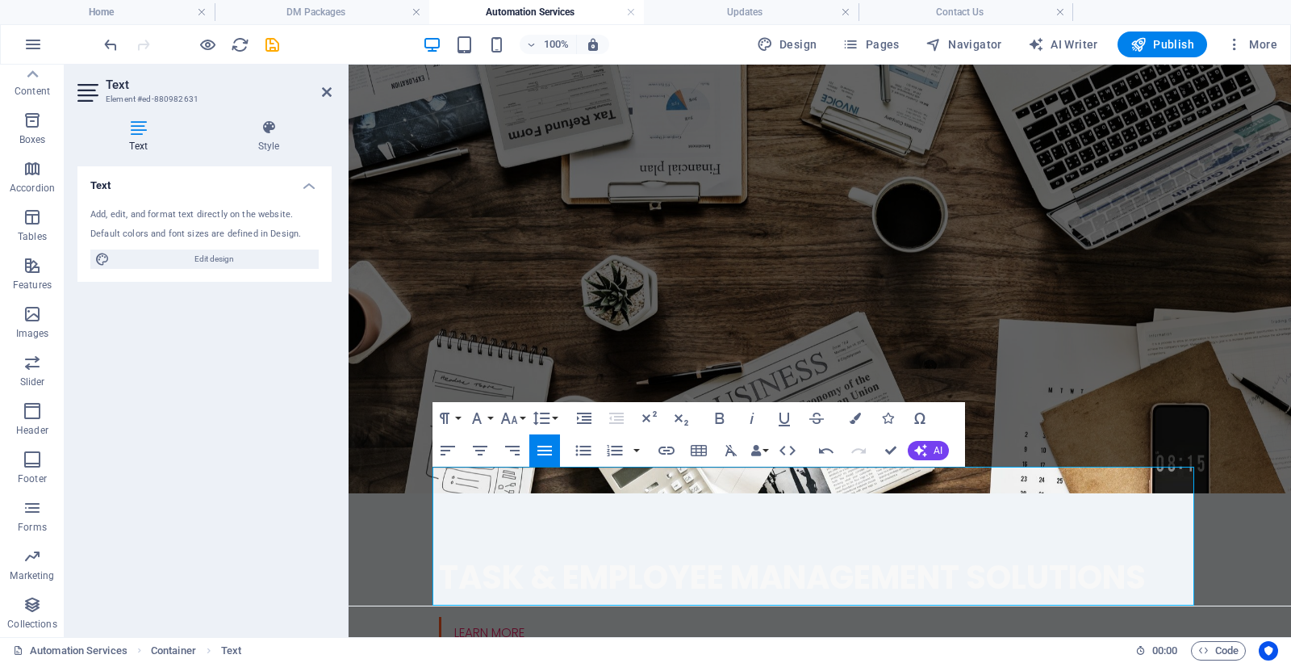
click at [1100, 438] on div "Drag here to replace the existing content. Press “Ctrl” if you want to create a…" at bounding box center [820, 351] width 943 height 572
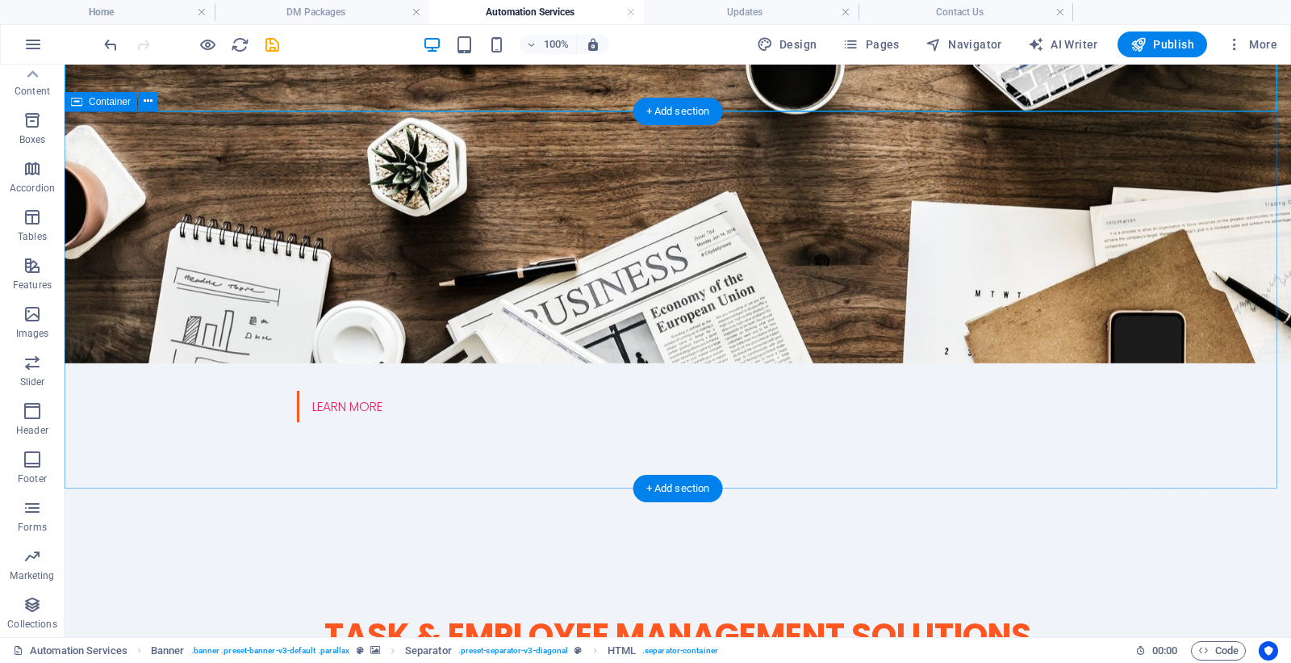
scroll to position [269, 0]
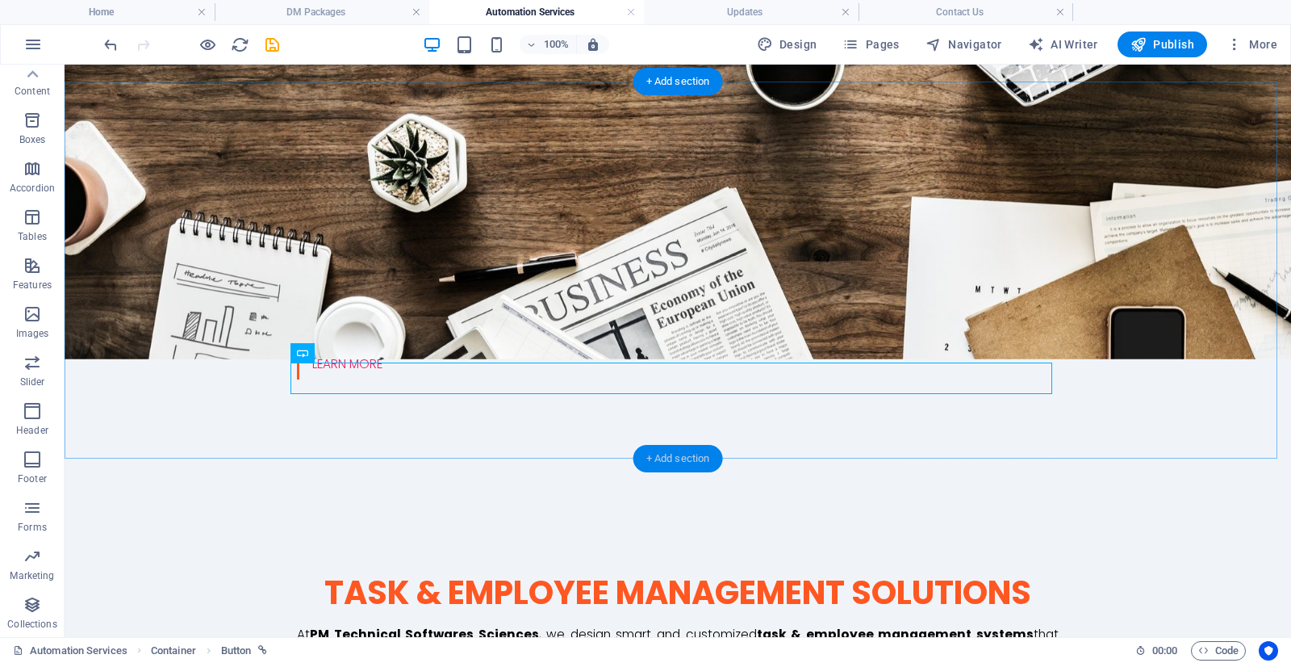
click at [666, 453] on div "+ Add section" at bounding box center [679, 458] width 90 height 27
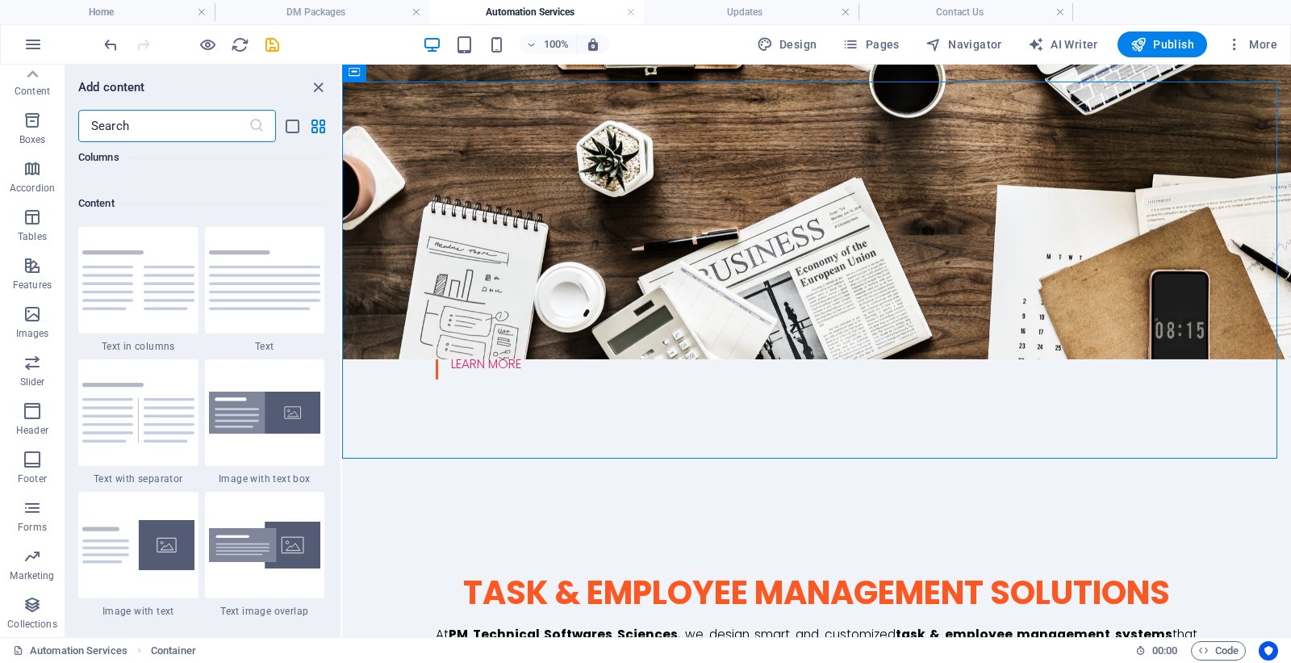
scroll to position [2823, 0]
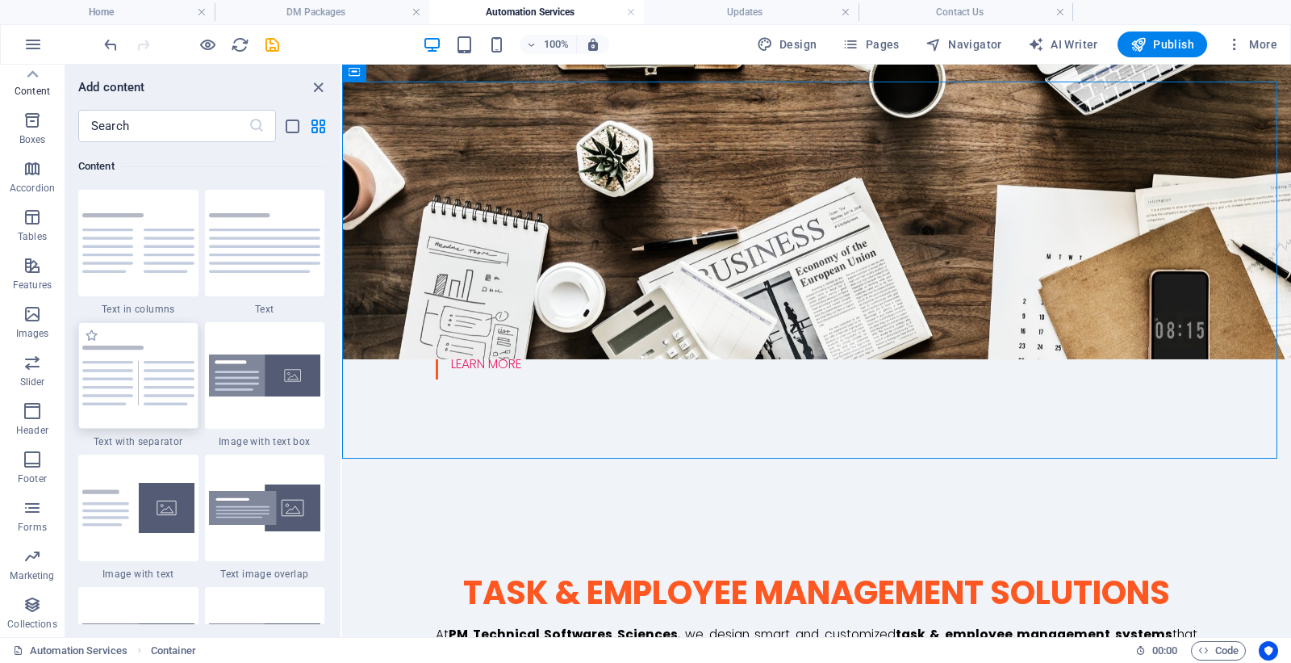
click at [174, 360] on img at bounding box center [138, 375] width 112 height 60
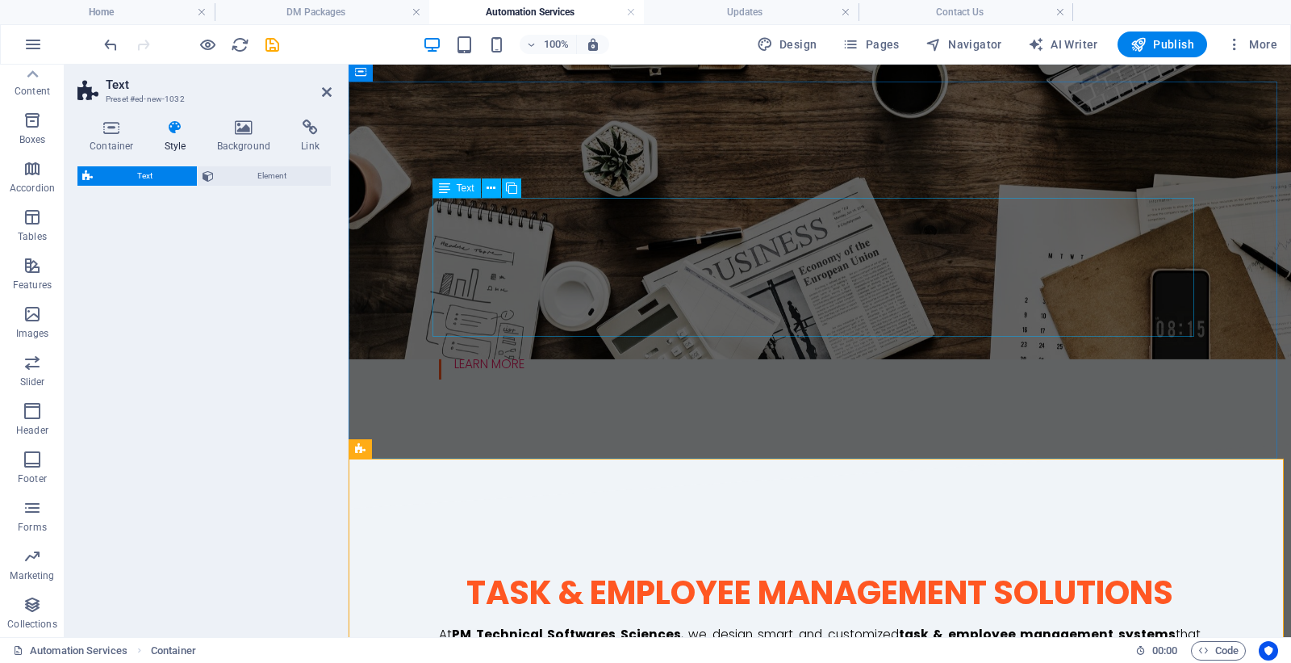
select select "rem"
select select "px"
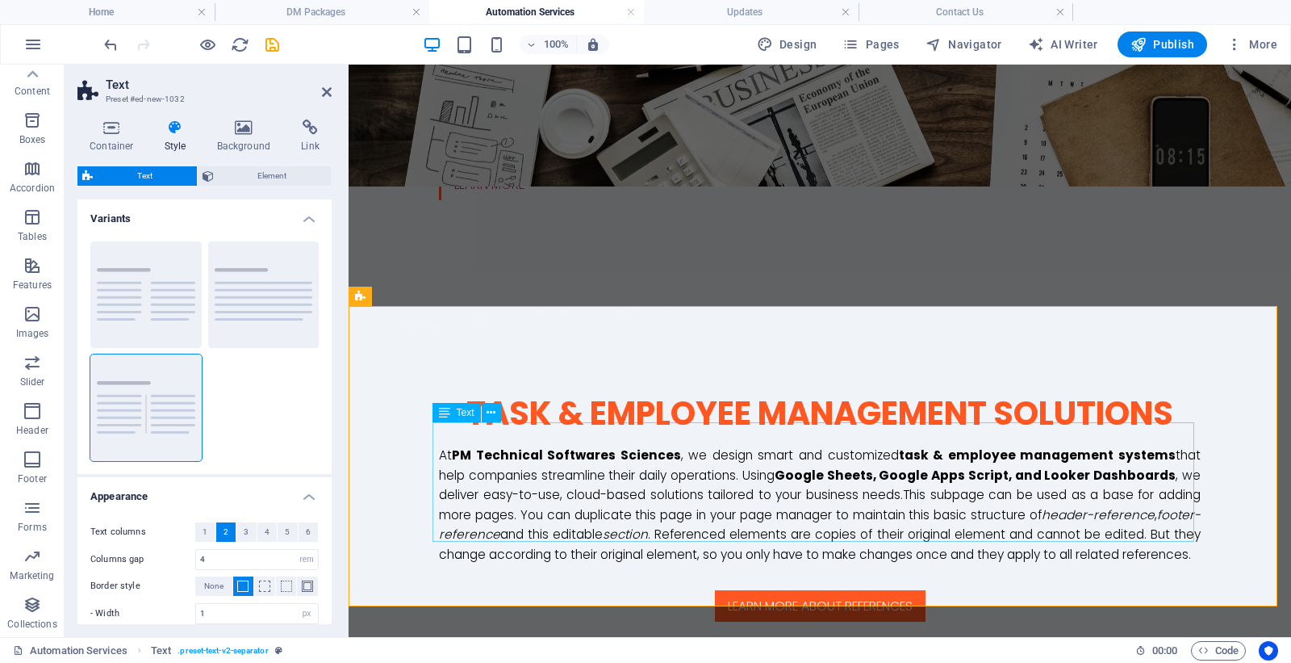
scroll to position [538, 0]
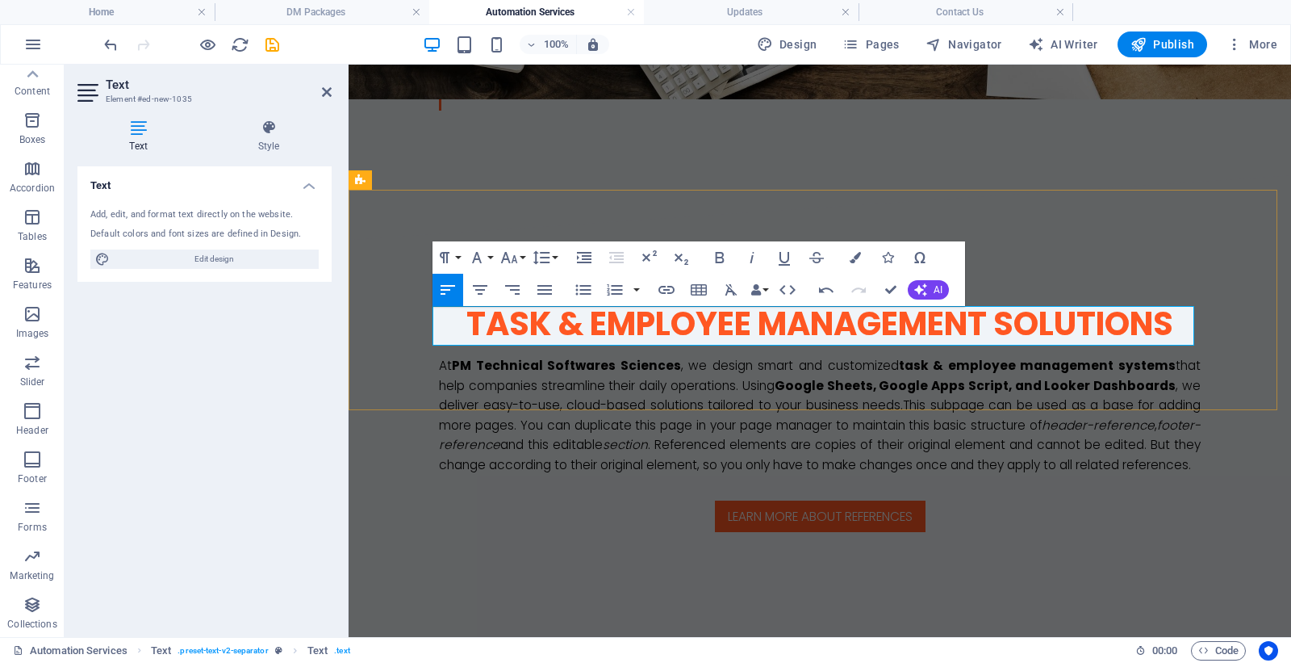
click at [857, 261] on icon "button" at bounding box center [855, 257] width 11 height 11
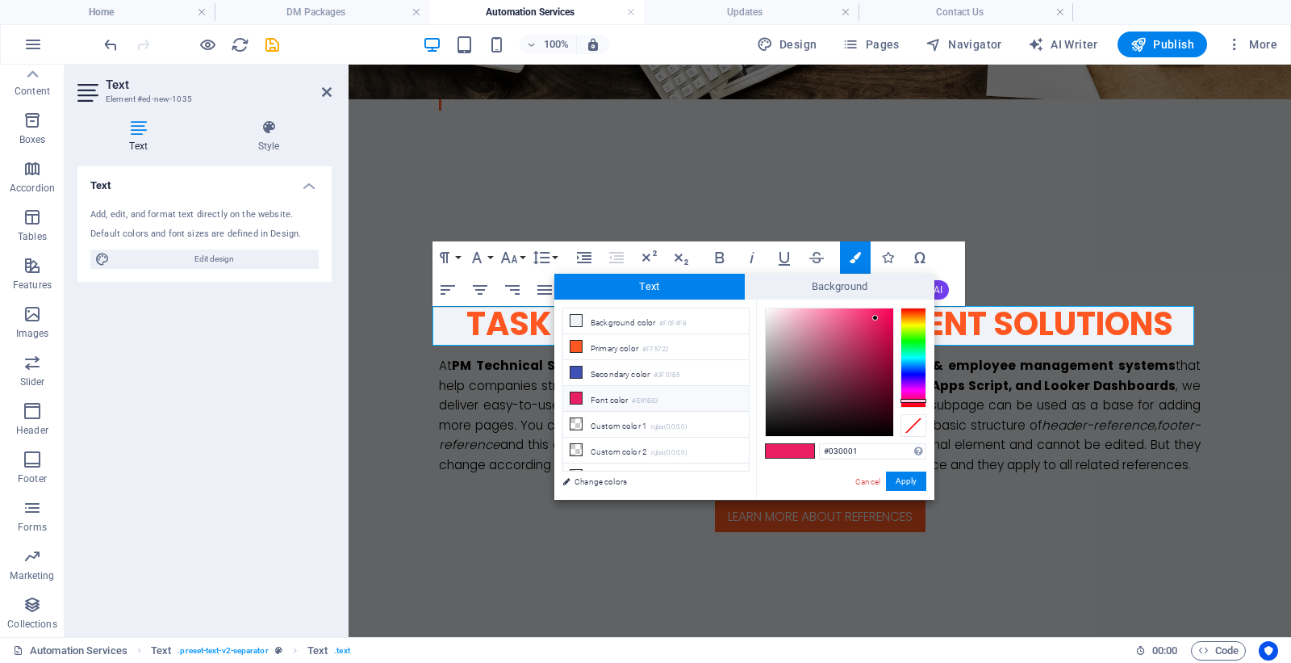
type input "#000000"
drag, startPoint x: 878, startPoint y: 421, endPoint x: 893, endPoint y: 444, distance: 26.9
click at [891, 444] on div "#000000 Supported formats #0852ed rgb(8, 82, 237) rgba(8, 82, 237, 90%) hsv(221…" at bounding box center [845, 516] width 178 height 434
click at [914, 480] on button "Apply" at bounding box center [906, 480] width 40 height 19
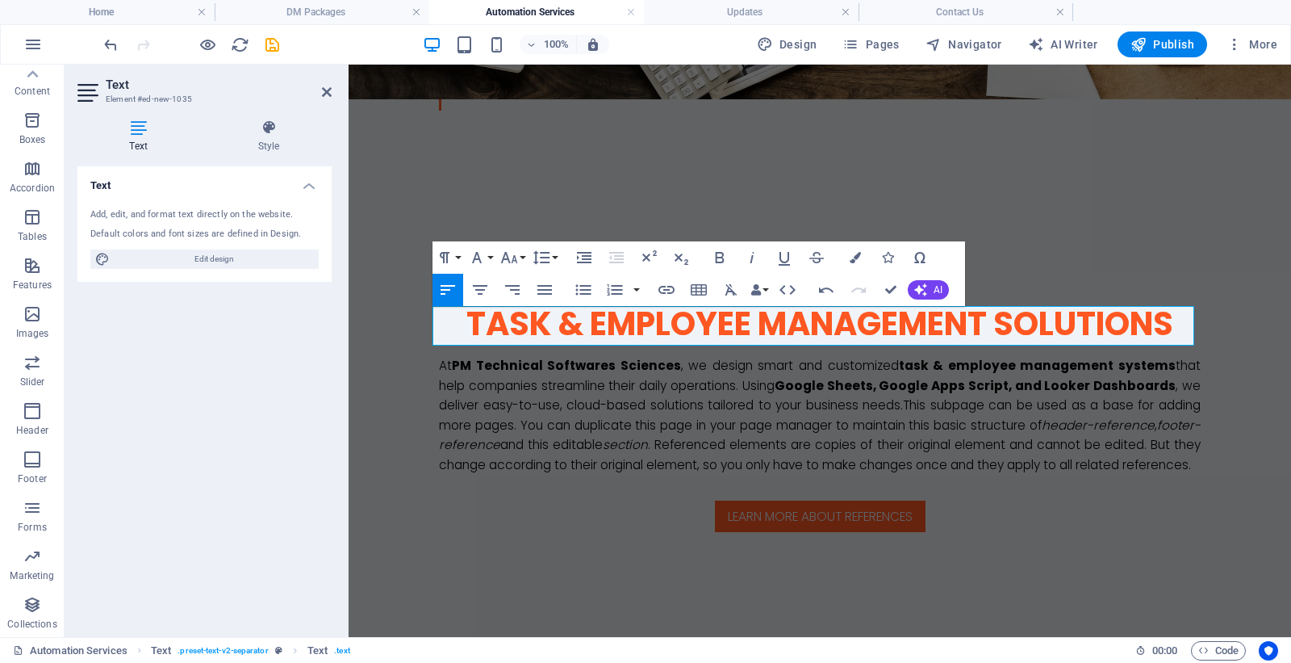
click at [1135, 211] on div "H2 Banner Banner Container H2 H2 Separator HTML Separator Spacer Button Contain…" at bounding box center [820, 351] width 943 height 572
select select "rem"
select select "px"
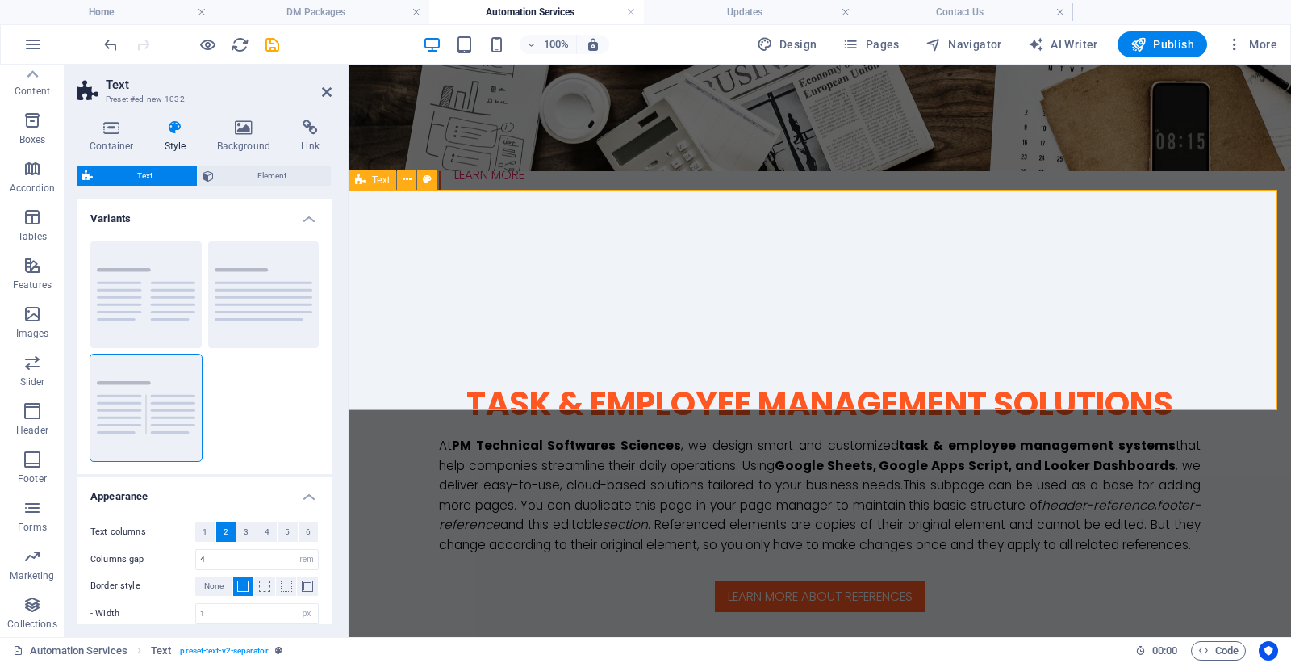
scroll to position [358, 0]
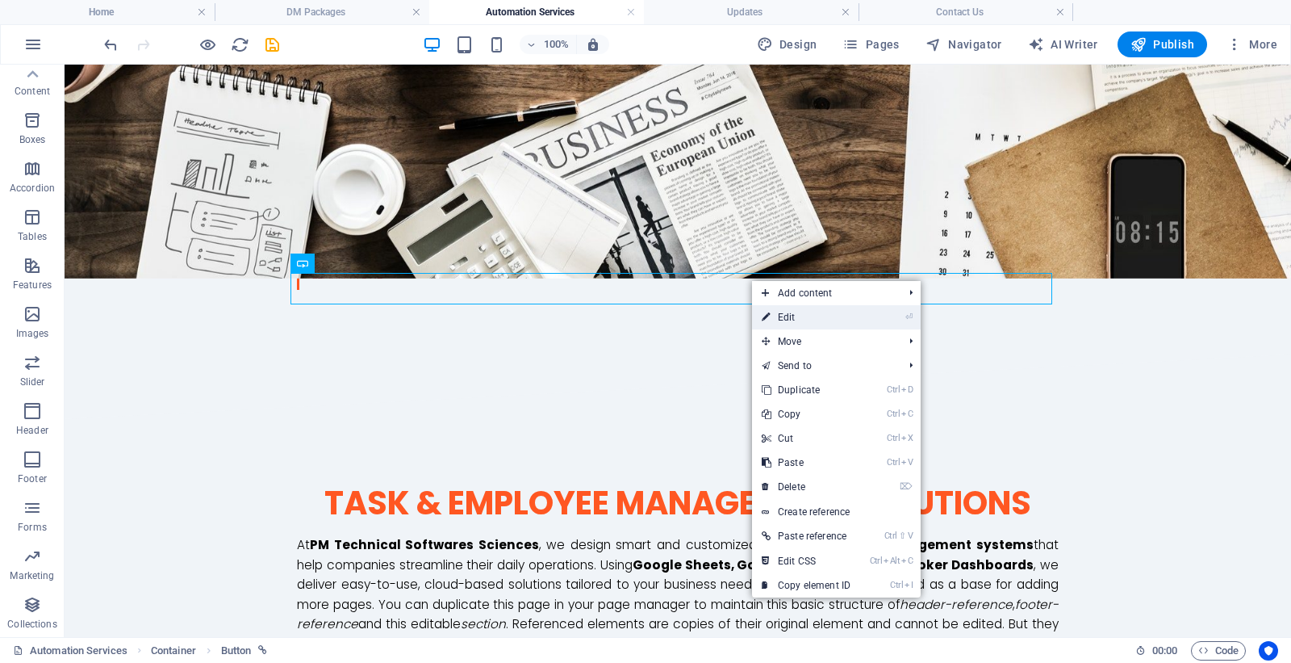
click at [791, 317] on link "⏎ Edit" at bounding box center [806, 317] width 108 height 24
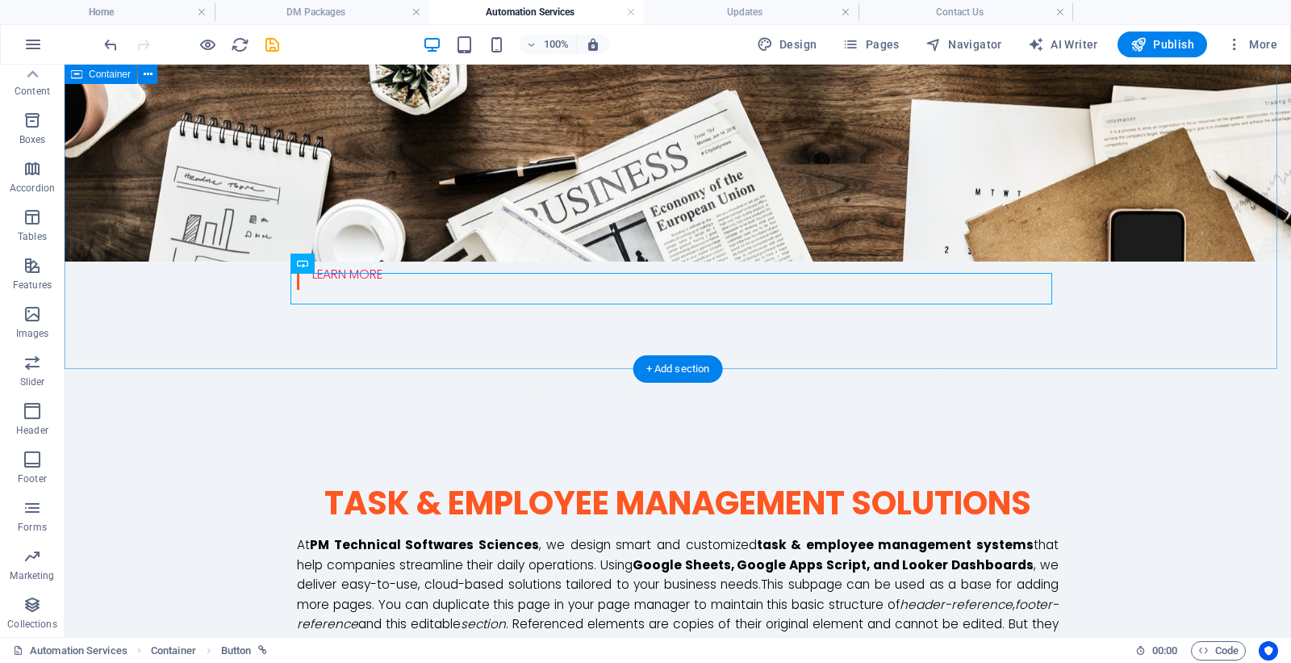
click at [912, 419] on div "Task & Employee Management Solutions At PM Technical Softwares Sciences , we de…" at bounding box center [678, 597] width 1227 height 357
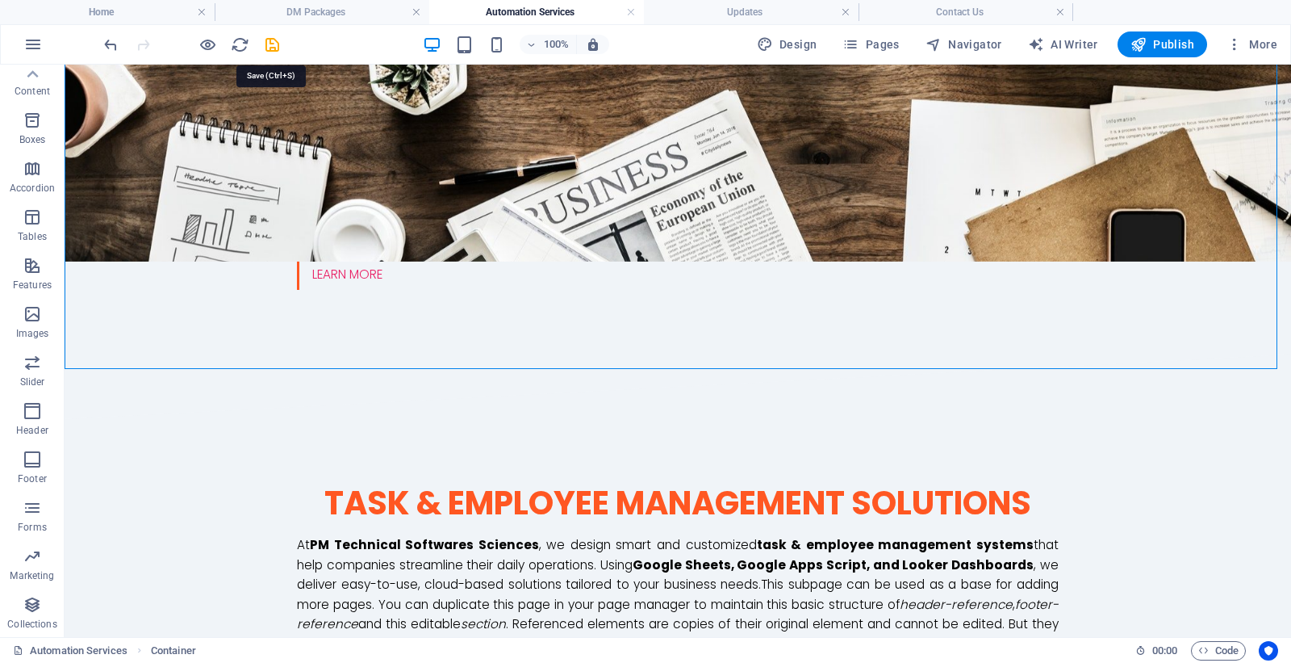
click at [276, 45] on icon "save" at bounding box center [272, 45] width 19 height 19
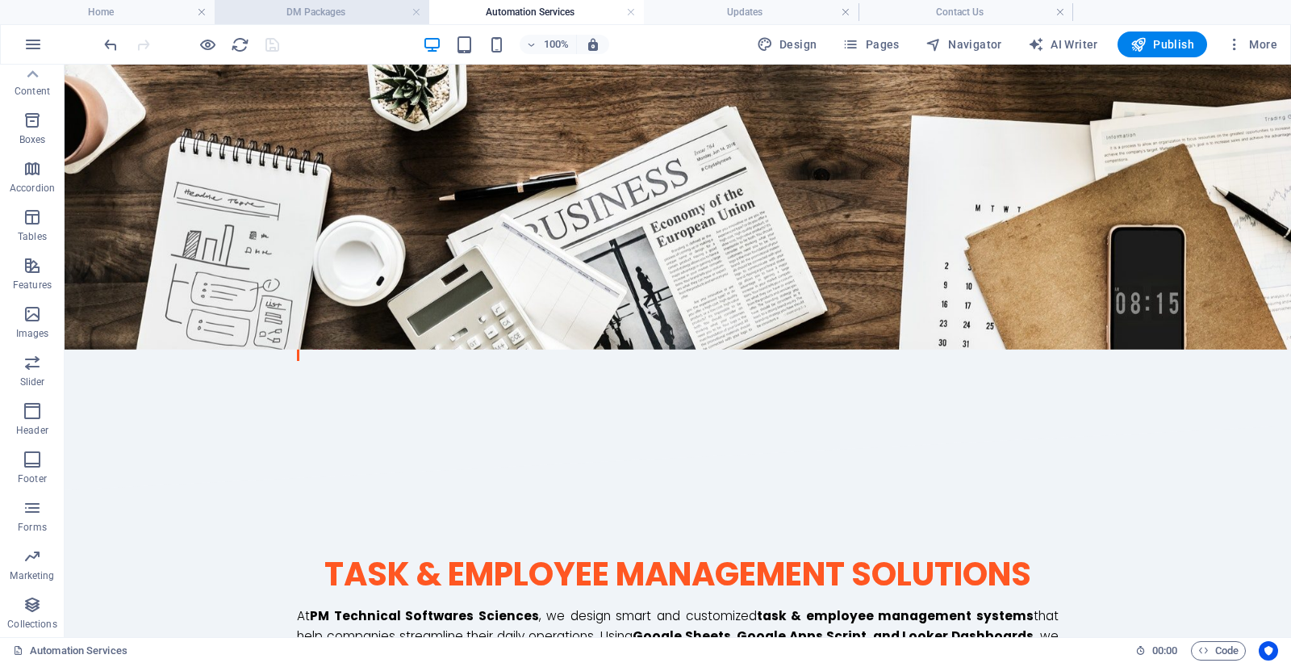
scroll to position [269, 0]
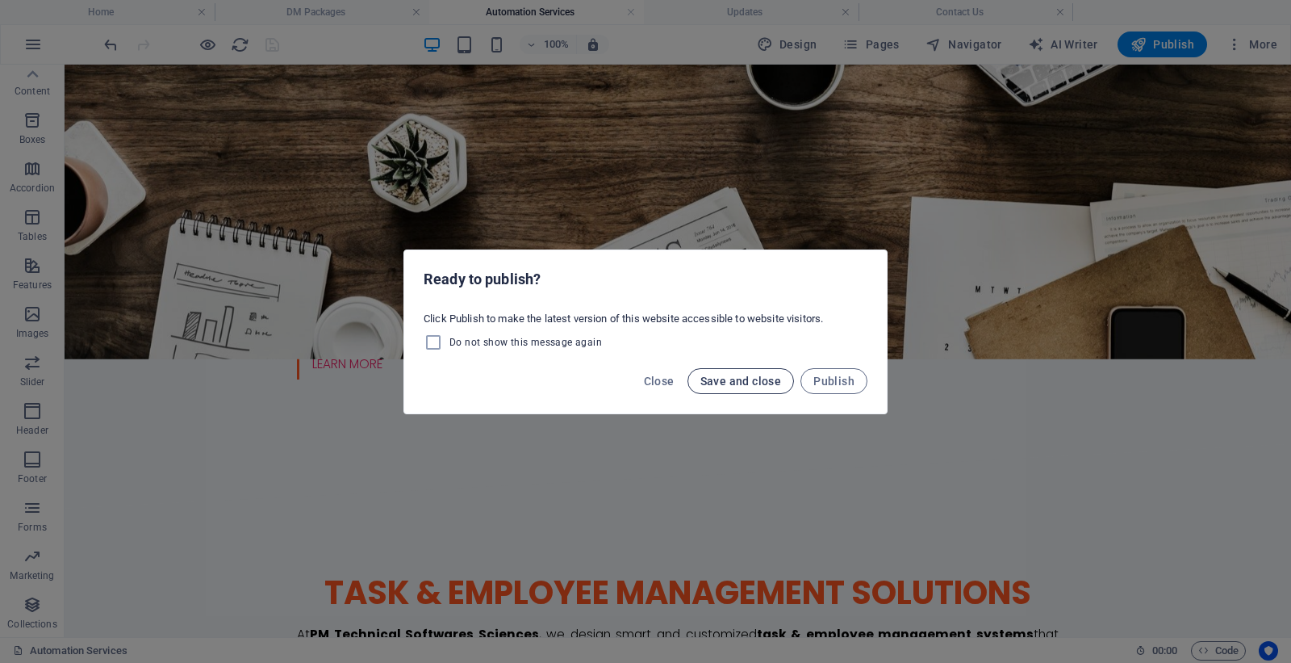
click at [752, 385] on span "Save and close" at bounding box center [742, 381] width 82 height 13
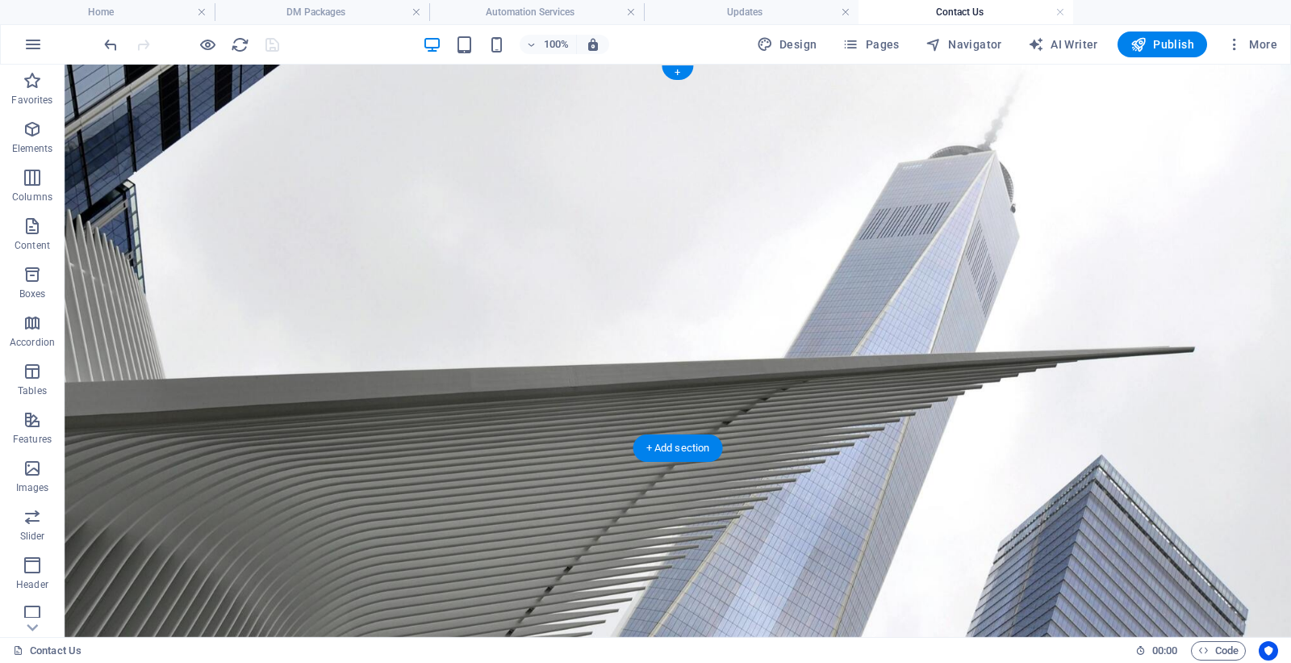
scroll to position [0, 0]
click at [1061, 8] on link at bounding box center [1061, 12] width 10 height 15
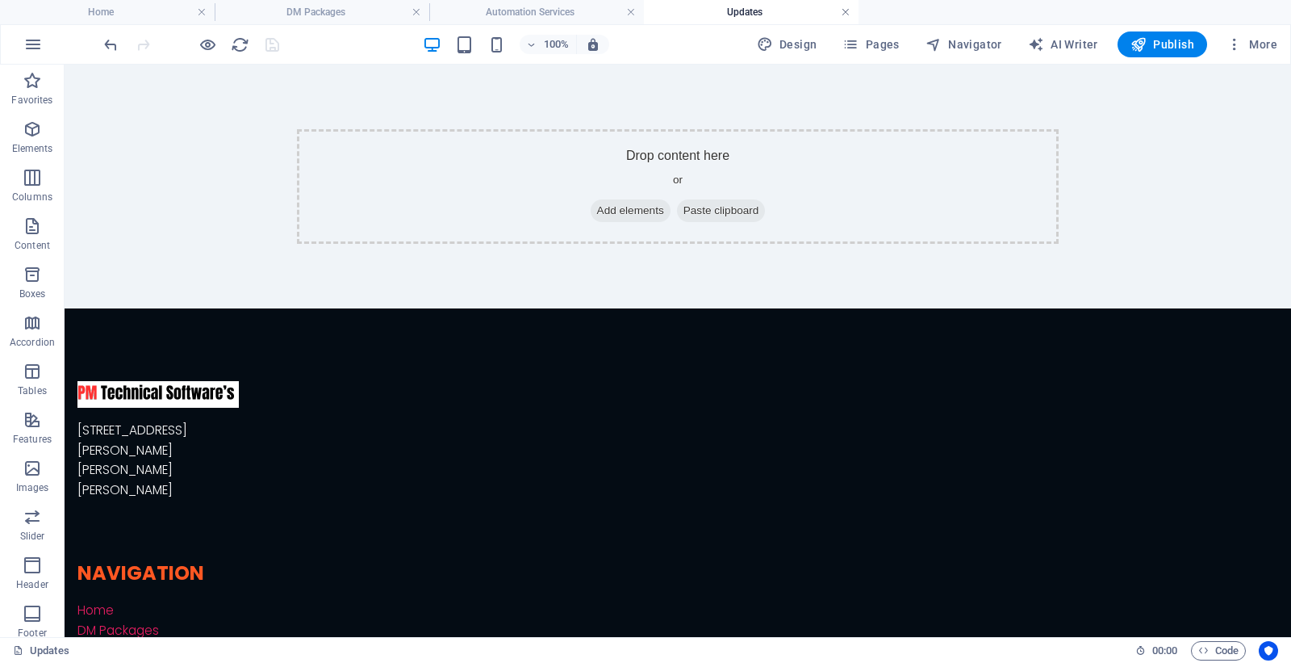
click at [844, 10] on link at bounding box center [846, 12] width 10 height 15
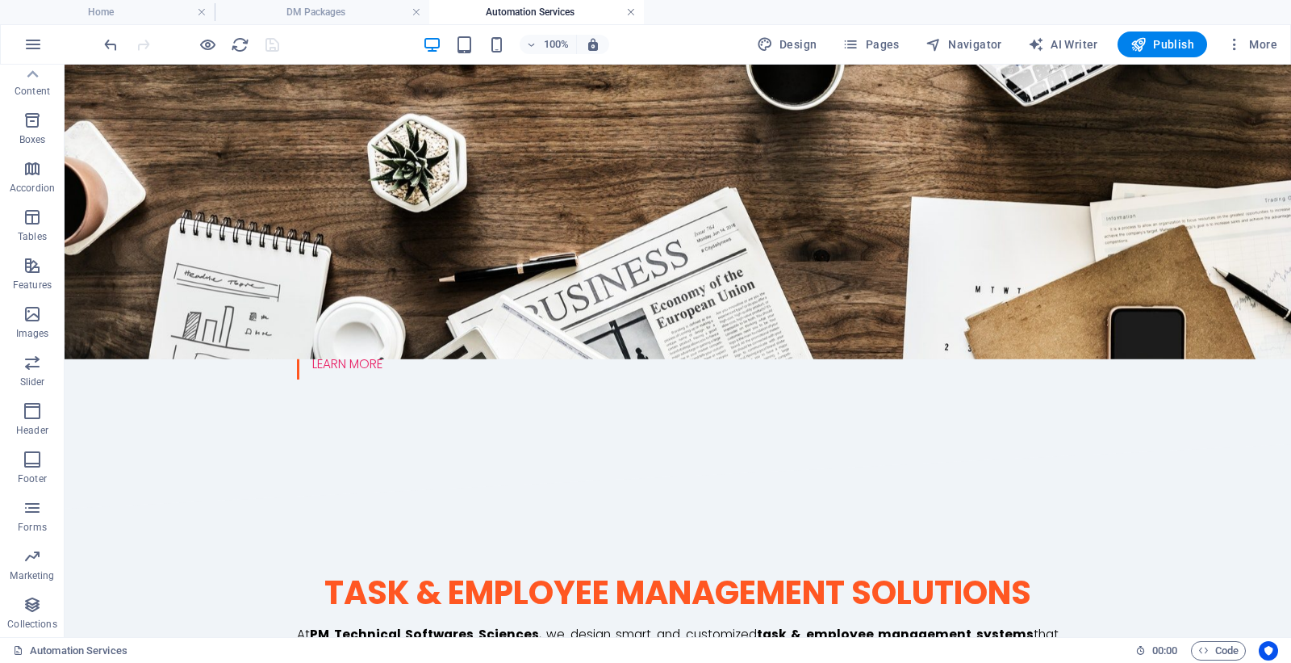
click at [630, 12] on link at bounding box center [631, 12] width 10 height 15
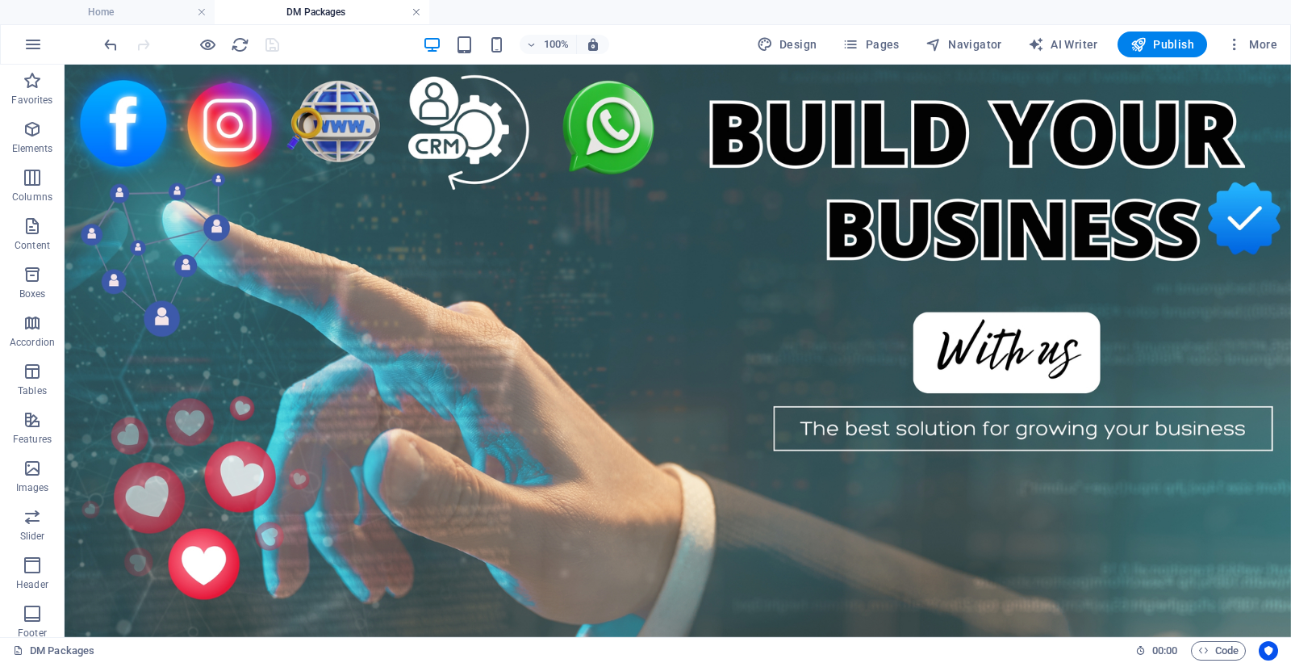
click at [421, 12] on link at bounding box center [417, 12] width 10 height 15
